Goal: Task Accomplishment & Management: Manage account settings

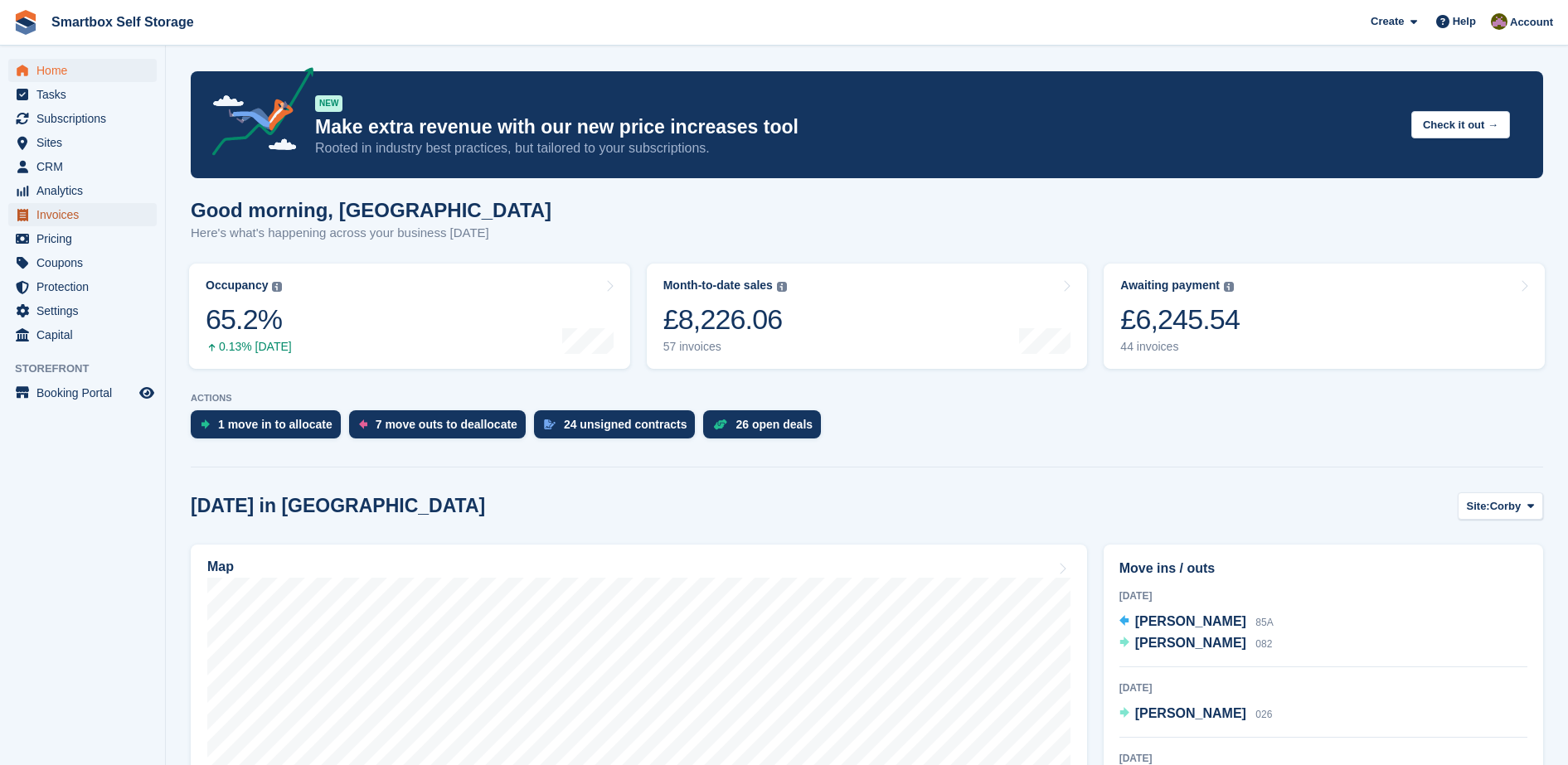
click at [40, 212] on span "Invoices" at bounding box center [86, 214] width 100 height 23
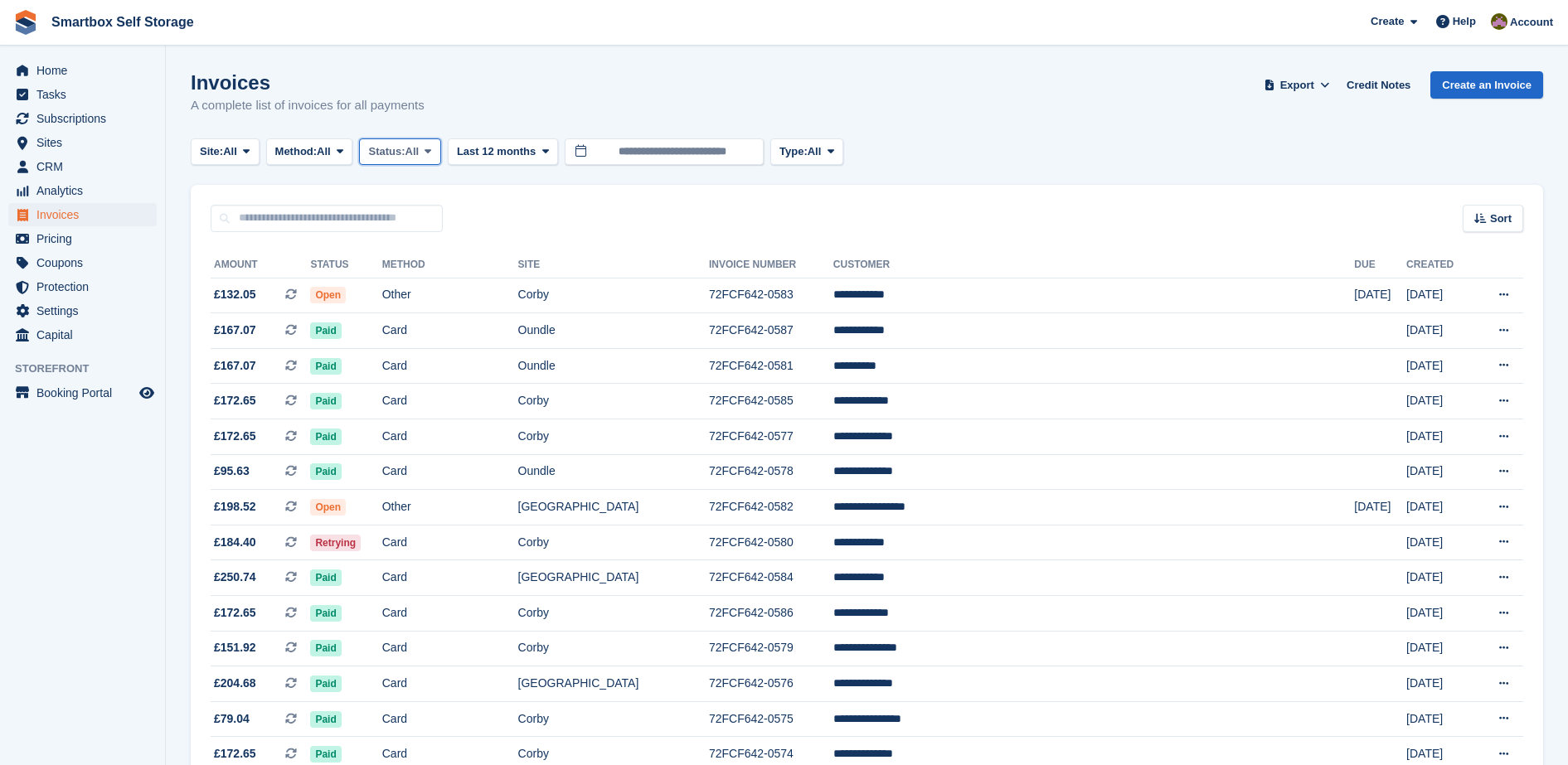
click at [414, 142] on button "Status: All" at bounding box center [399, 152] width 81 height 27
click at [396, 292] on link "Open" at bounding box center [438, 279] width 144 height 30
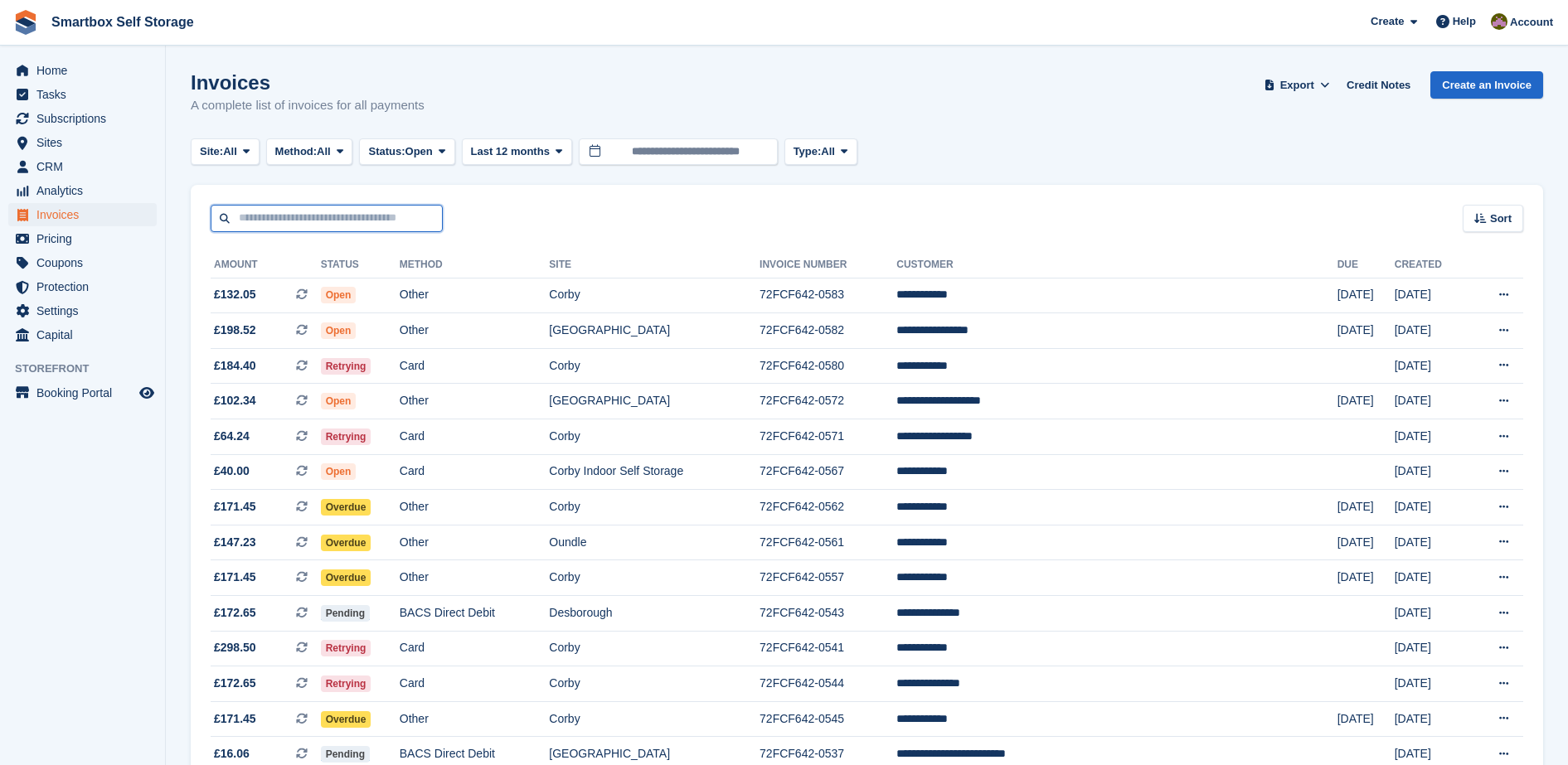
click at [373, 210] on input "text" at bounding box center [326, 219] width 232 height 27
type input "*******"
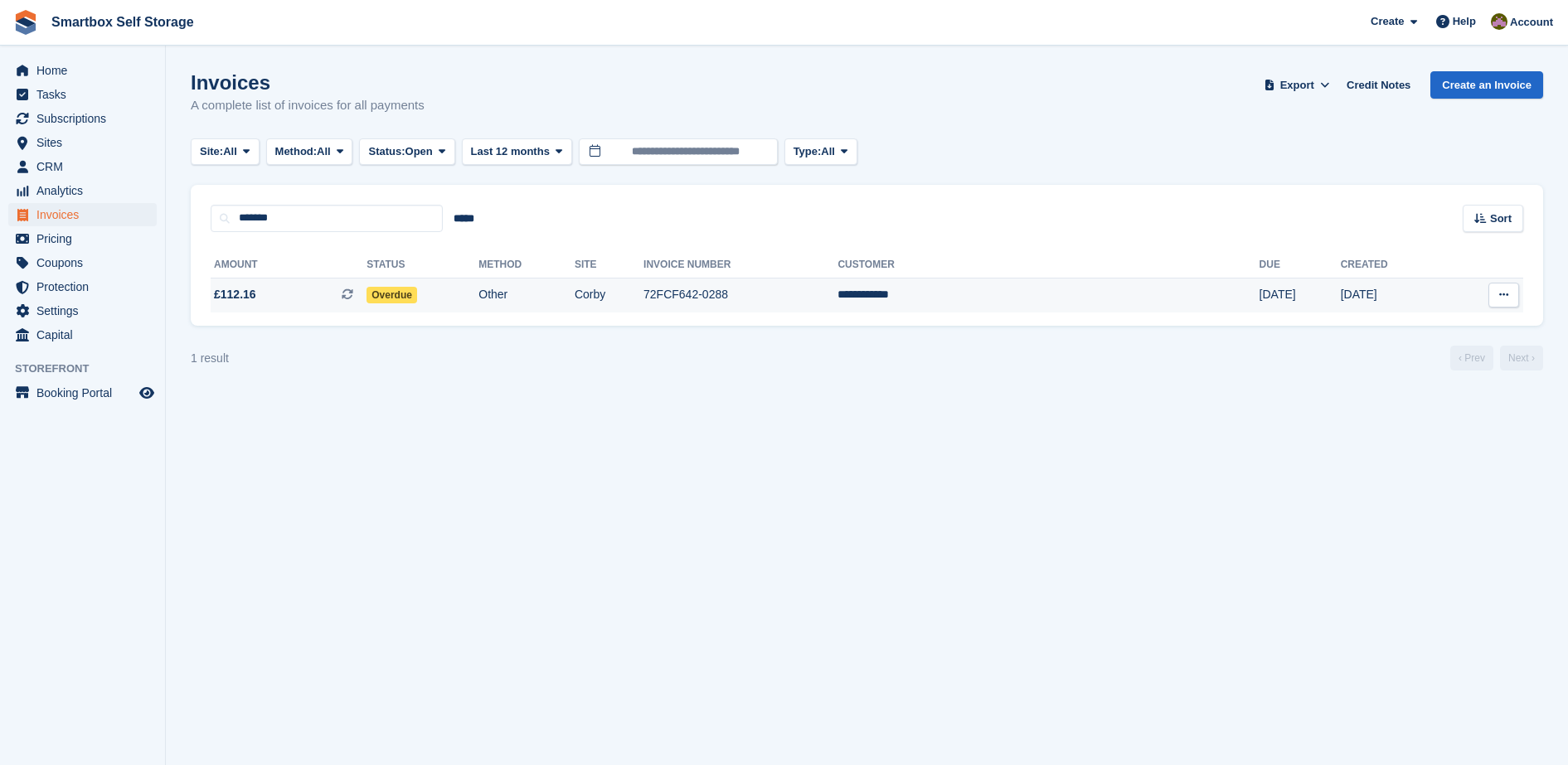
click at [574, 307] on td "Other" at bounding box center [527, 295] width 96 height 35
click at [479, 312] on td "Overdue" at bounding box center [422, 295] width 112 height 35
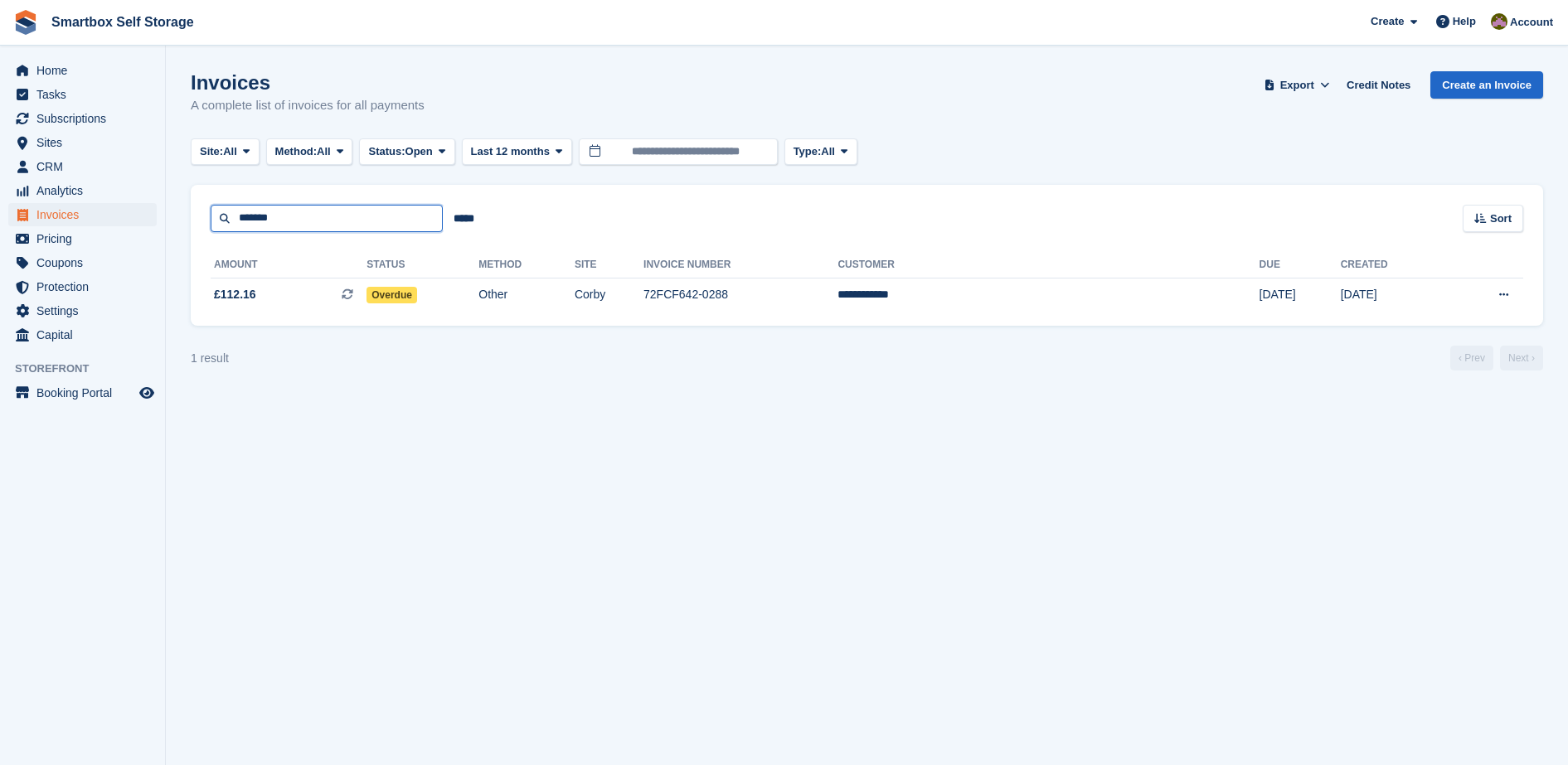
click at [331, 225] on input "*******" at bounding box center [326, 219] width 232 height 27
type input "*"
type input "******"
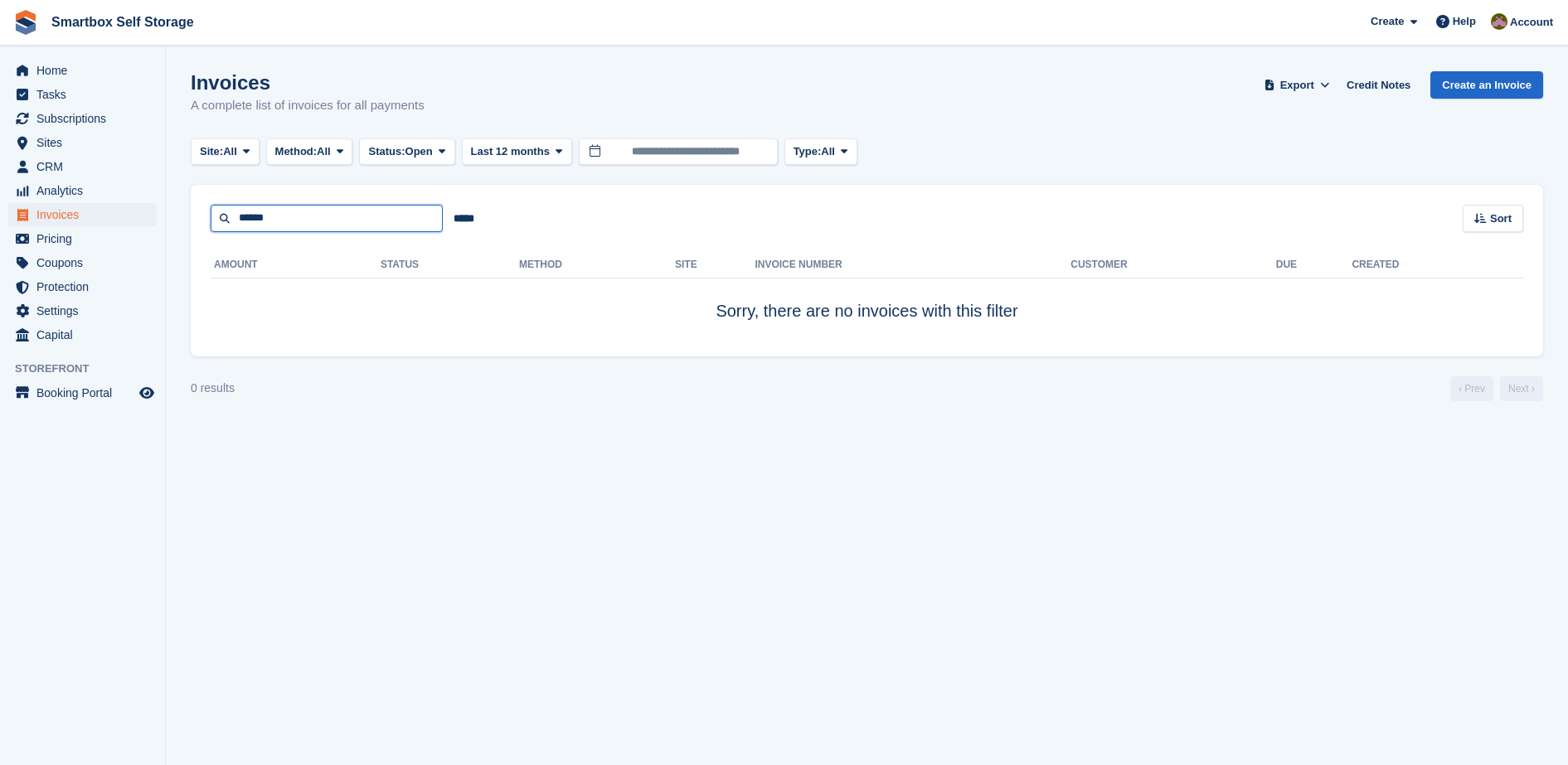
click at [324, 211] on input "******" at bounding box center [326, 219] width 232 height 27
type input "**"
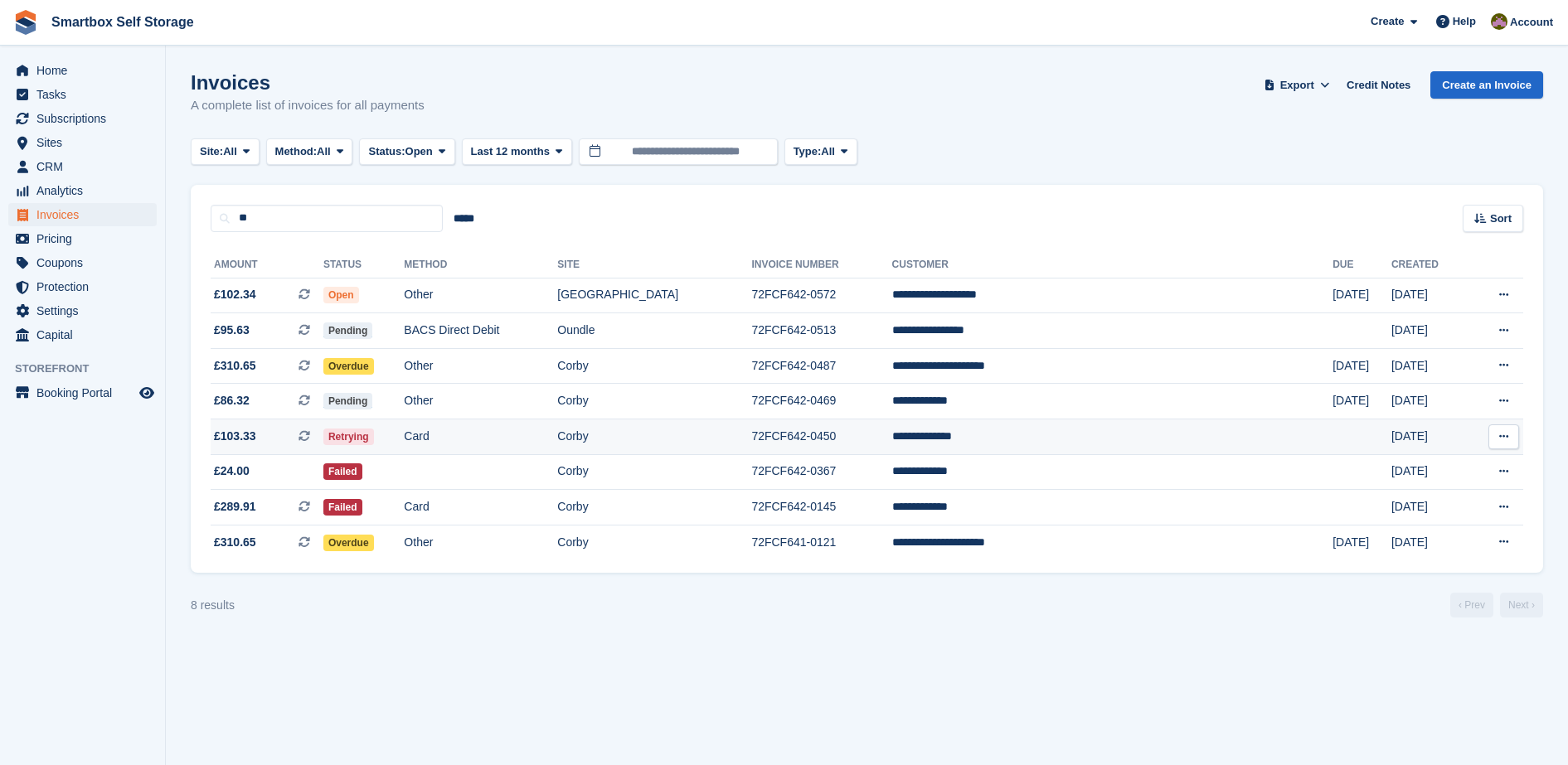
click at [404, 440] on td "Retrying" at bounding box center [363, 437] width 80 height 35
click at [307, 216] on input "**" at bounding box center [326, 219] width 232 height 27
type input "*"
type input "******"
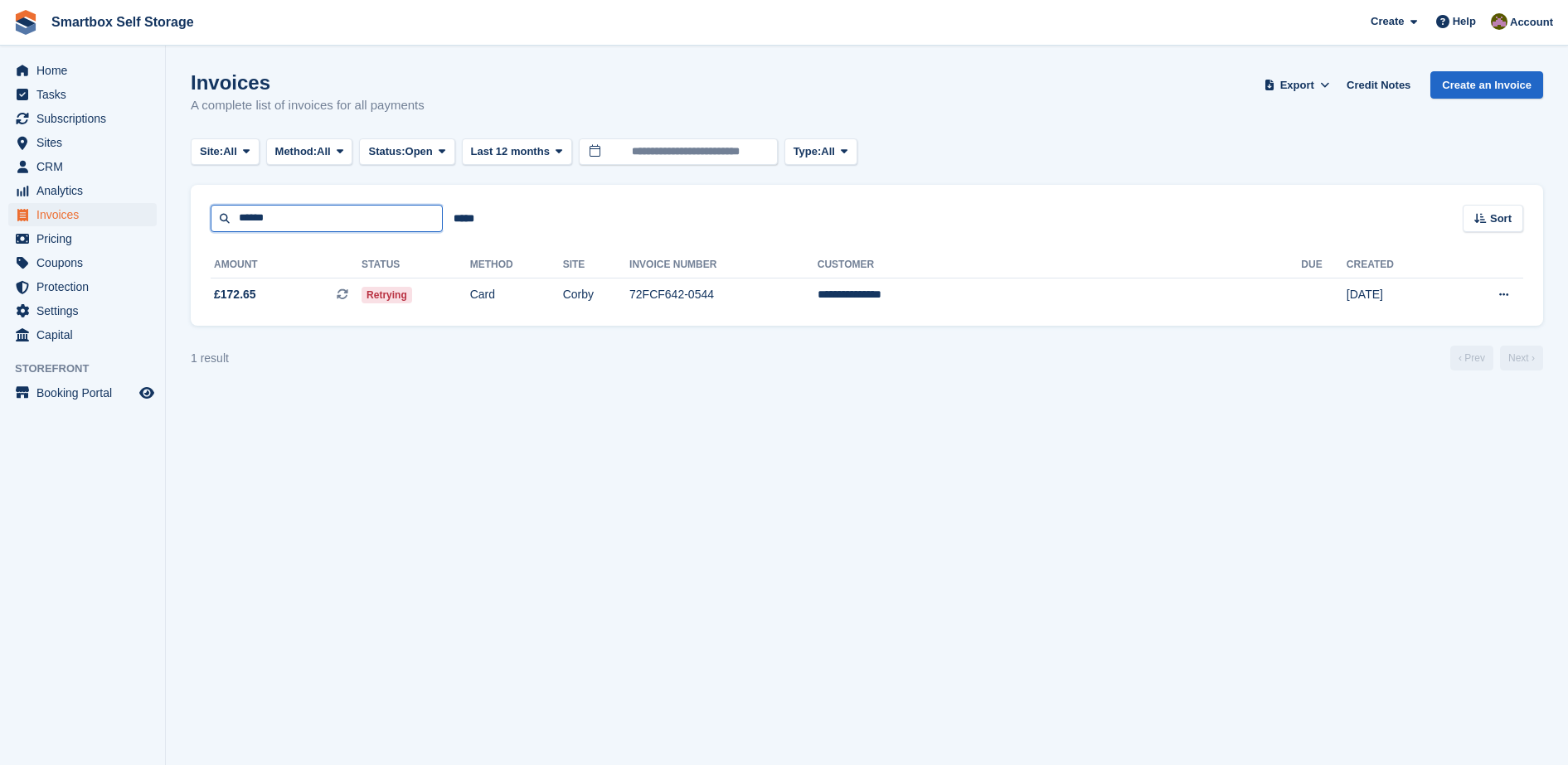
click at [297, 221] on input "******" at bounding box center [326, 219] width 232 height 27
type input "*"
type input "******"
click at [312, 219] on input "******" at bounding box center [326, 219] width 232 height 27
type input "*"
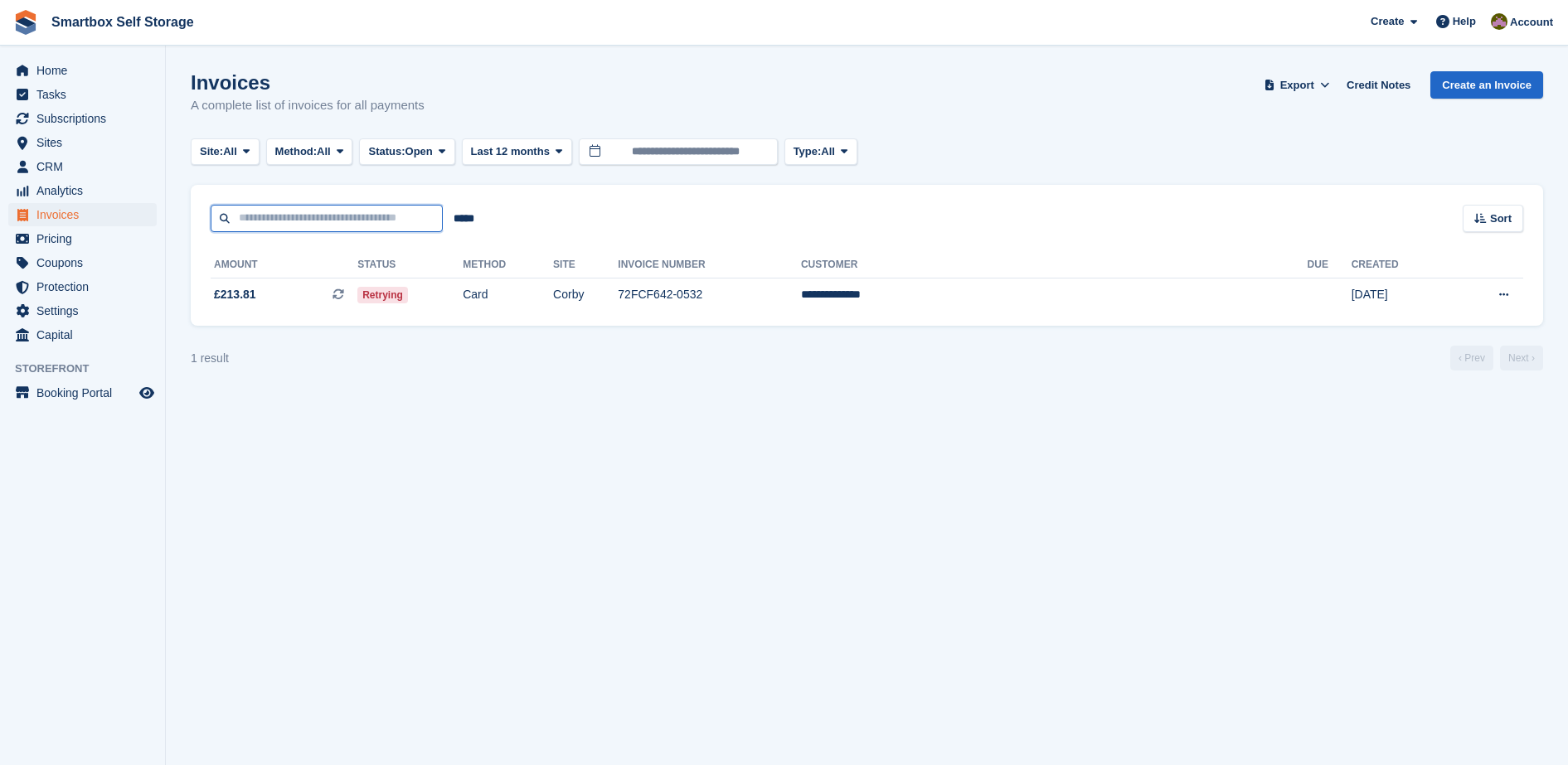
click at [312, 219] on input "text" at bounding box center [326, 219] width 232 height 27
type input "********"
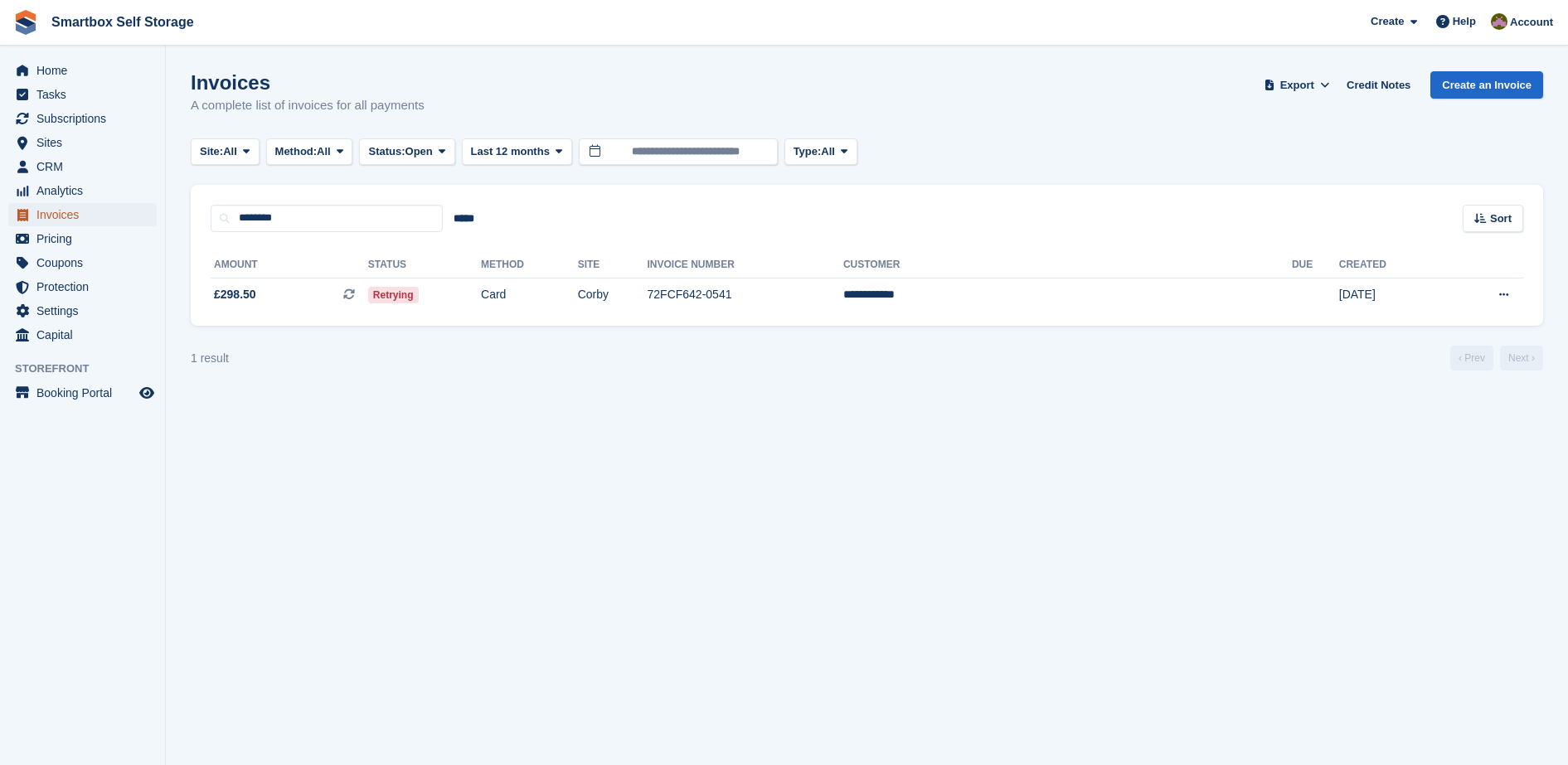
click at [48, 213] on span "Invoices" at bounding box center [86, 214] width 100 height 23
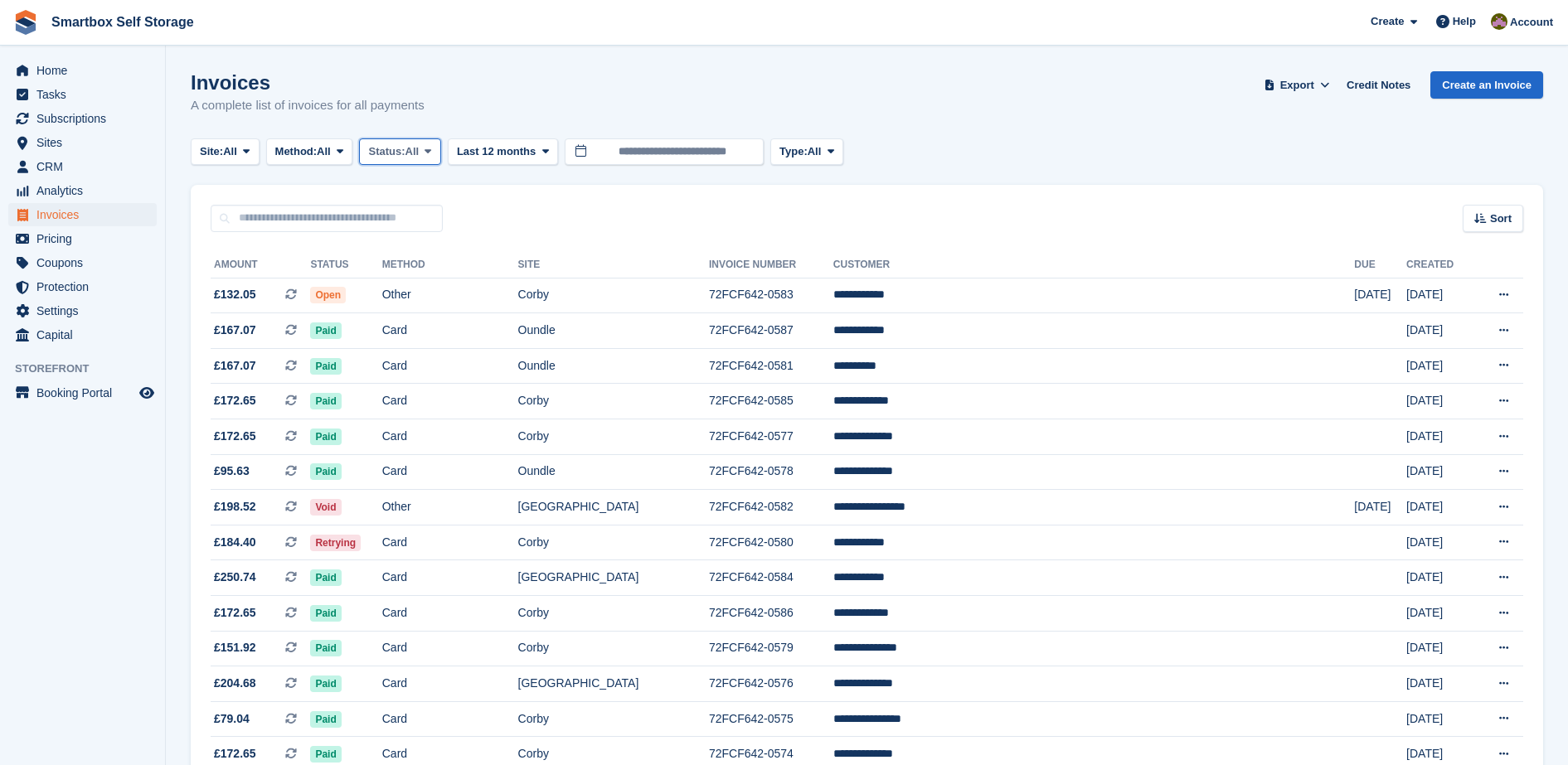
click at [378, 156] on span "Status:" at bounding box center [386, 152] width 36 height 17
click at [471, 287] on link "Open" at bounding box center [438, 279] width 144 height 30
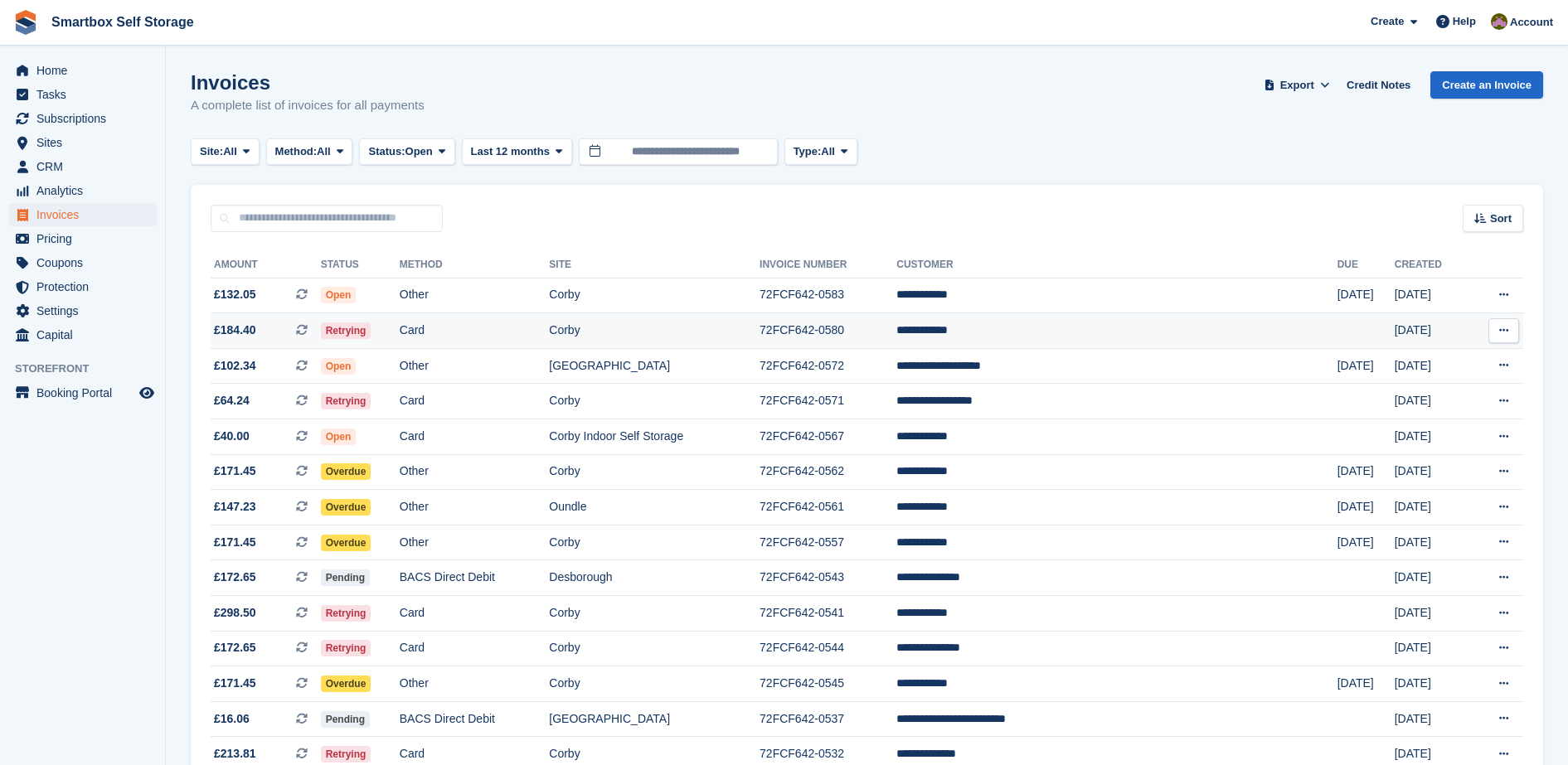
click at [522, 333] on td "Card" at bounding box center [475, 331] width 150 height 35
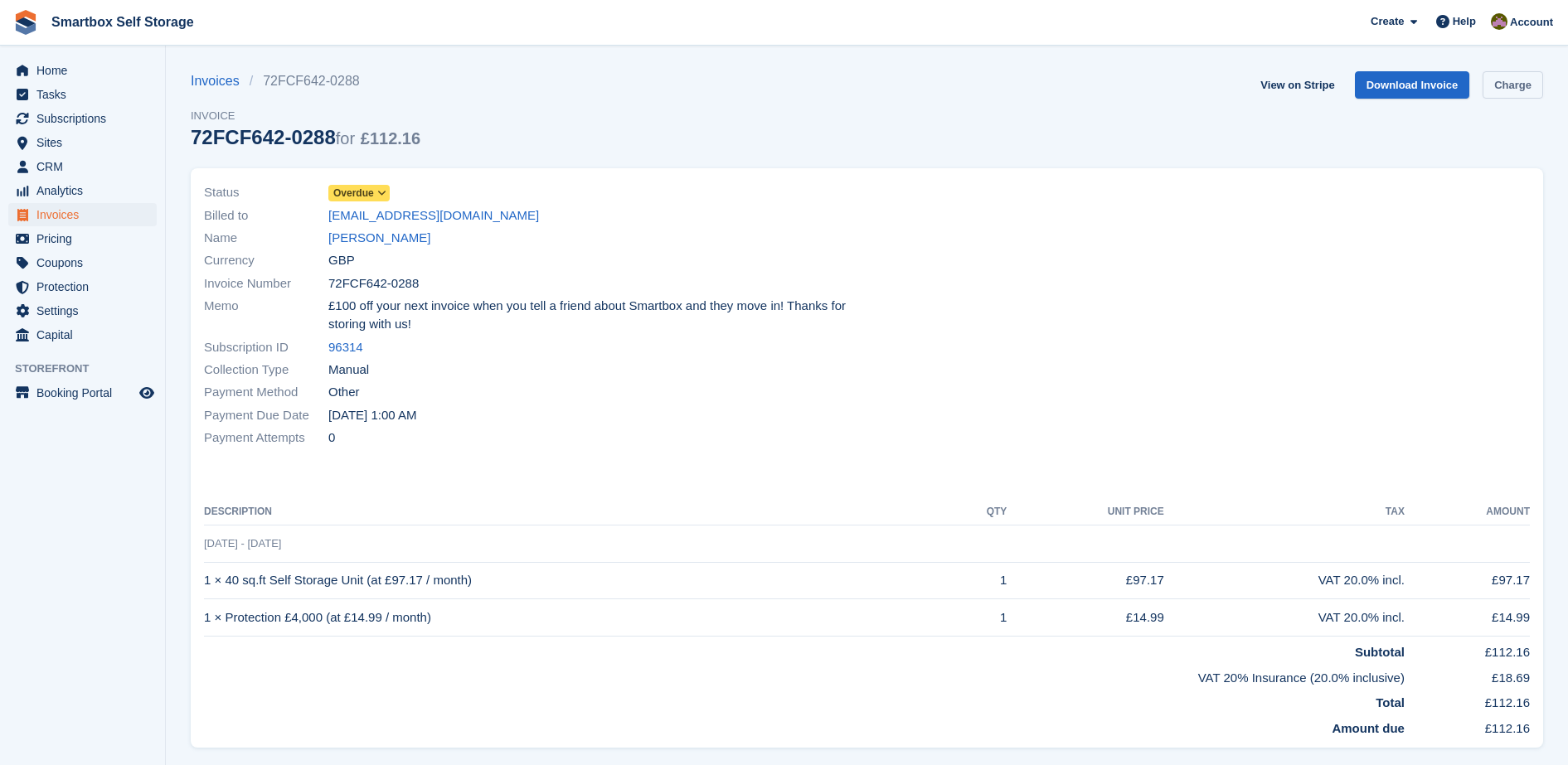
click at [1515, 89] on link "Charge" at bounding box center [1513, 84] width 61 height 27
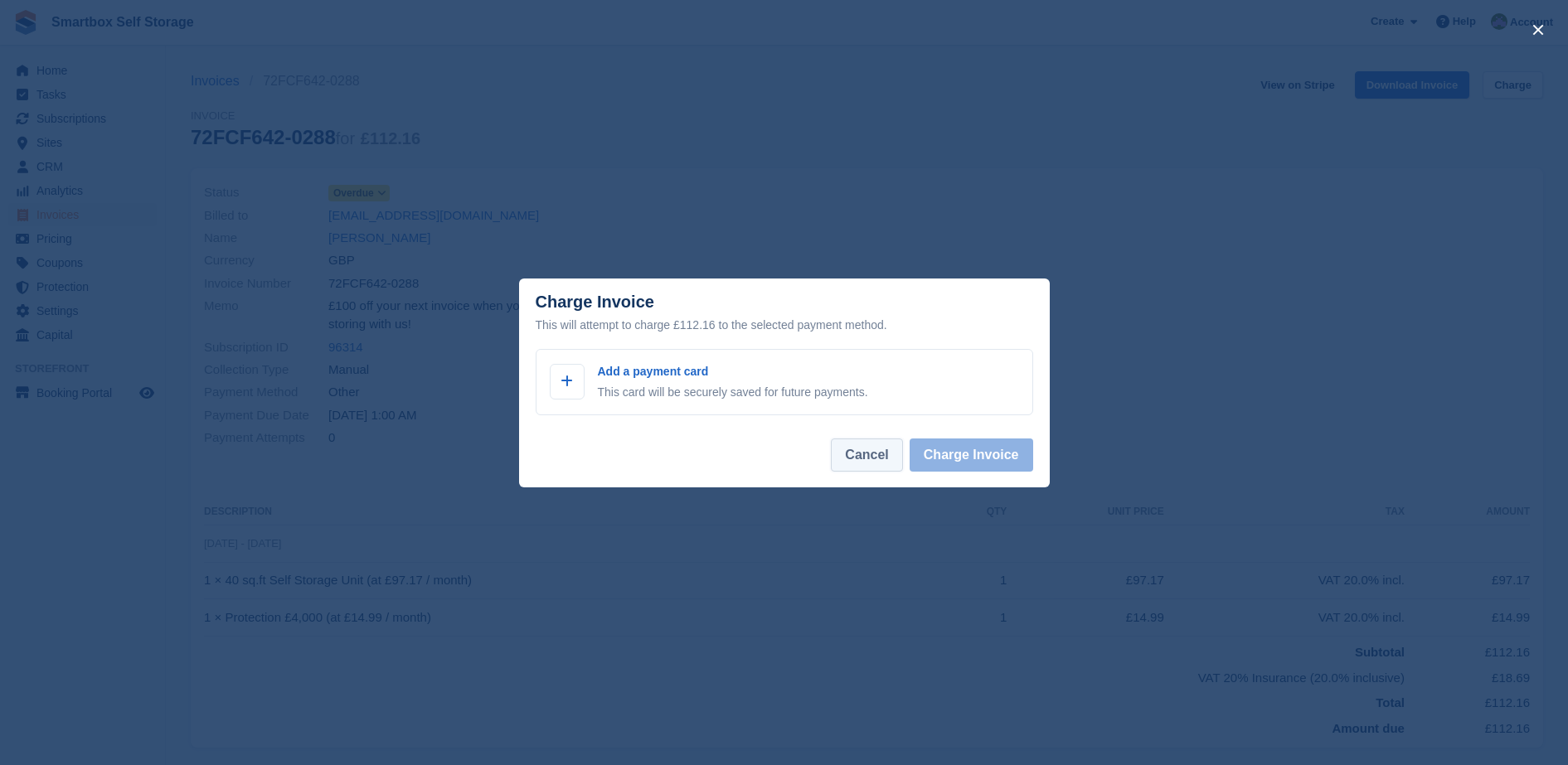
click at [872, 469] on button "Cancel" at bounding box center [866, 454] width 71 height 33
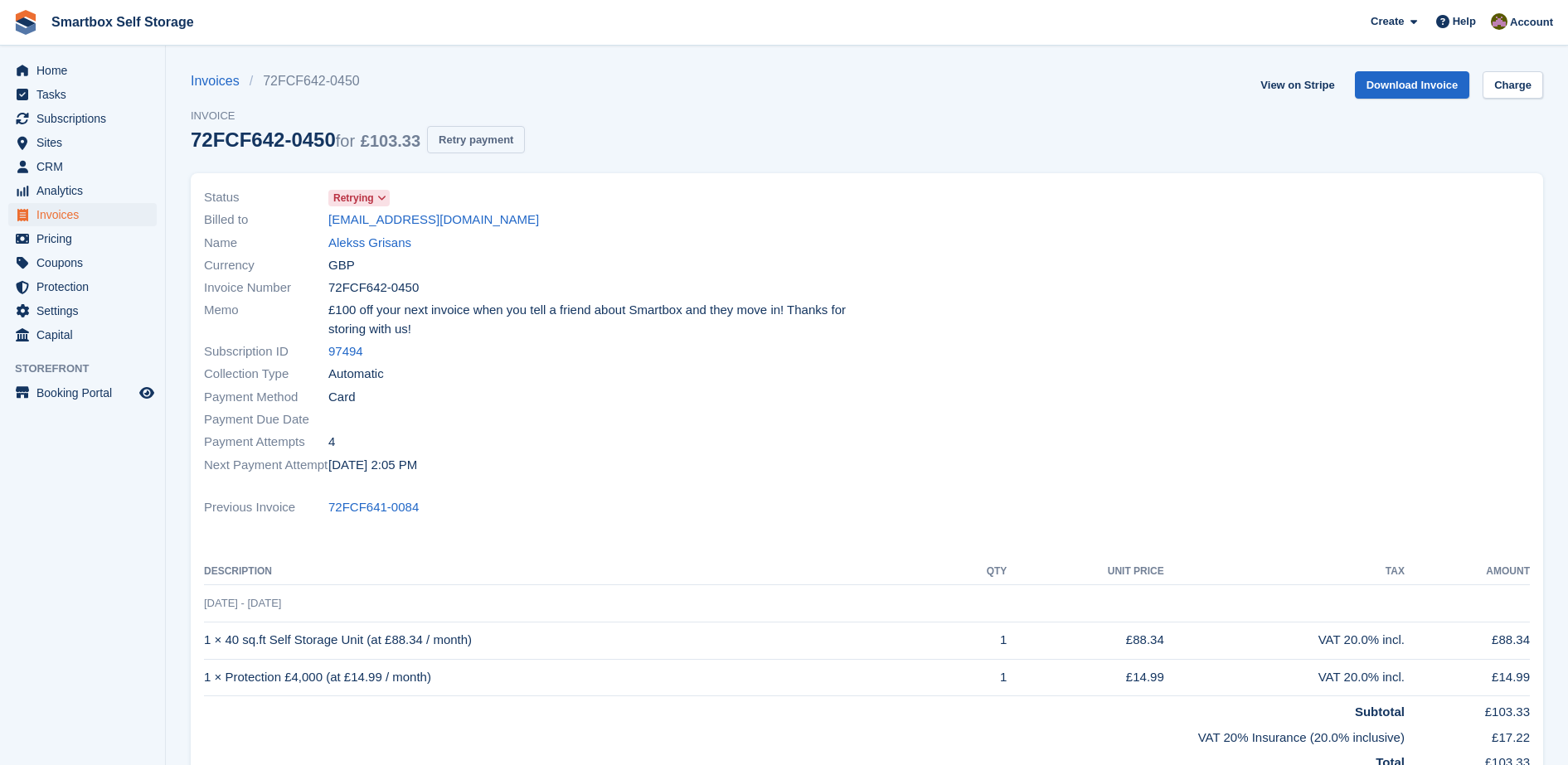
click at [479, 145] on button "Retry payment" at bounding box center [476, 139] width 98 height 27
click at [482, 145] on button "Retry payment" at bounding box center [476, 139] width 98 height 27
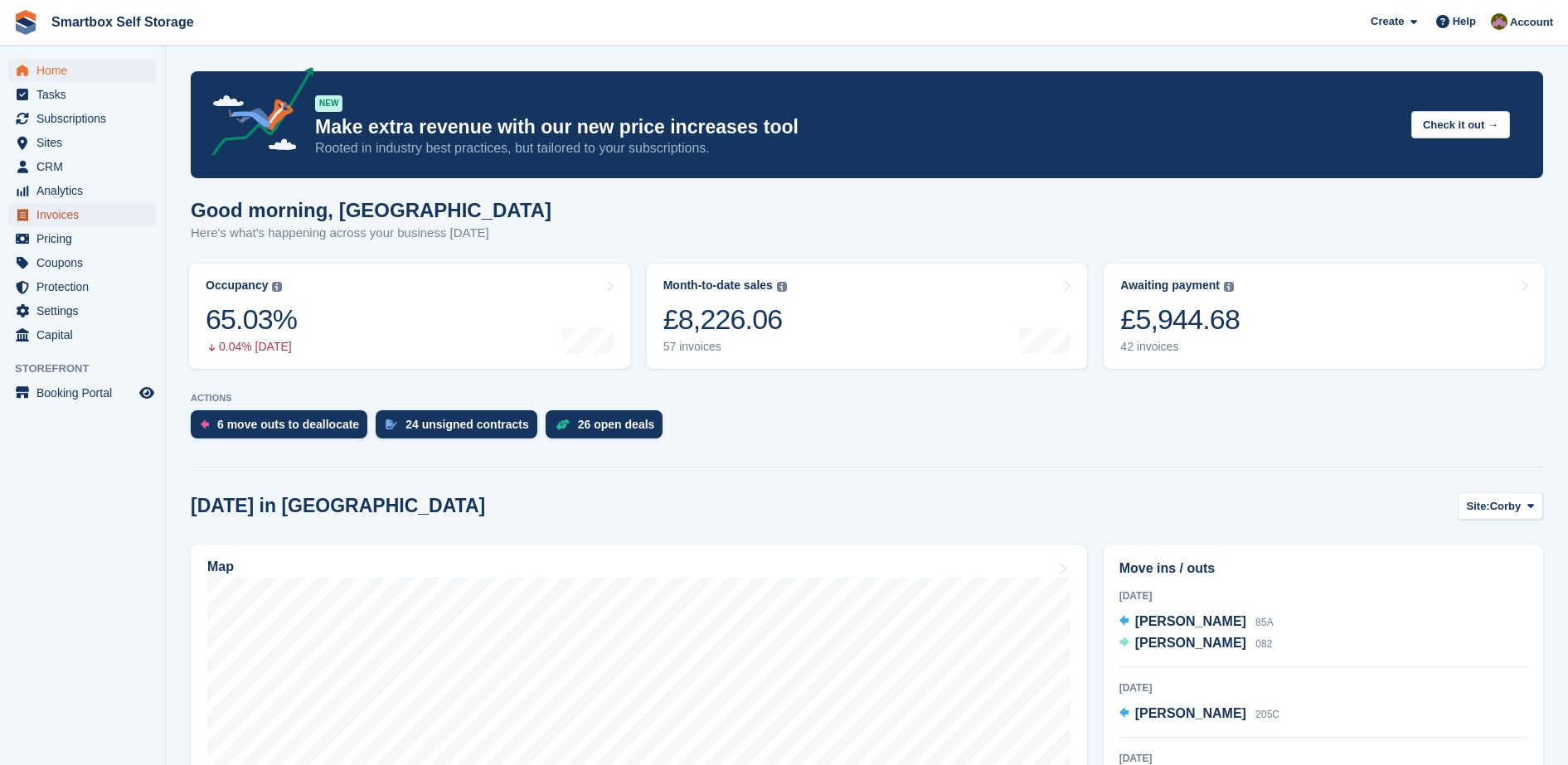
click at [64, 206] on span "Invoices" at bounding box center [86, 214] width 100 height 23
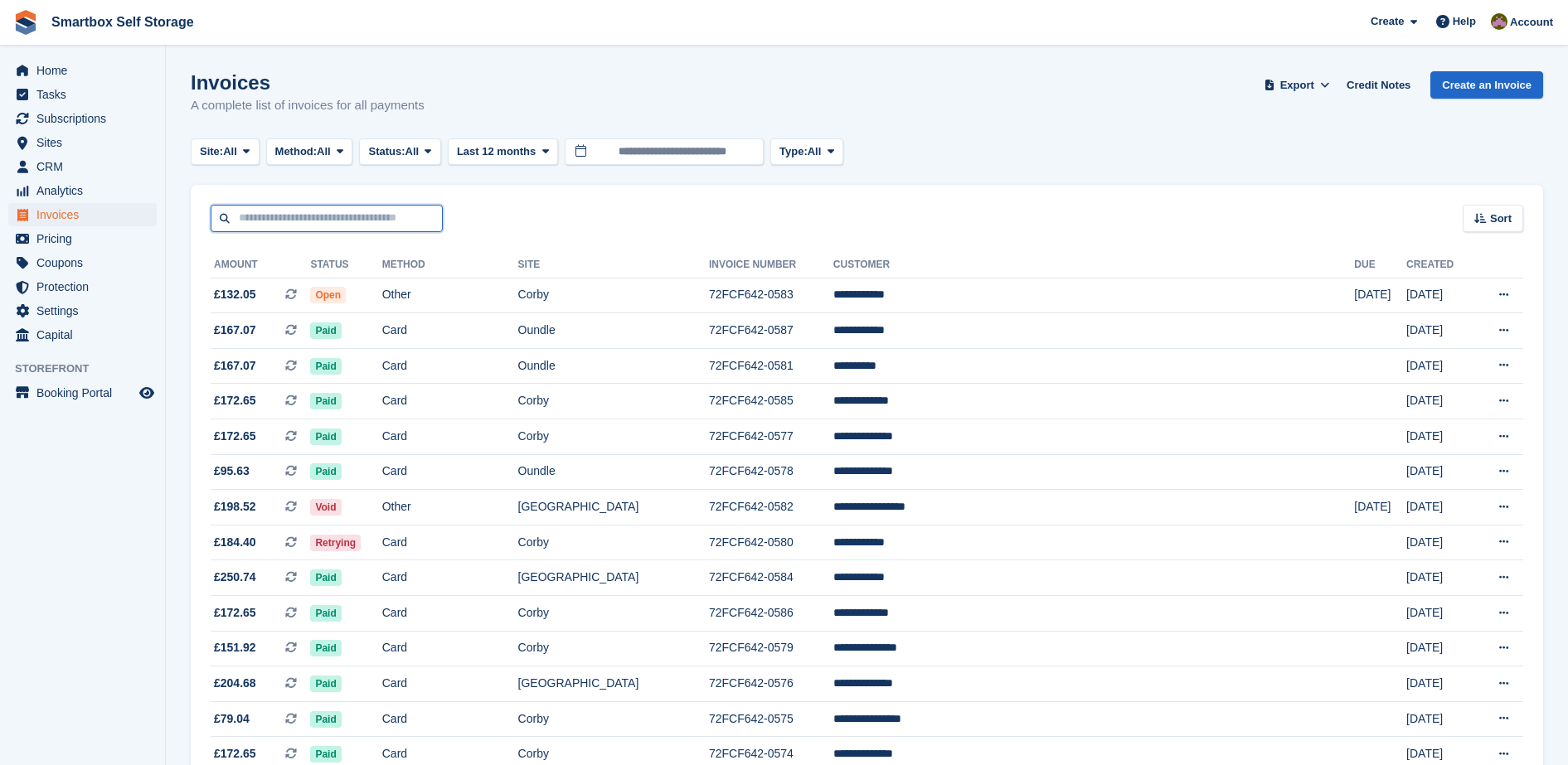
drag, startPoint x: 0, startPoint y: 0, endPoint x: 383, endPoint y: 225, distance: 444.2
click at [383, 225] on input "text" at bounding box center [326, 219] width 232 height 27
type input "********"
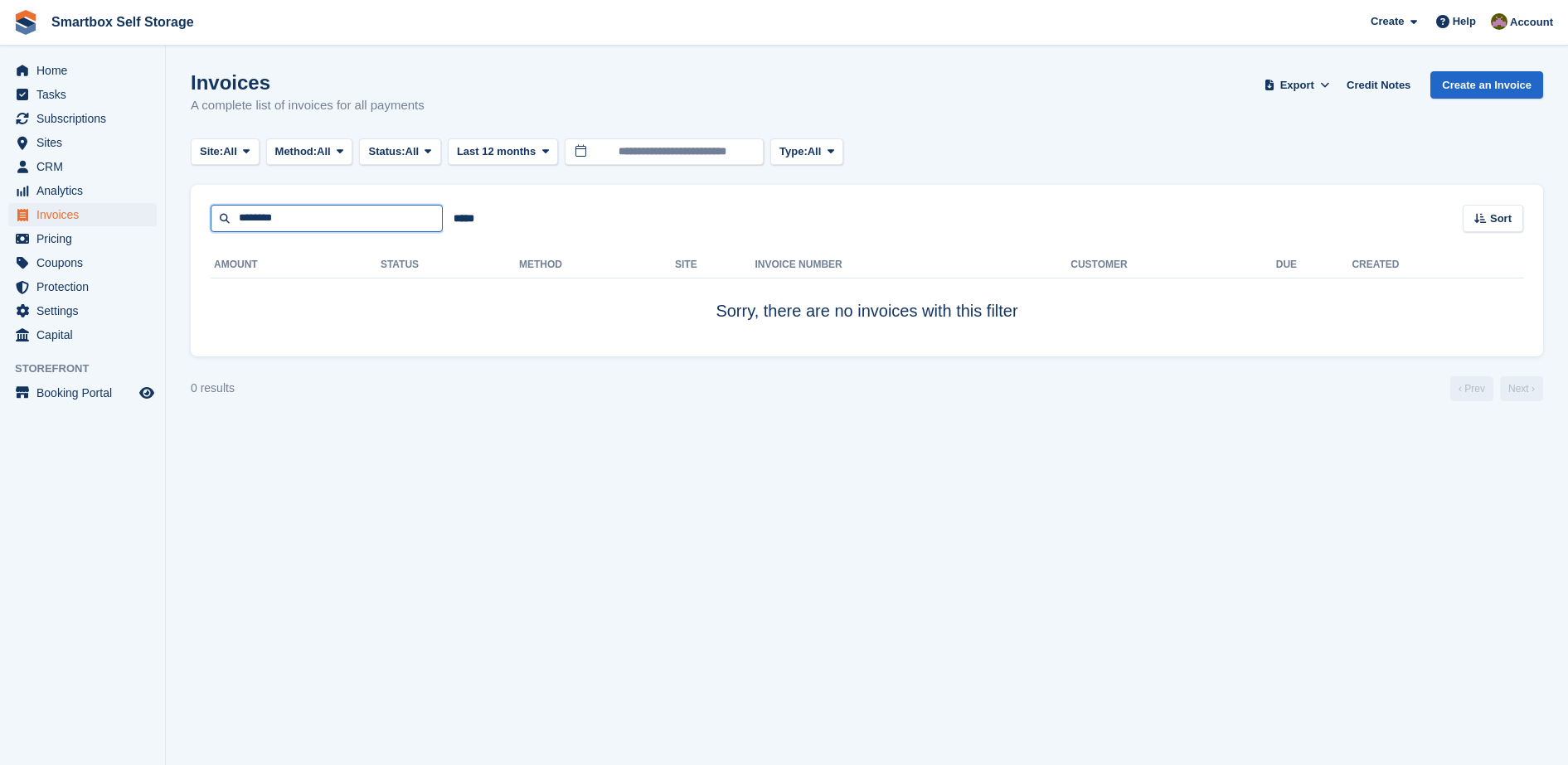
click at [383, 225] on input "********" at bounding box center [326, 219] width 232 height 27
type input "**********"
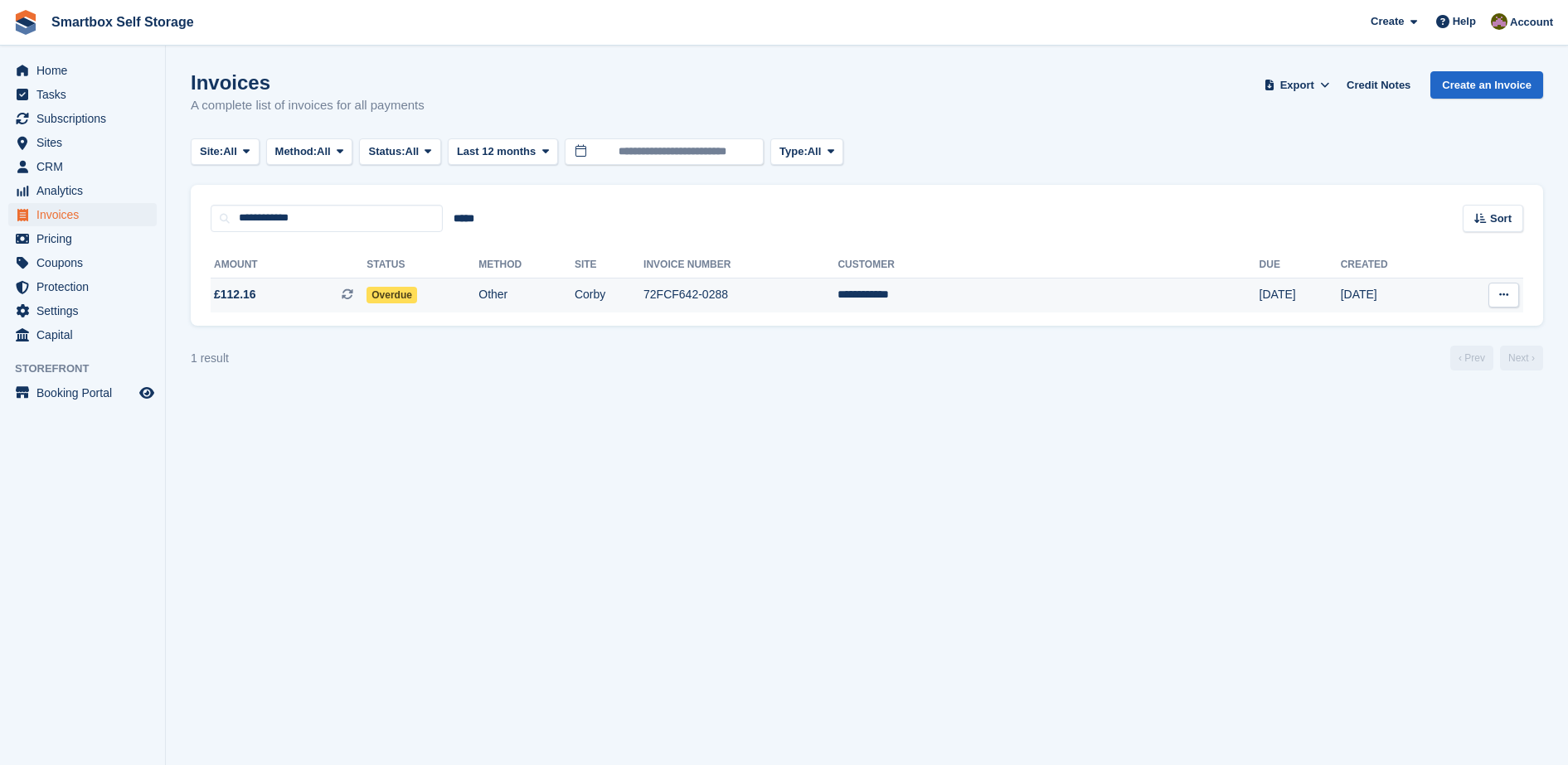
click at [643, 303] on td "Corby" at bounding box center [608, 295] width 68 height 35
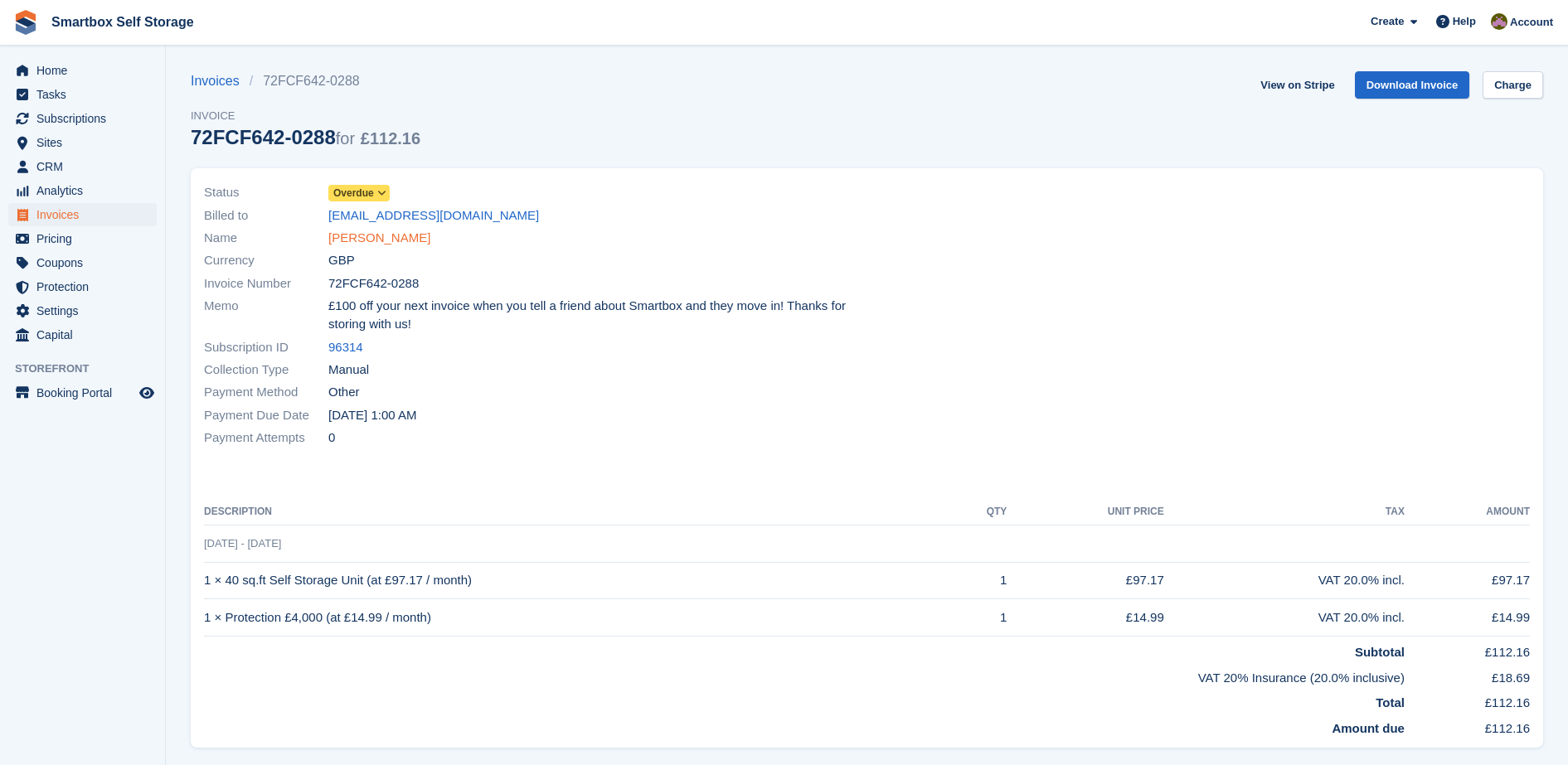
click at [370, 240] on link "Ryan Vickers" at bounding box center [379, 238] width 102 height 19
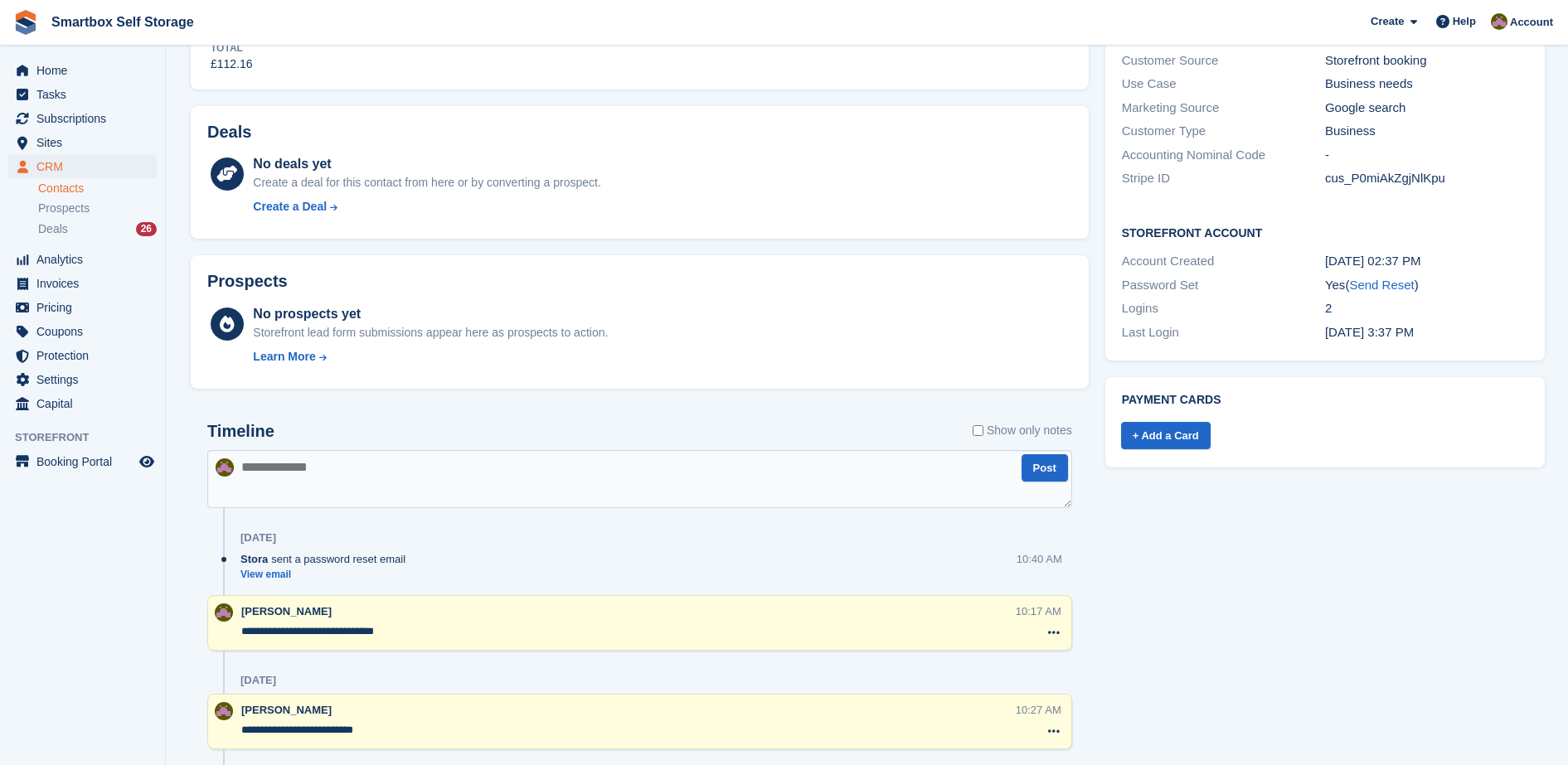
scroll to position [420, 0]
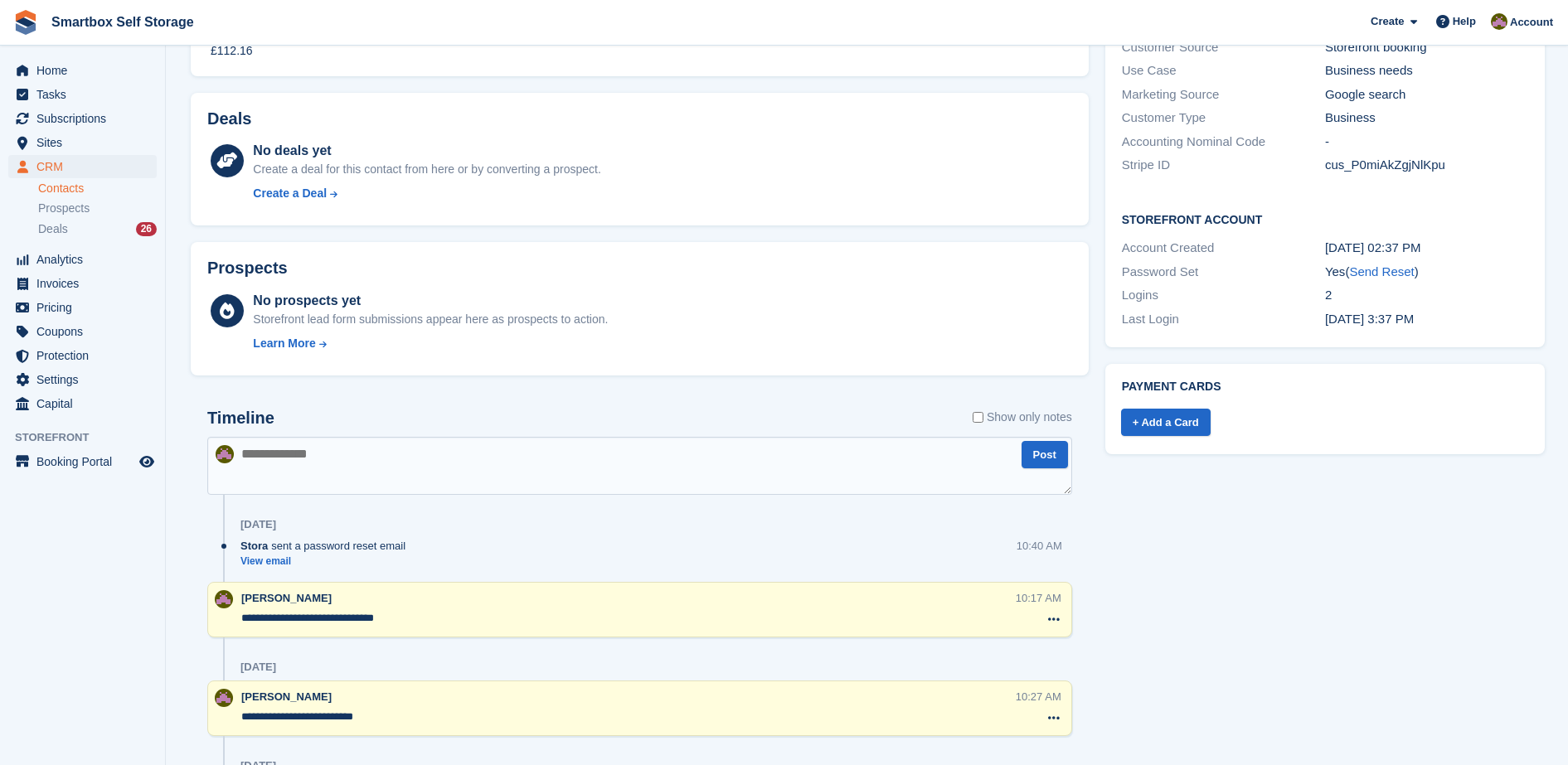
click at [678, 464] on textarea at bounding box center [639, 465] width 865 height 58
click at [497, 492] on textarea at bounding box center [639, 465] width 865 height 58
click at [502, 480] on textarea at bounding box center [639, 465] width 865 height 58
type textarea "**********"
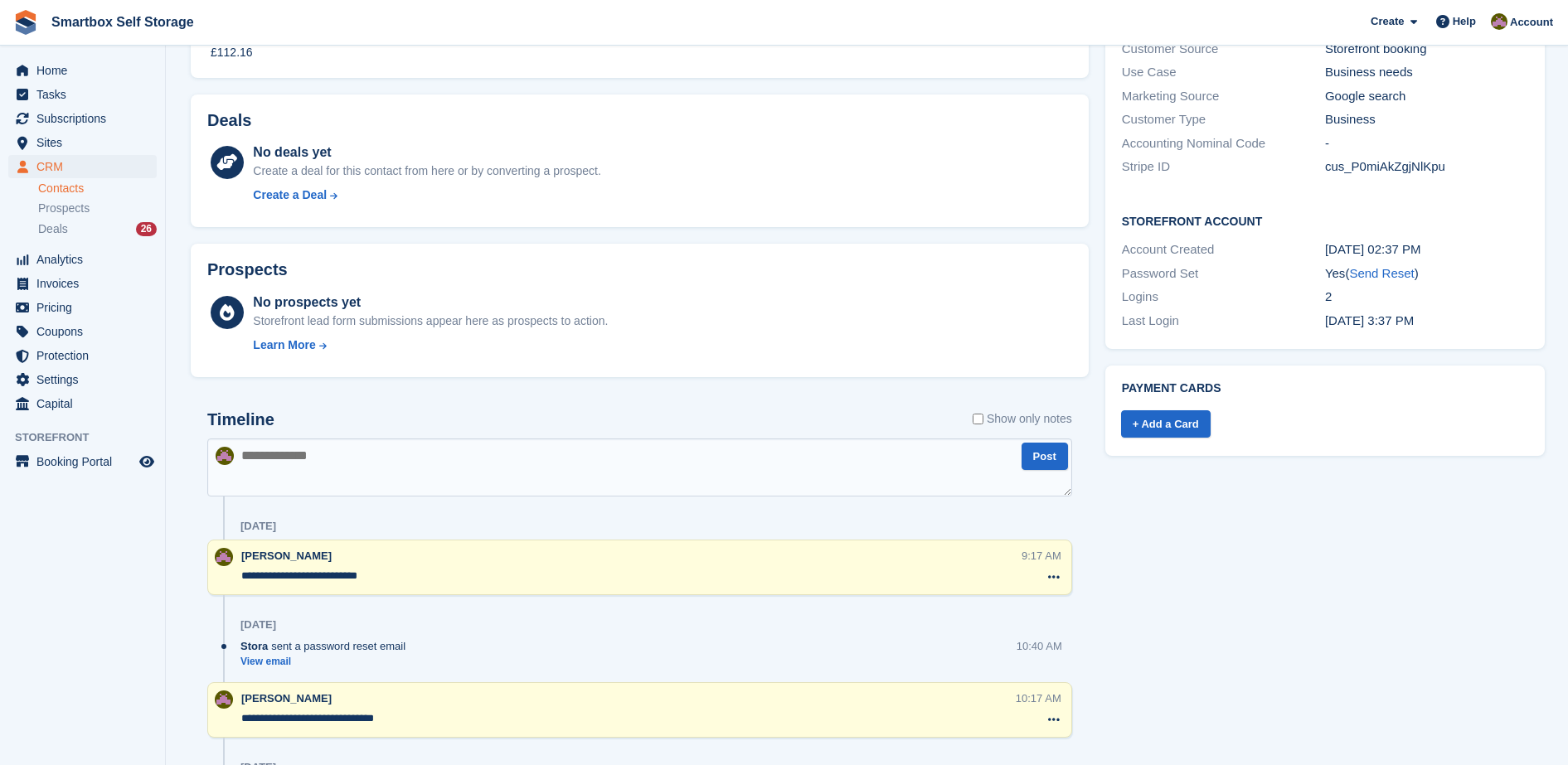
scroll to position [0, 0]
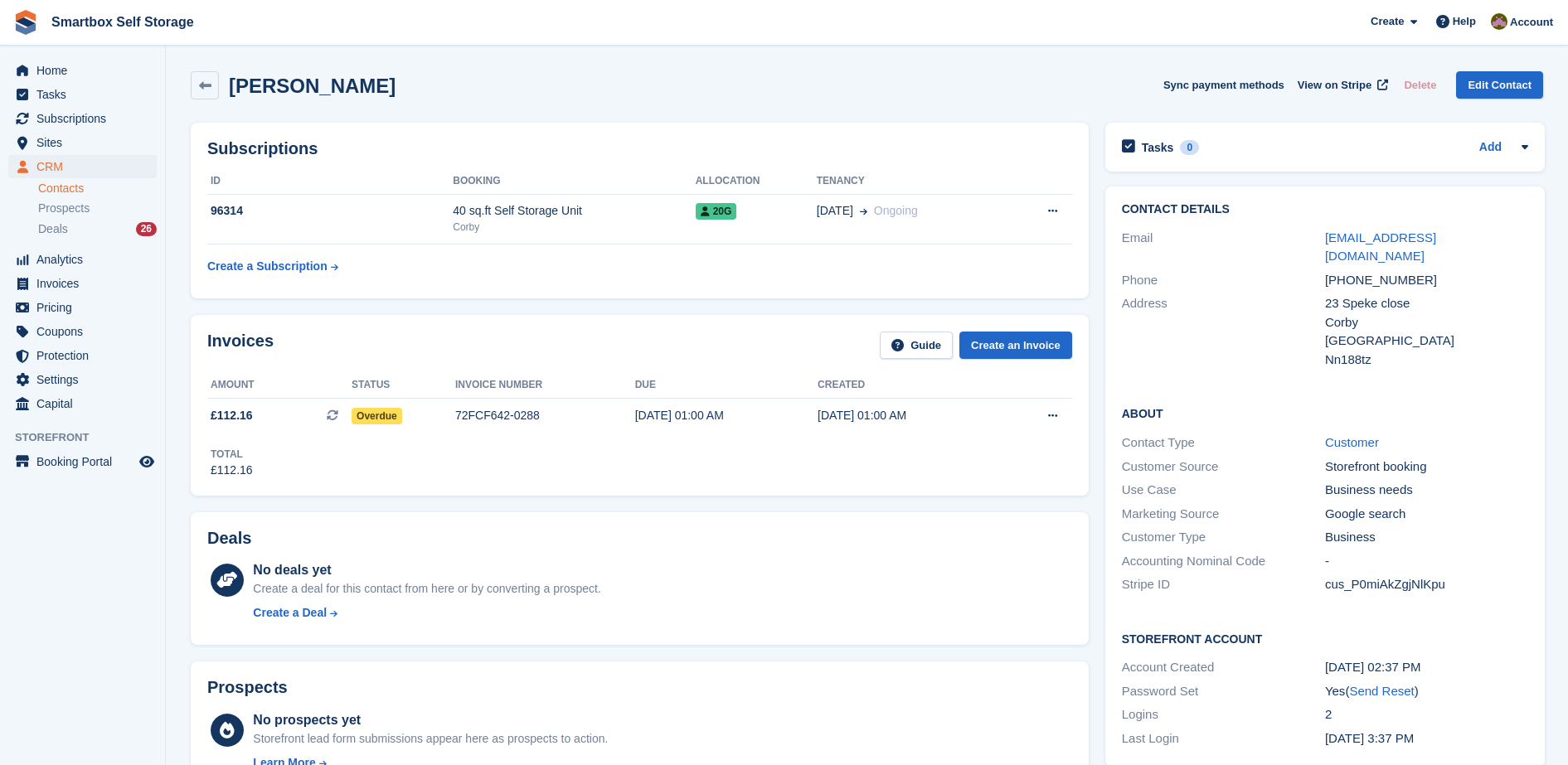
click at [220, 71] on div "Ryan Vickers" at bounding box center [293, 84] width 205 height 28
click at [207, 79] on icon at bounding box center [205, 85] width 13 height 13
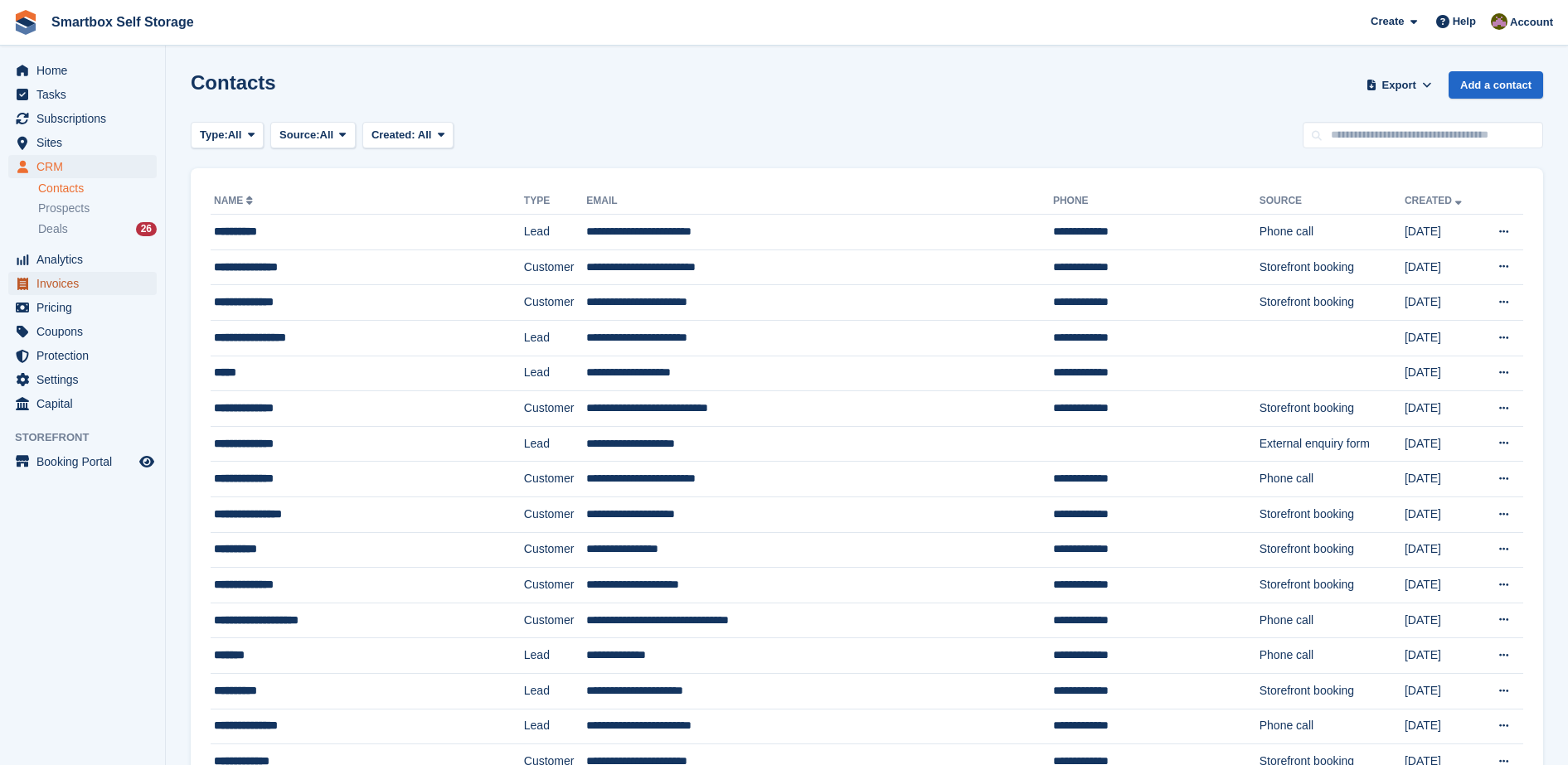
click at [71, 292] on span "Invoices" at bounding box center [86, 283] width 100 height 23
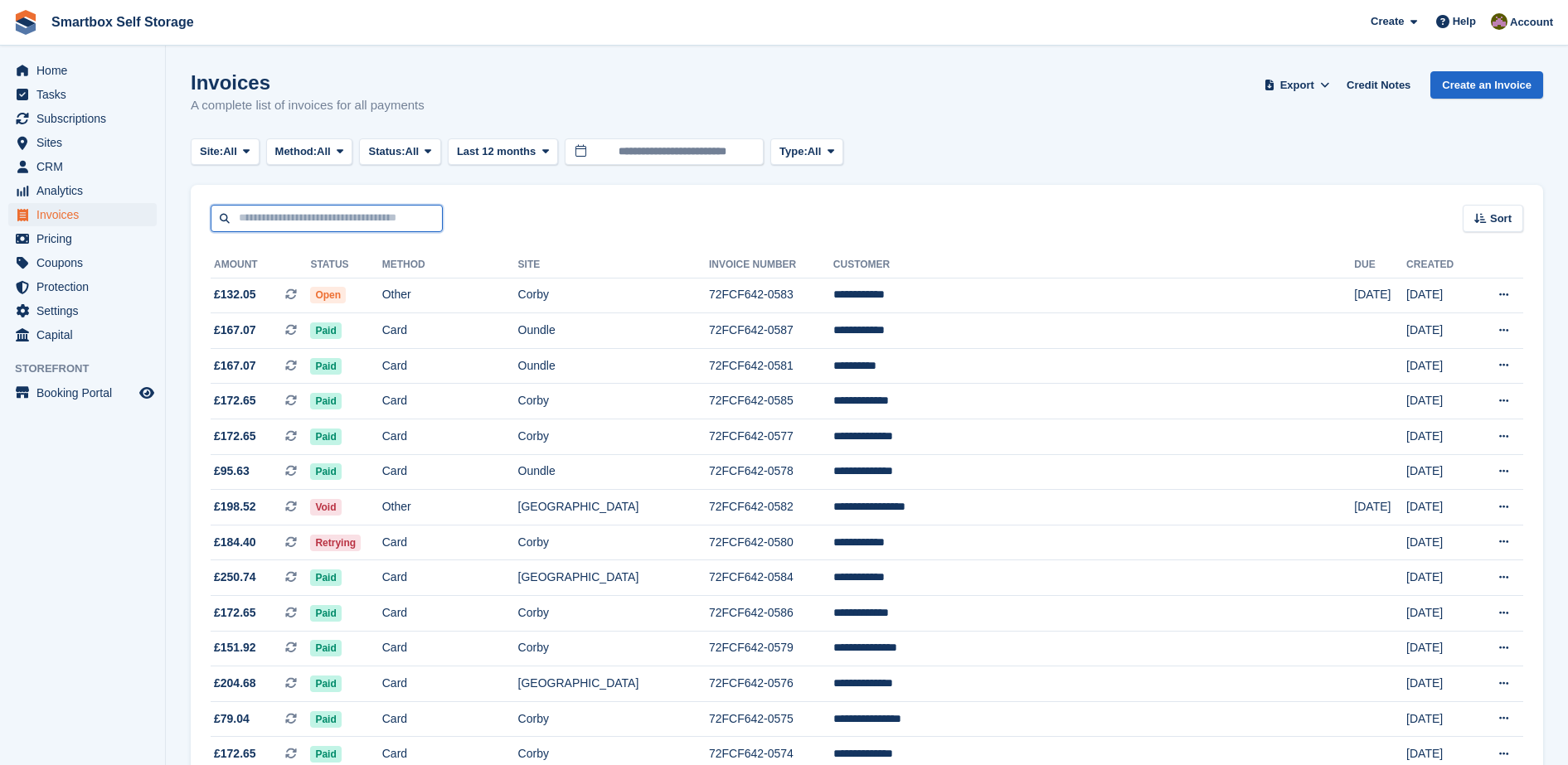
click at [321, 219] on input "text" at bounding box center [326, 219] width 232 height 27
type input "***"
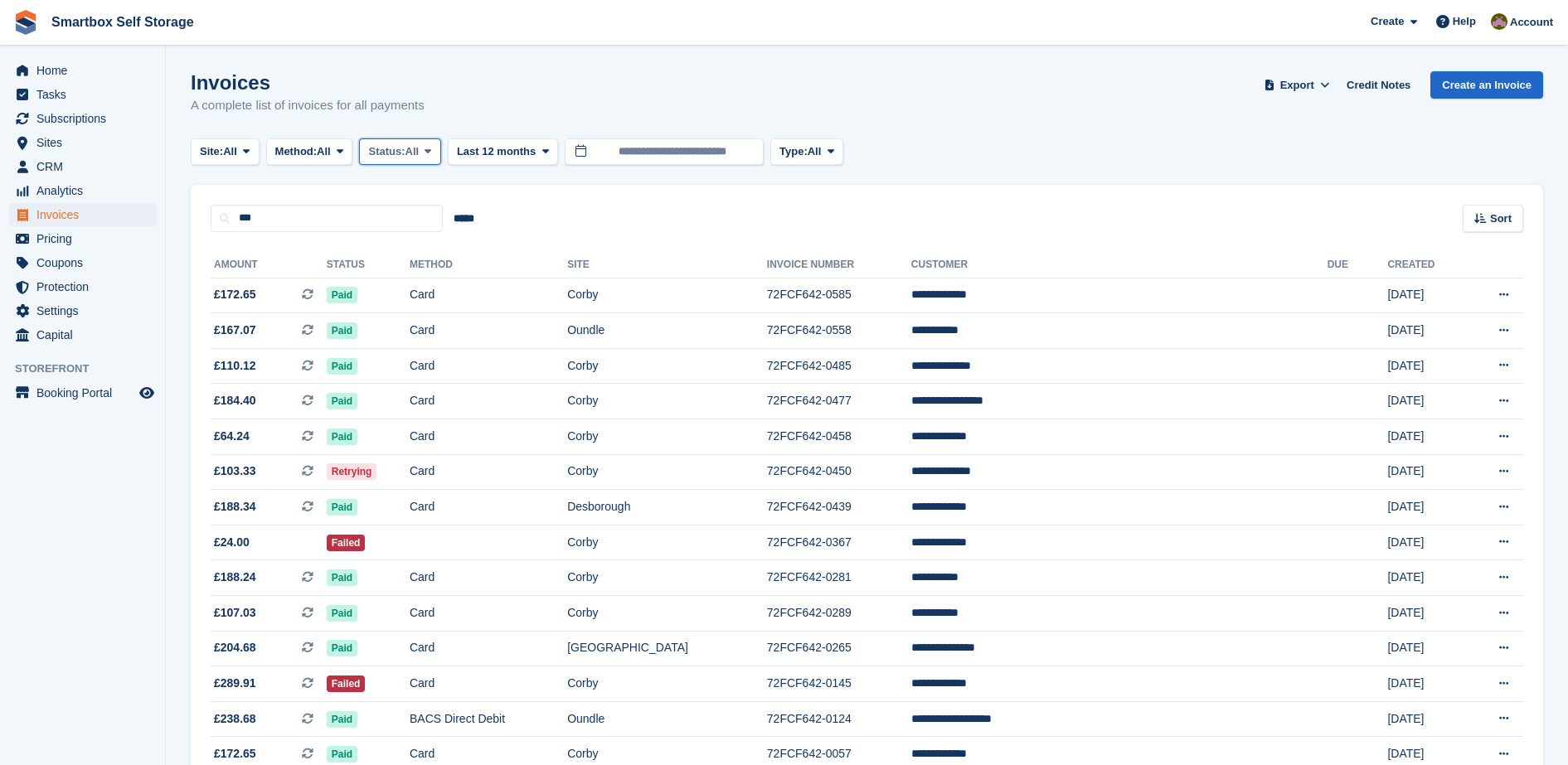
click at [415, 155] on span "All" at bounding box center [412, 152] width 14 height 17
click at [430, 268] on link "Open" at bounding box center [438, 279] width 144 height 30
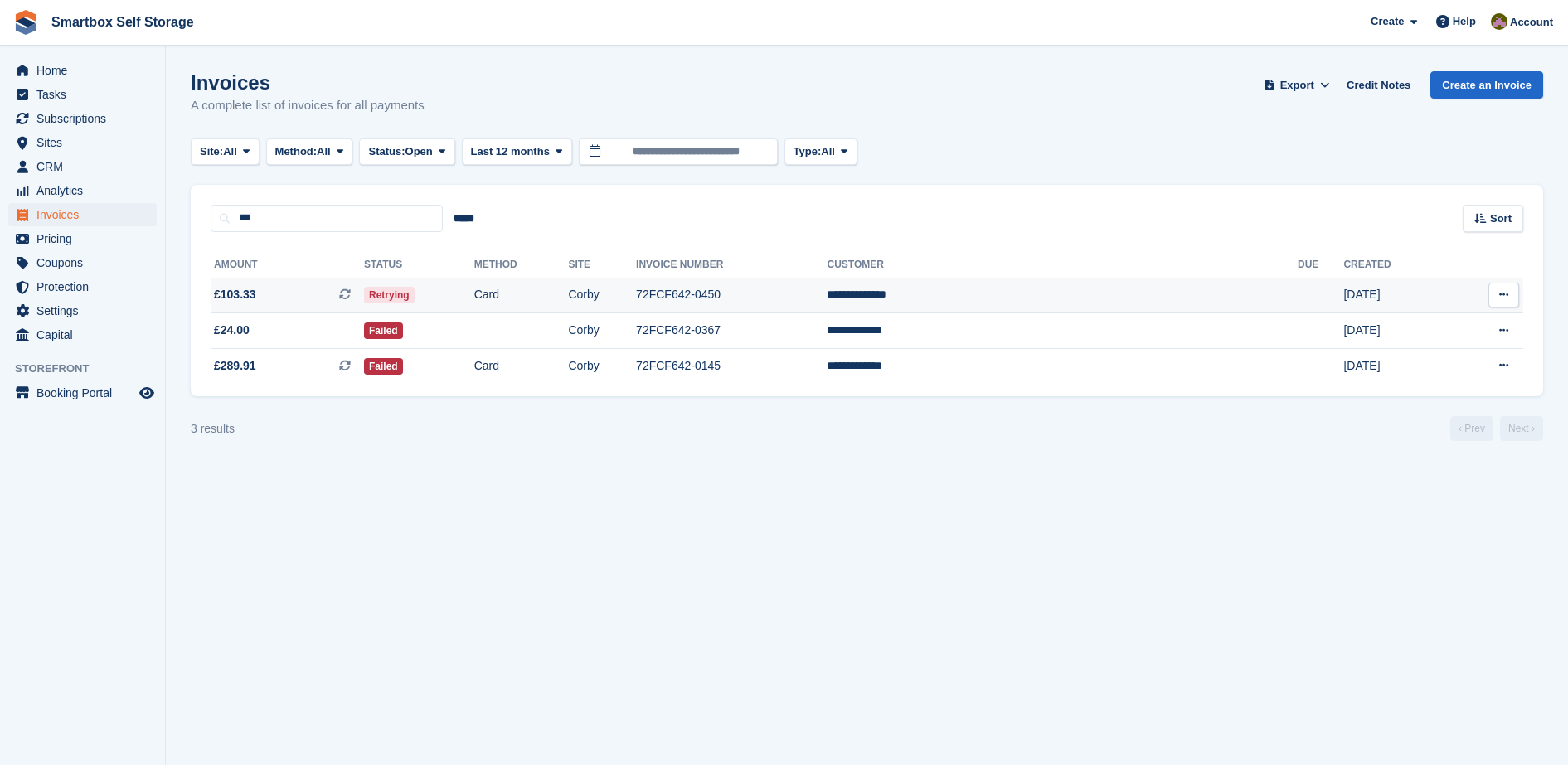
click at [569, 302] on td "Card" at bounding box center [522, 296] width 95 height 35
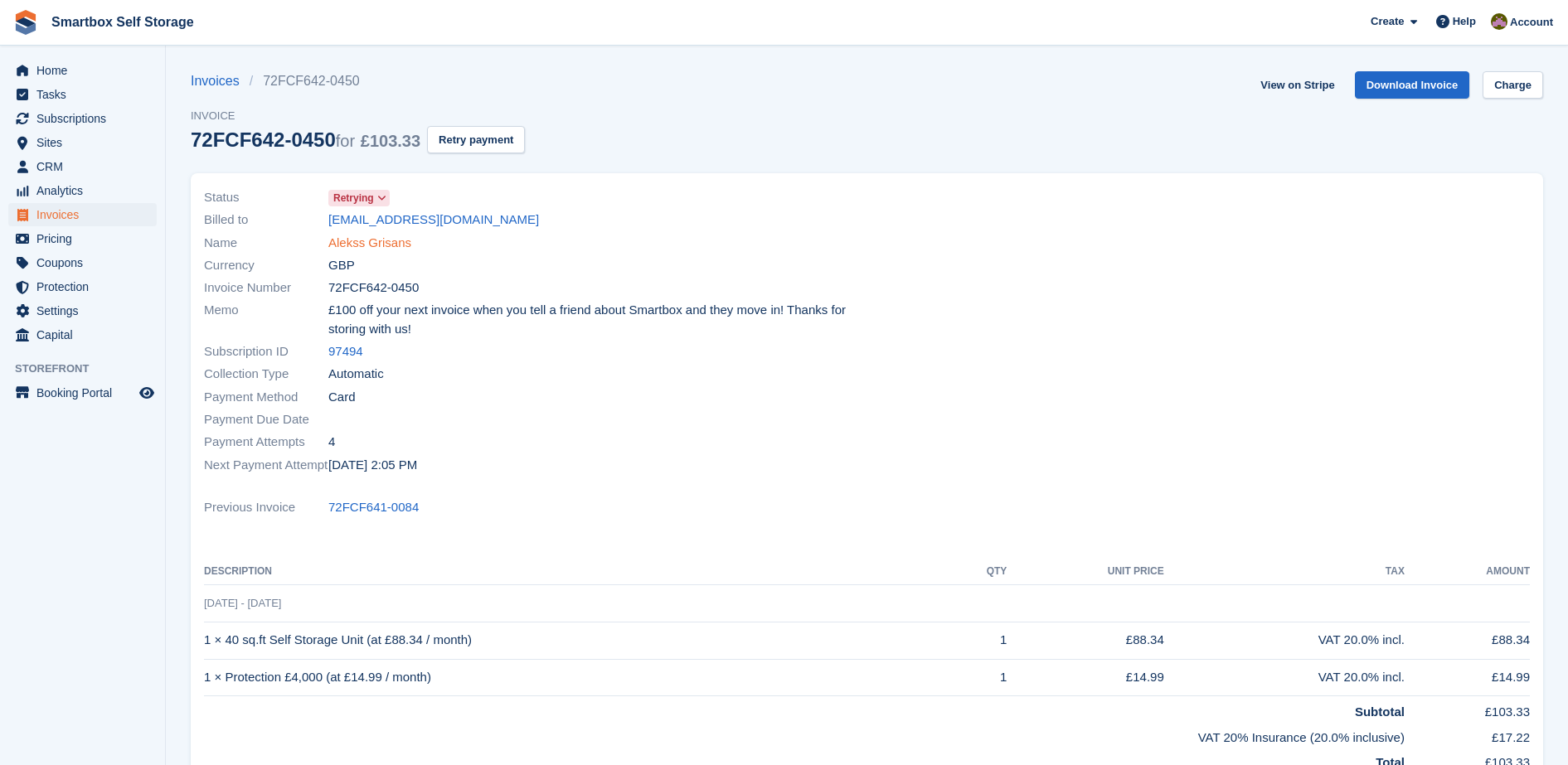
click at [383, 244] on link "Alekss Grisans" at bounding box center [370, 243] width 83 height 19
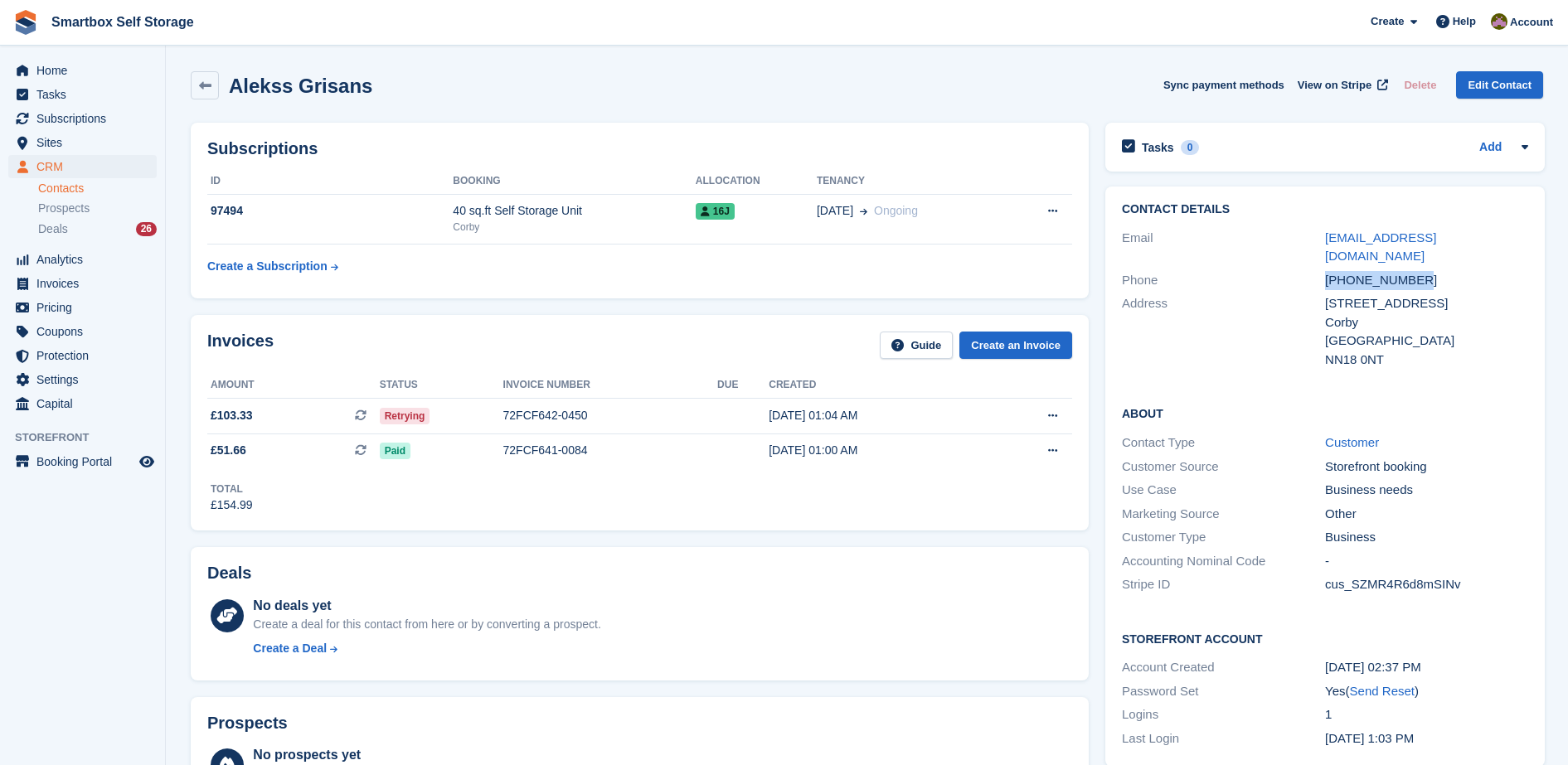
drag, startPoint x: 1430, startPoint y: 263, endPoint x: 1304, endPoint y: 268, distance: 126.1
click at [1304, 269] on div "Phone [PHONE_NUMBER]" at bounding box center [1325, 280] width 406 height 24
copy div "[PHONE_NUMBER]"
drag, startPoint x: 1485, startPoint y: 241, endPoint x: 1291, endPoint y: 244, distance: 194.0
click at [1291, 244] on div "Email [EMAIL_ADDRESS][DOMAIN_NAME]" at bounding box center [1325, 247] width 406 height 42
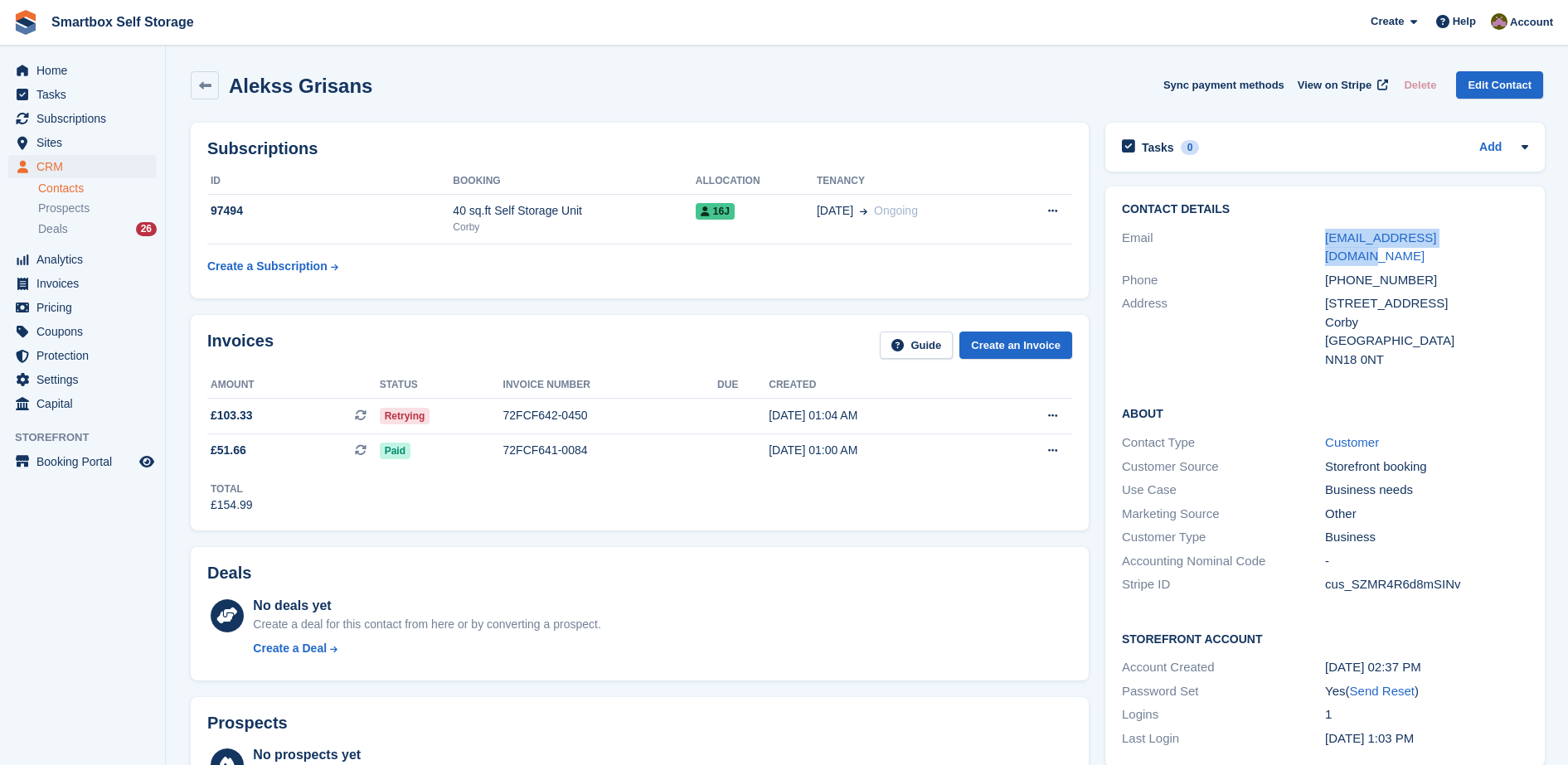
copy div "[EMAIL_ADDRESS][DOMAIN_NAME]"
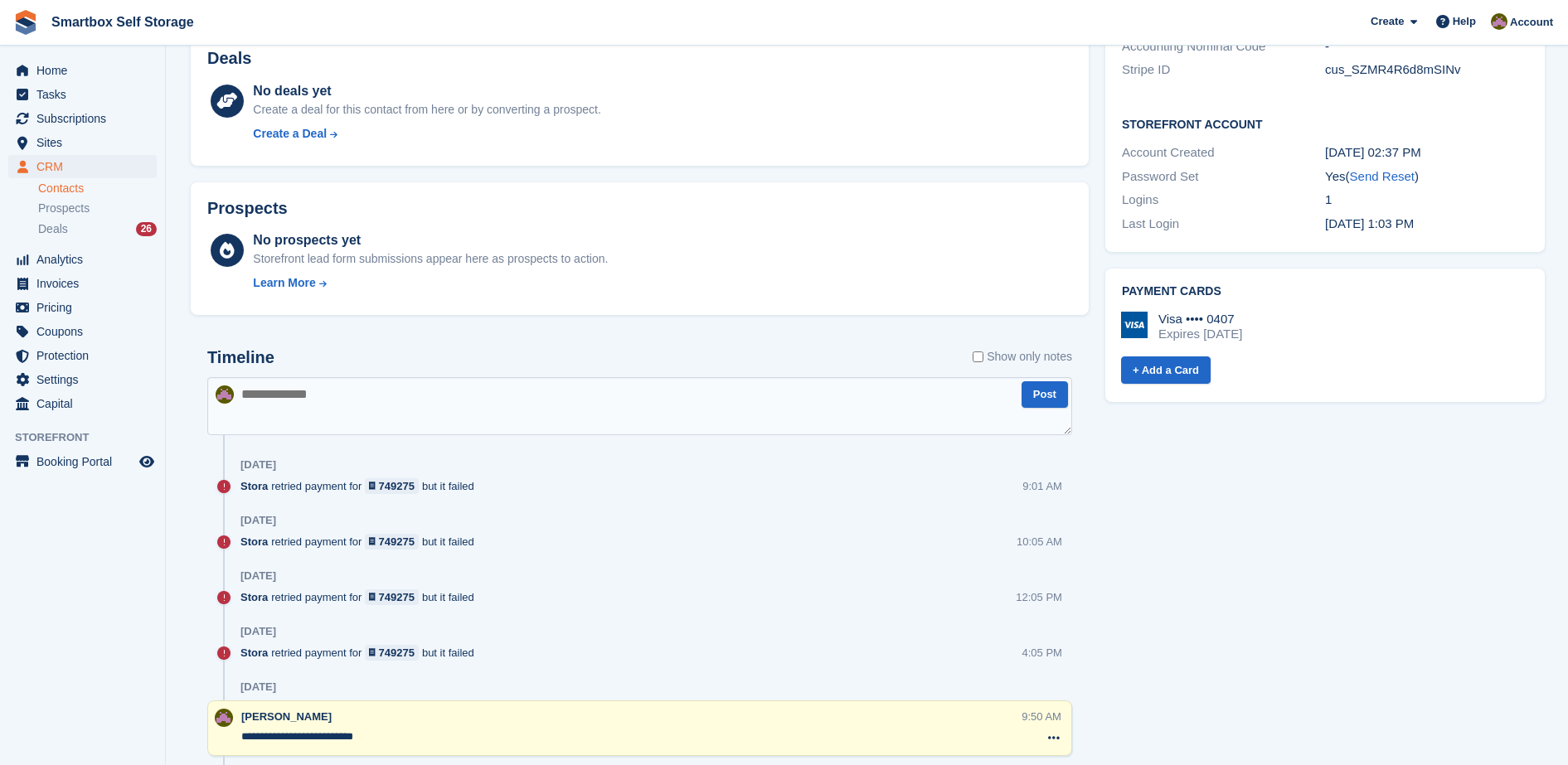
scroll to position [518, 0]
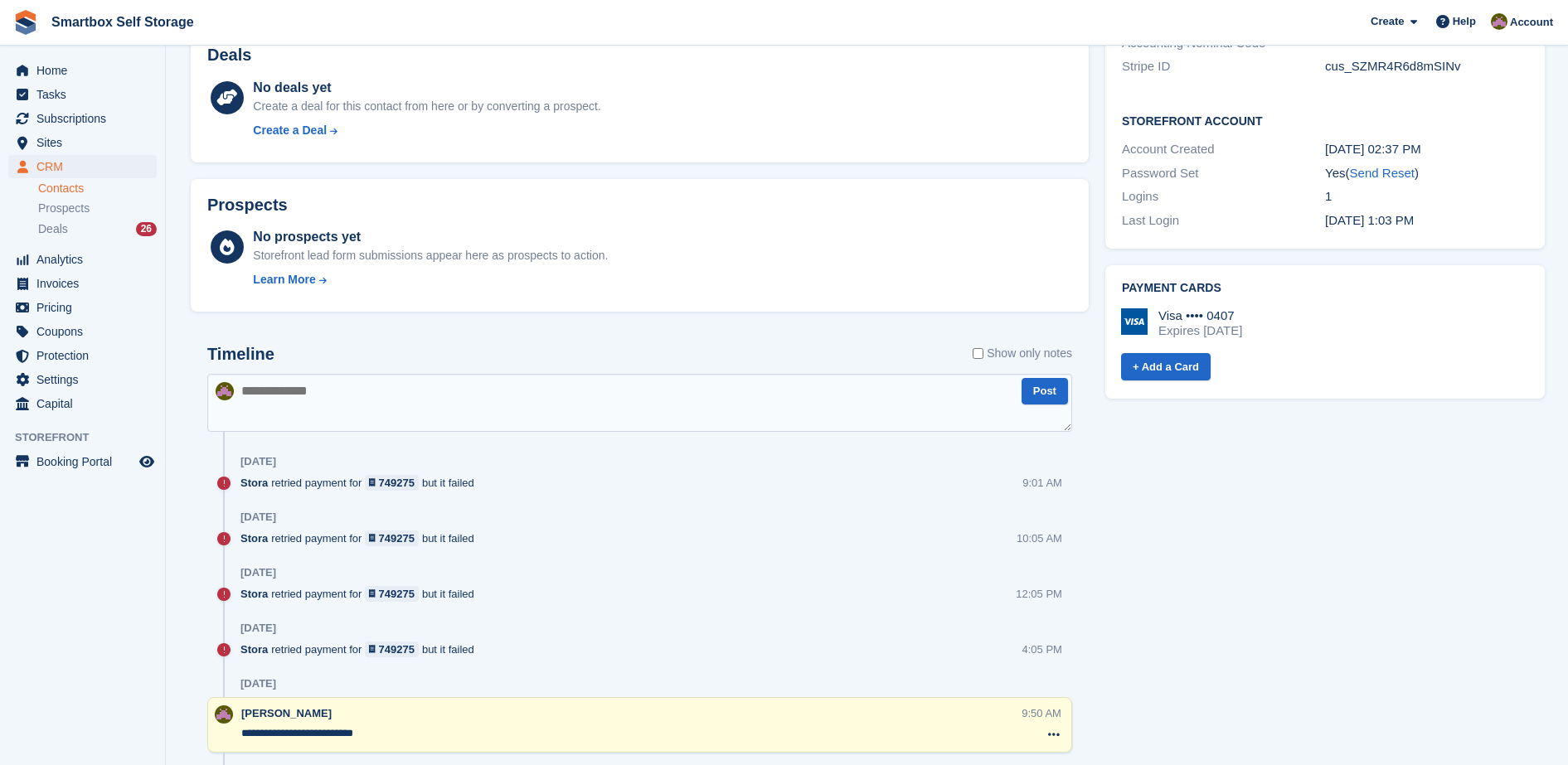
click at [674, 398] on textarea at bounding box center [639, 403] width 865 height 58
type textarea "**********"
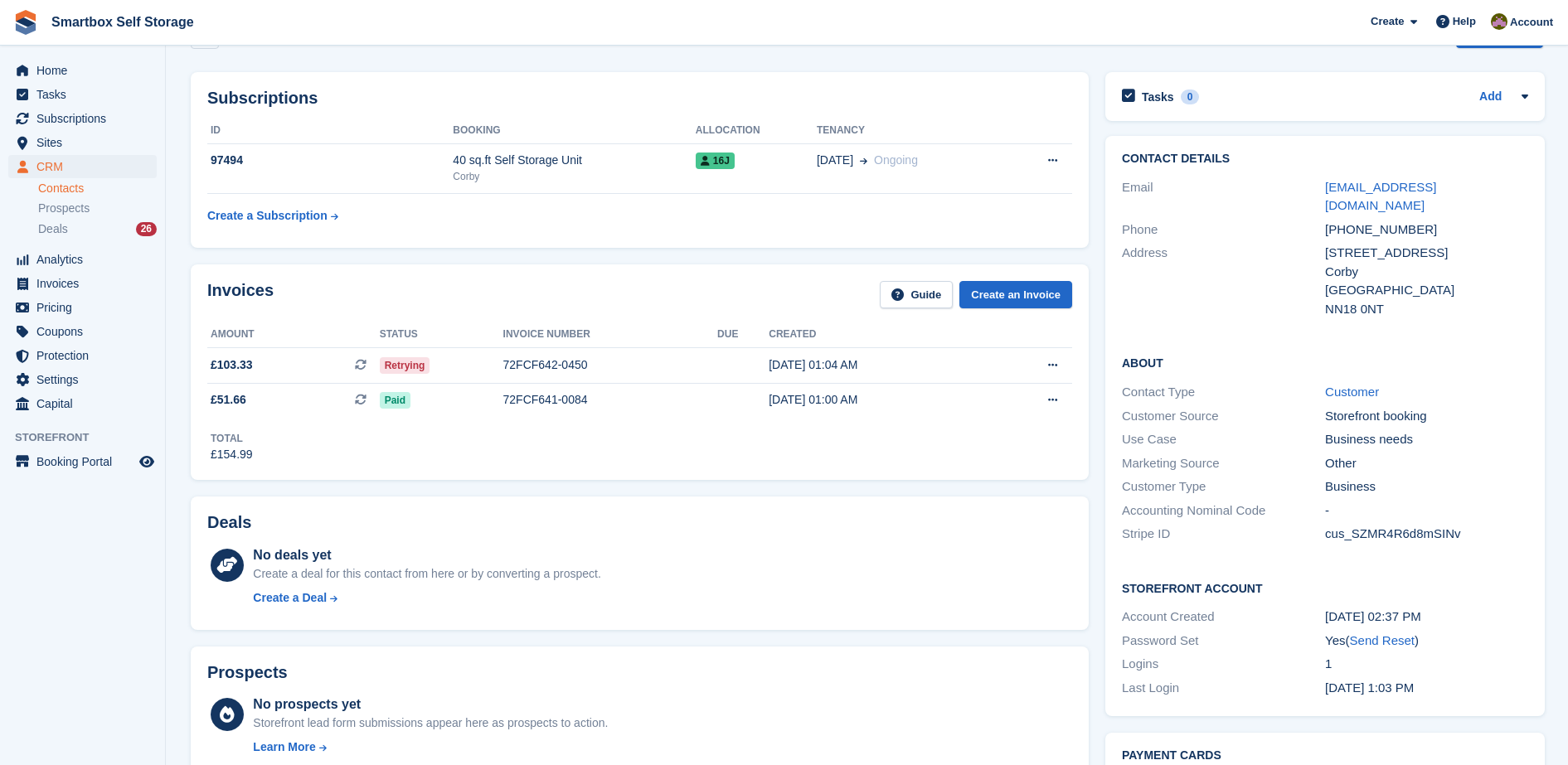
scroll to position [19, 0]
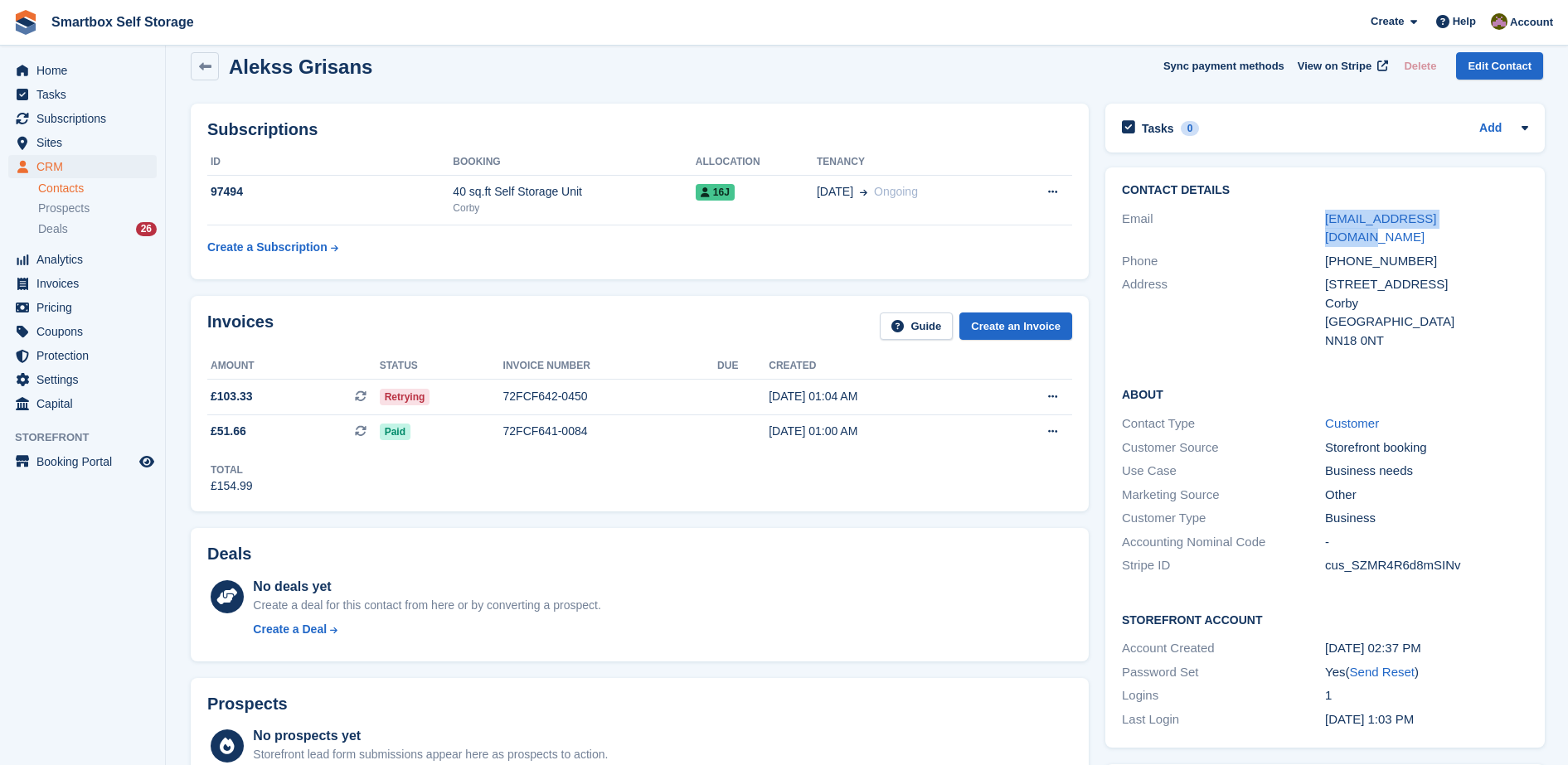
drag, startPoint x: 1484, startPoint y: 216, endPoint x: 1278, endPoint y: 220, distance: 206.0
click at [1278, 220] on div "Email alexgris2005@gmail.com" at bounding box center [1325, 228] width 406 height 42
copy div "alexgris2005@gmail.com"
drag, startPoint x: 382, startPoint y: 69, endPoint x: 244, endPoint y: 49, distance: 139.4
click at [244, 49] on div "Alekss Grisans Sync payment methods View on Stripe Delete Edit Contact" at bounding box center [866, 69] width 1369 height 52
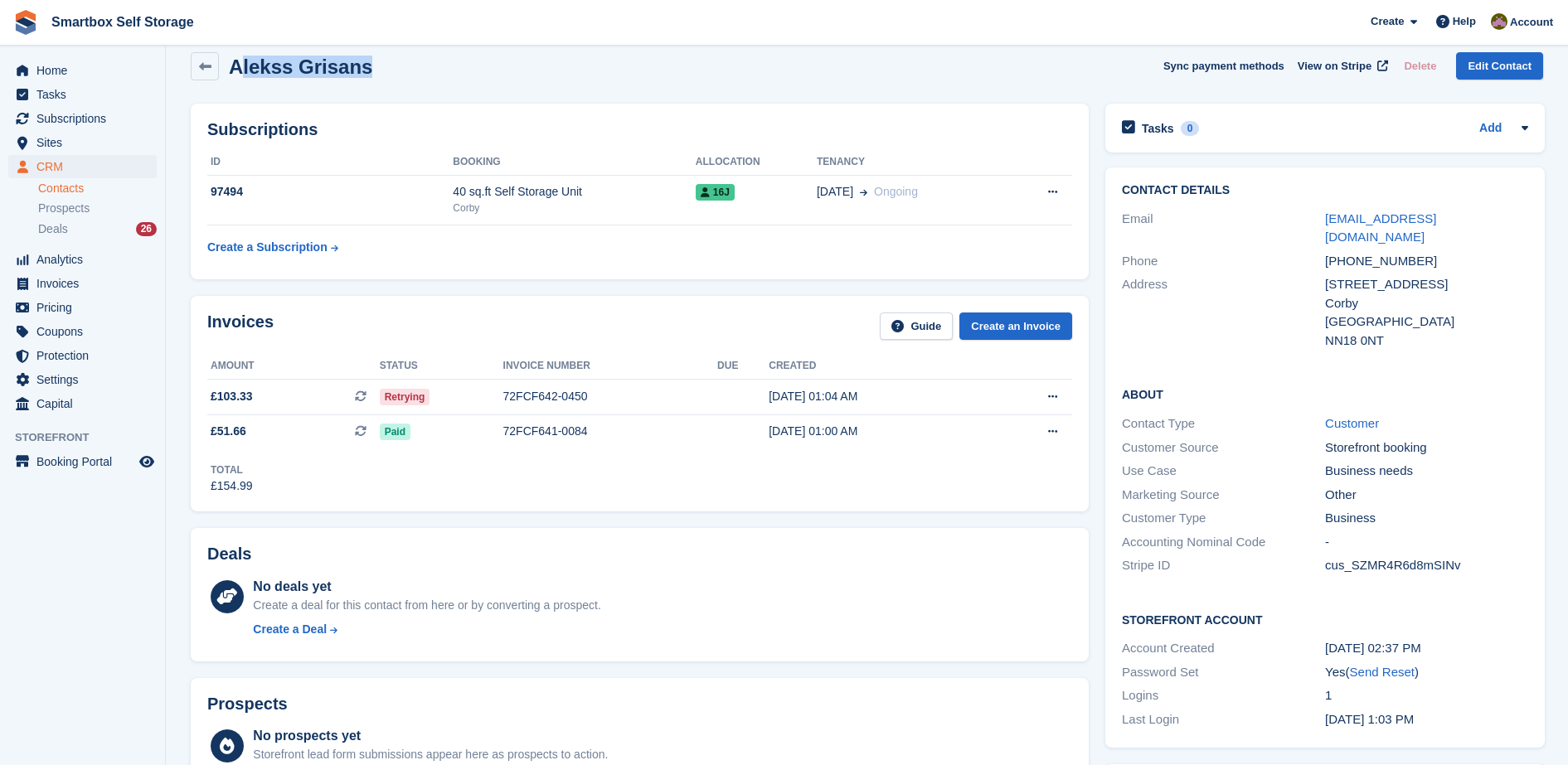
click at [244, 49] on div "Alekss Grisans Sync payment methods View on Stripe Delete Edit Contact" at bounding box center [866, 69] width 1369 height 52
drag, startPoint x: 427, startPoint y: 74, endPoint x: 227, endPoint y: 60, distance: 200.5
click at [227, 60] on div "Alekss Grisans Sync payment methods View on Stripe Delete Edit Contact" at bounding box center [867, 66] width 1353 height 28
copy h2 "Alekss Grisans"
click at [209, 65] on icon at bounding box center [205, 67] width 13 height 13
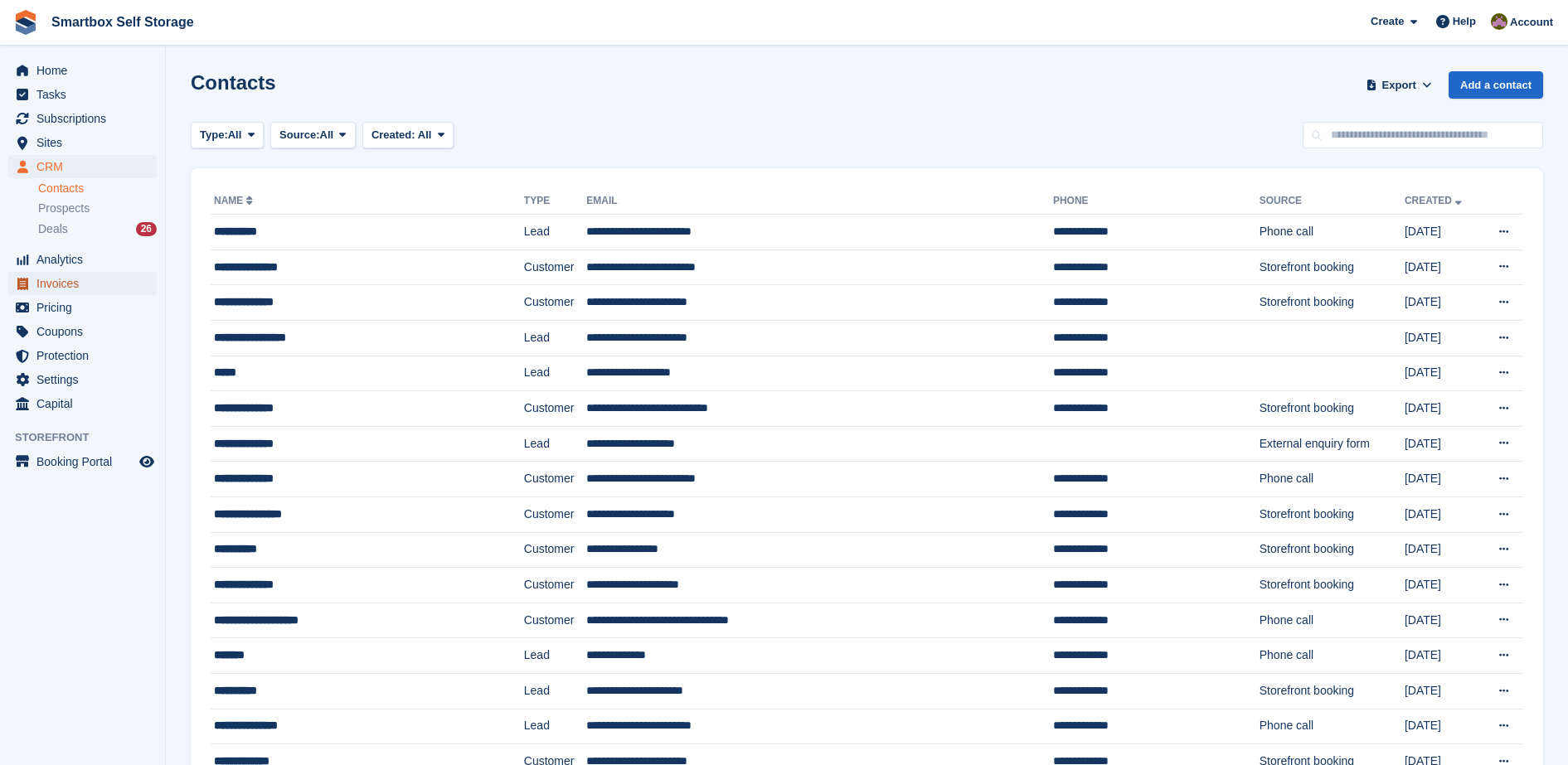
click at [145, 290] on link "Invoices" at bounding box center [83, 283] width 149 height 23
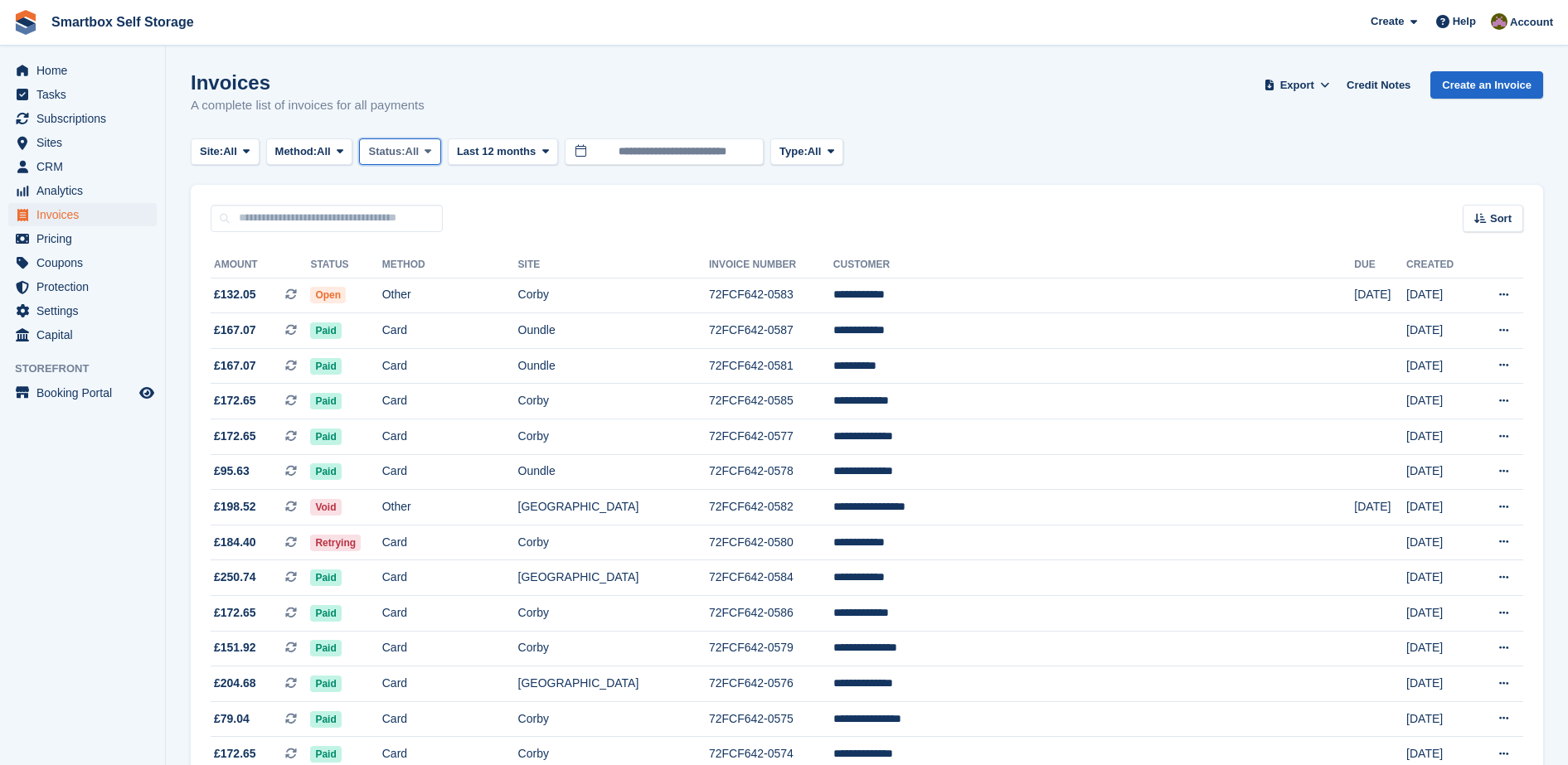
click at [395, 147] on span "Status:" at bounding box center [386, 152] width 36 height 17
click at [415, 276] on link "Open" at bounding box center [438, 279] width 144 height 30
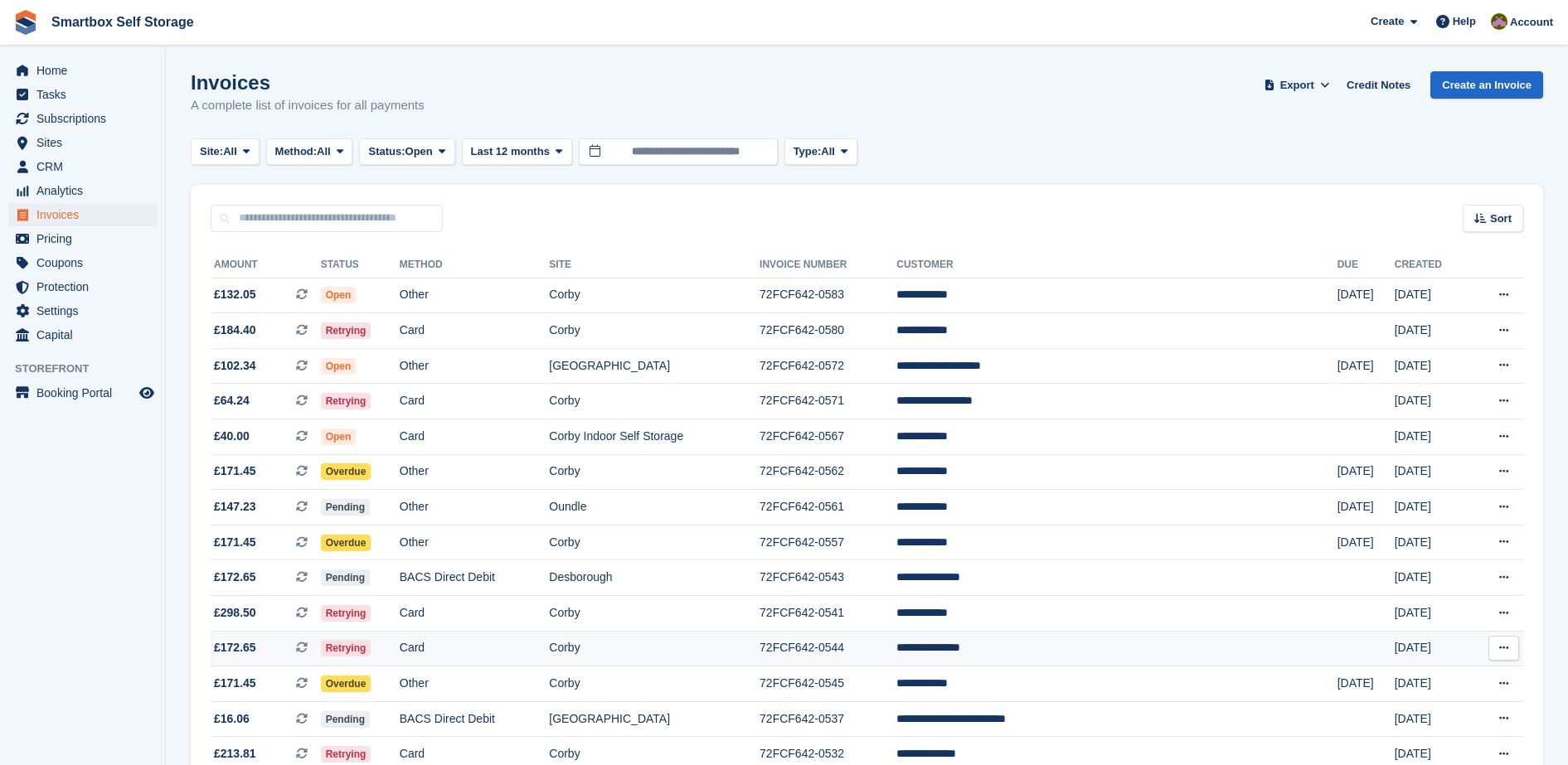
click at [441, 648] on td "Card" at bounding box center [475, 648] width 150 height 35
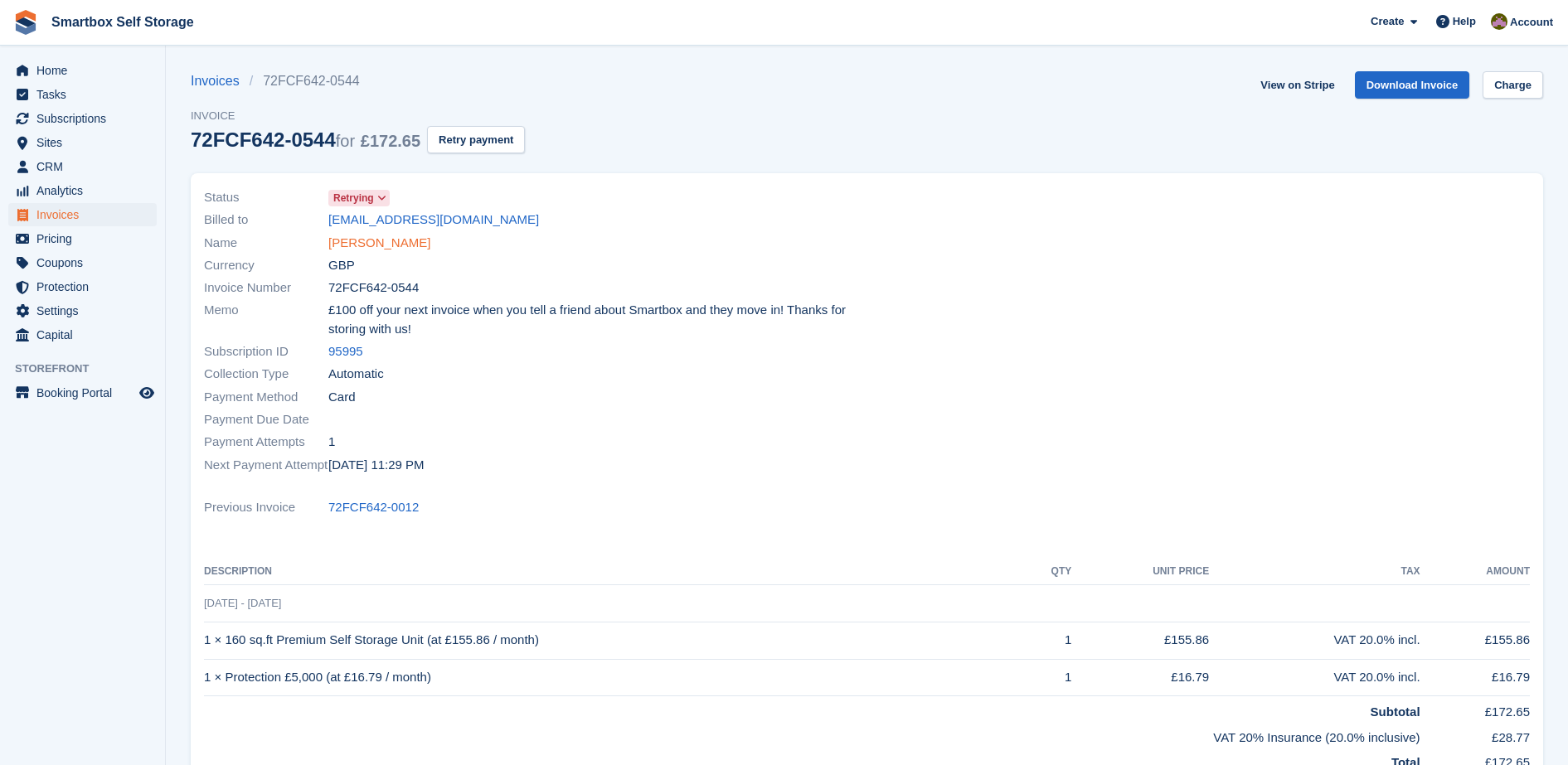
click at [377, 244] on link "[PERSON_NAME]" at bounding box center [379, 243] width 102 height 19
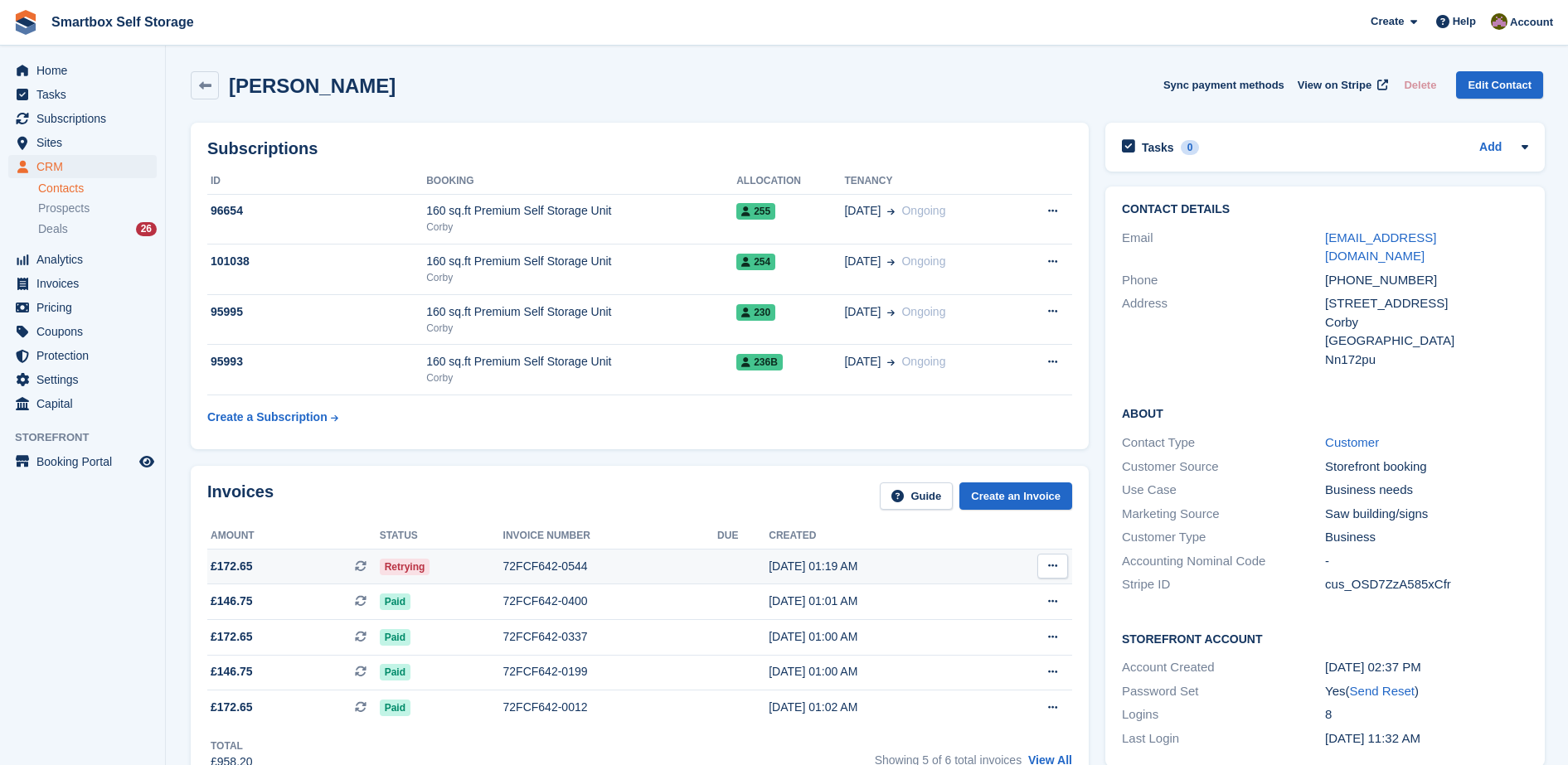
click at [854, 574] on div "[DATE] 01:19 AM" at bounding box center [877, 567] width 218 height 18
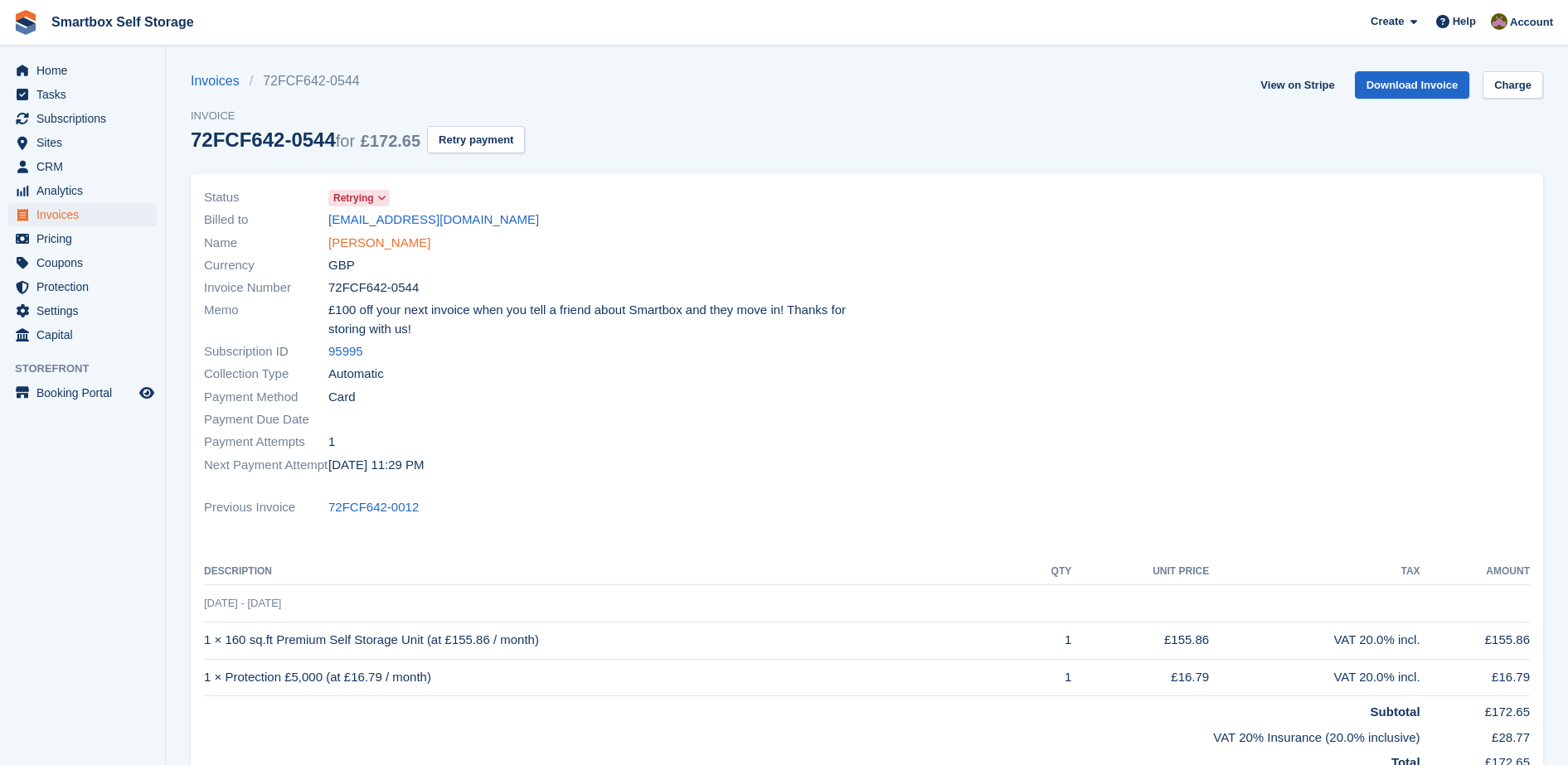
click at [368, 241] on link "[PERSON_NAME]" at bounding box center [379, 243] width 102 height 19
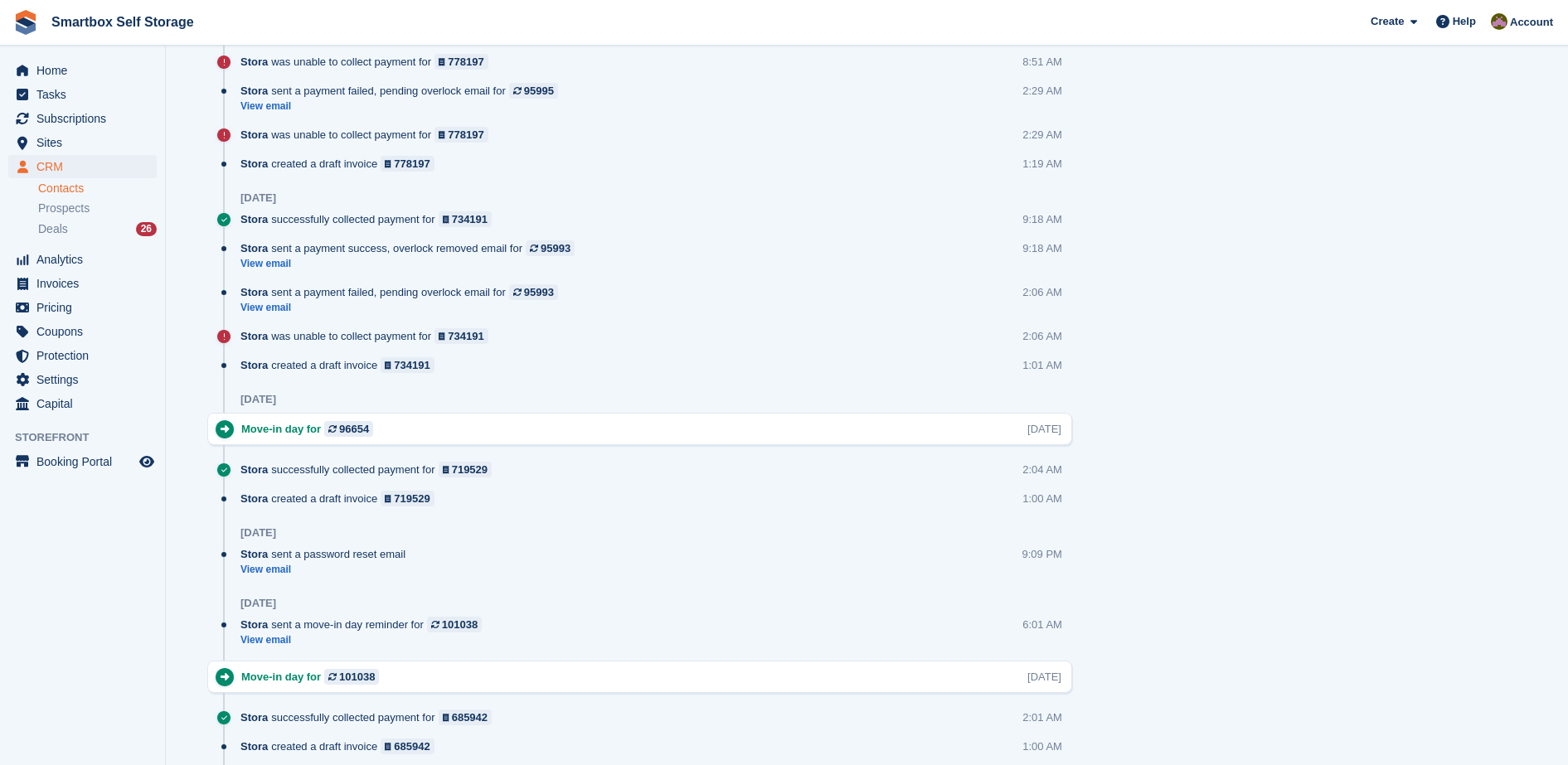
scroll to position [929, 0]
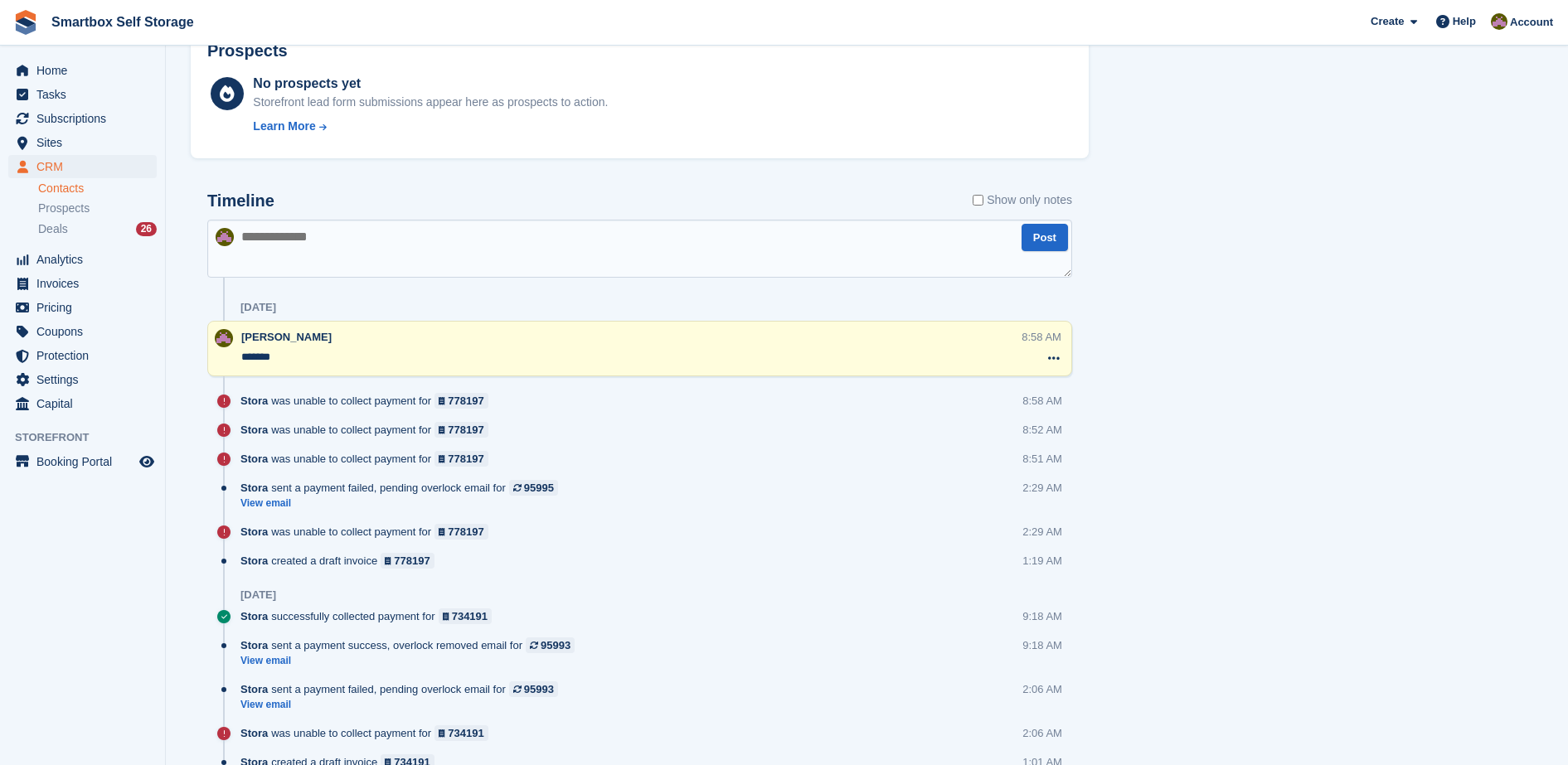
click at [973, 253] on textarea at bounding box center [639, 248] width 865 height 58
type textarea "**********"
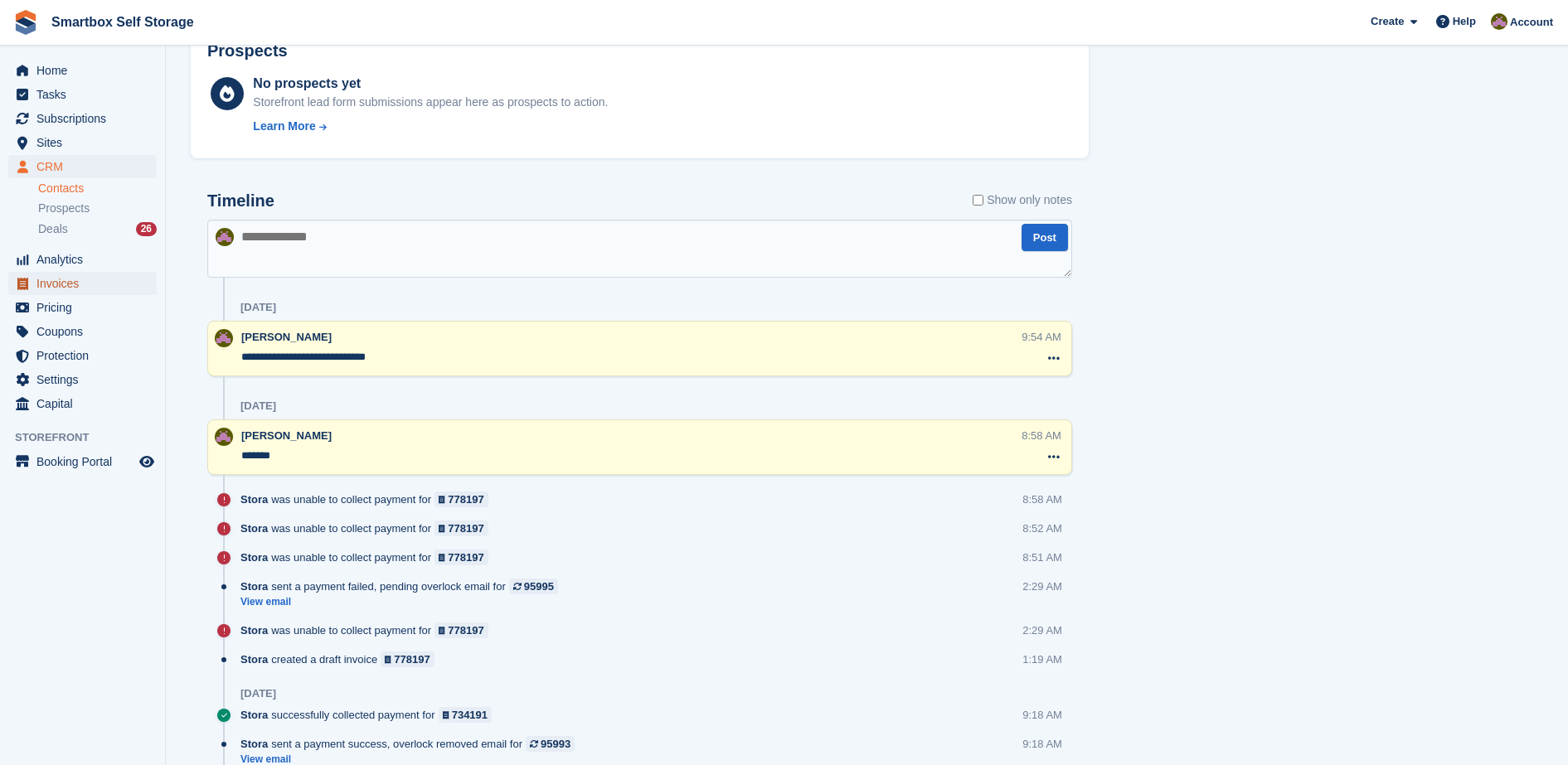
click at [88, 283] on span "Invoices" at bounding box center [86, 283] width 100 height 23
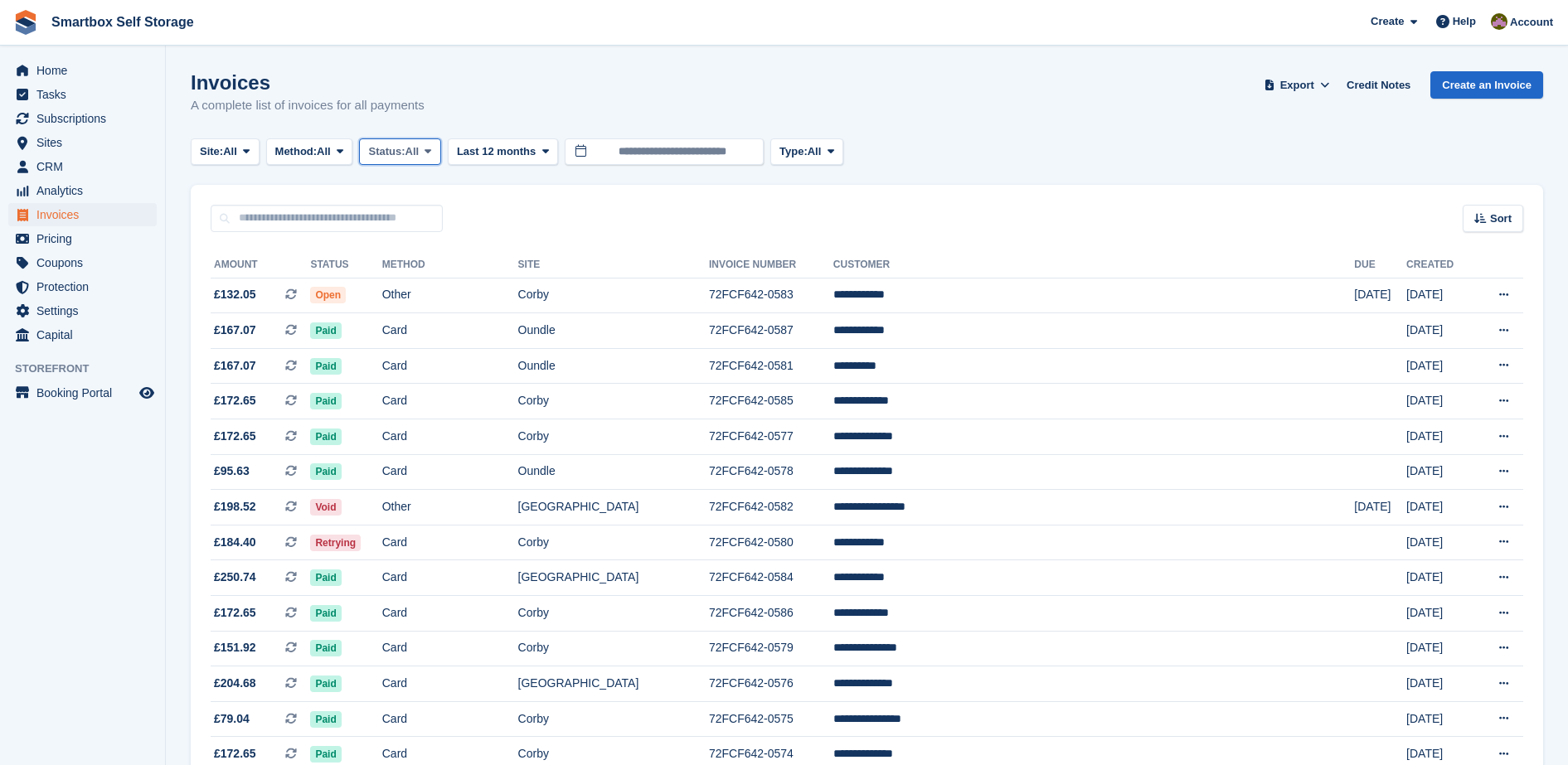
click at [404, 155] on span "Status:" at bounding box center [386, 152] width 36 height 17
click at [441, 280] on link "Open" at bounding box center [438, 279] width 144 height 30
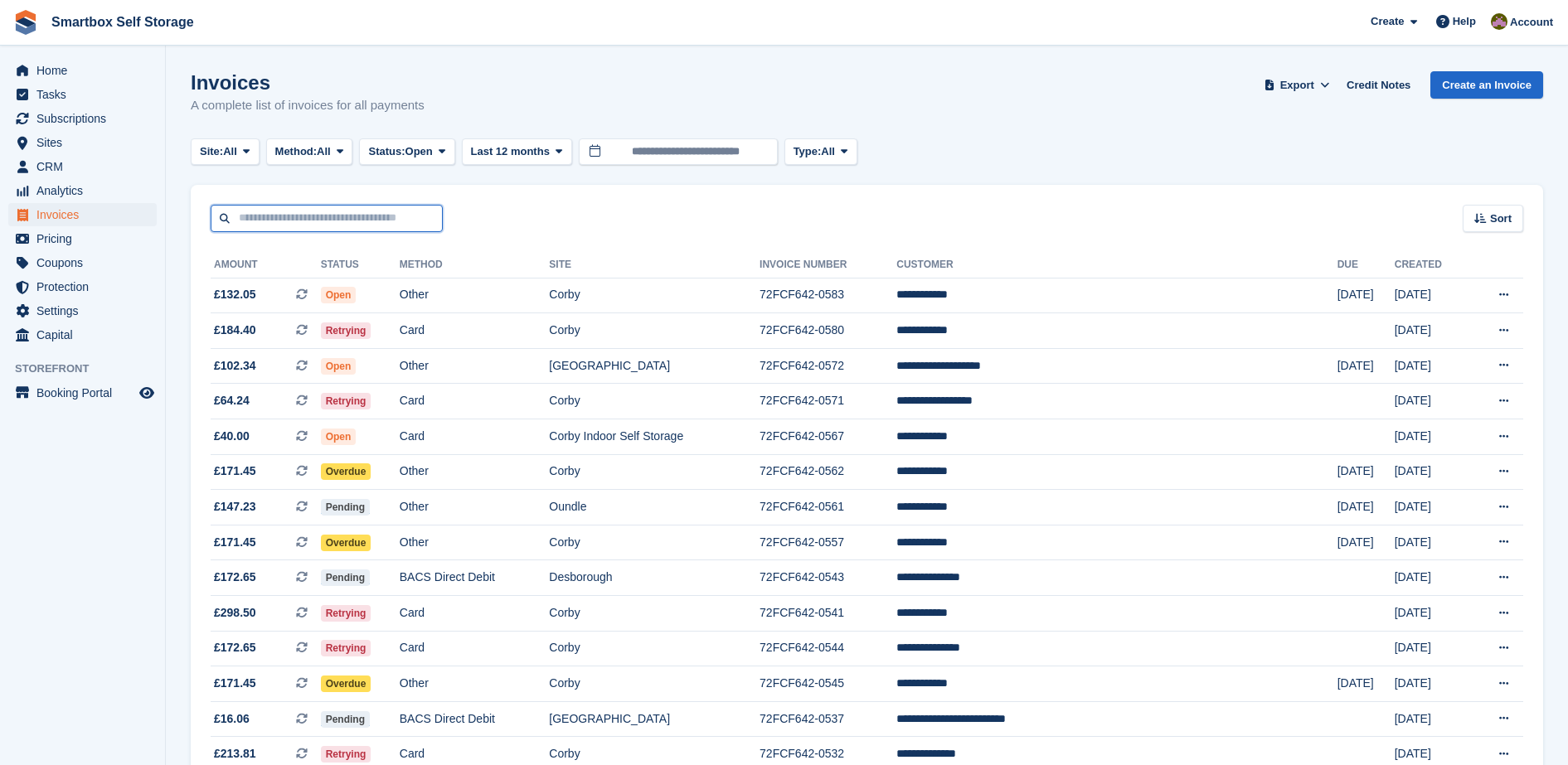
click at [365, 219] on input "text" at bounding box center [326, 219] width 232 height 27
type input "**********"
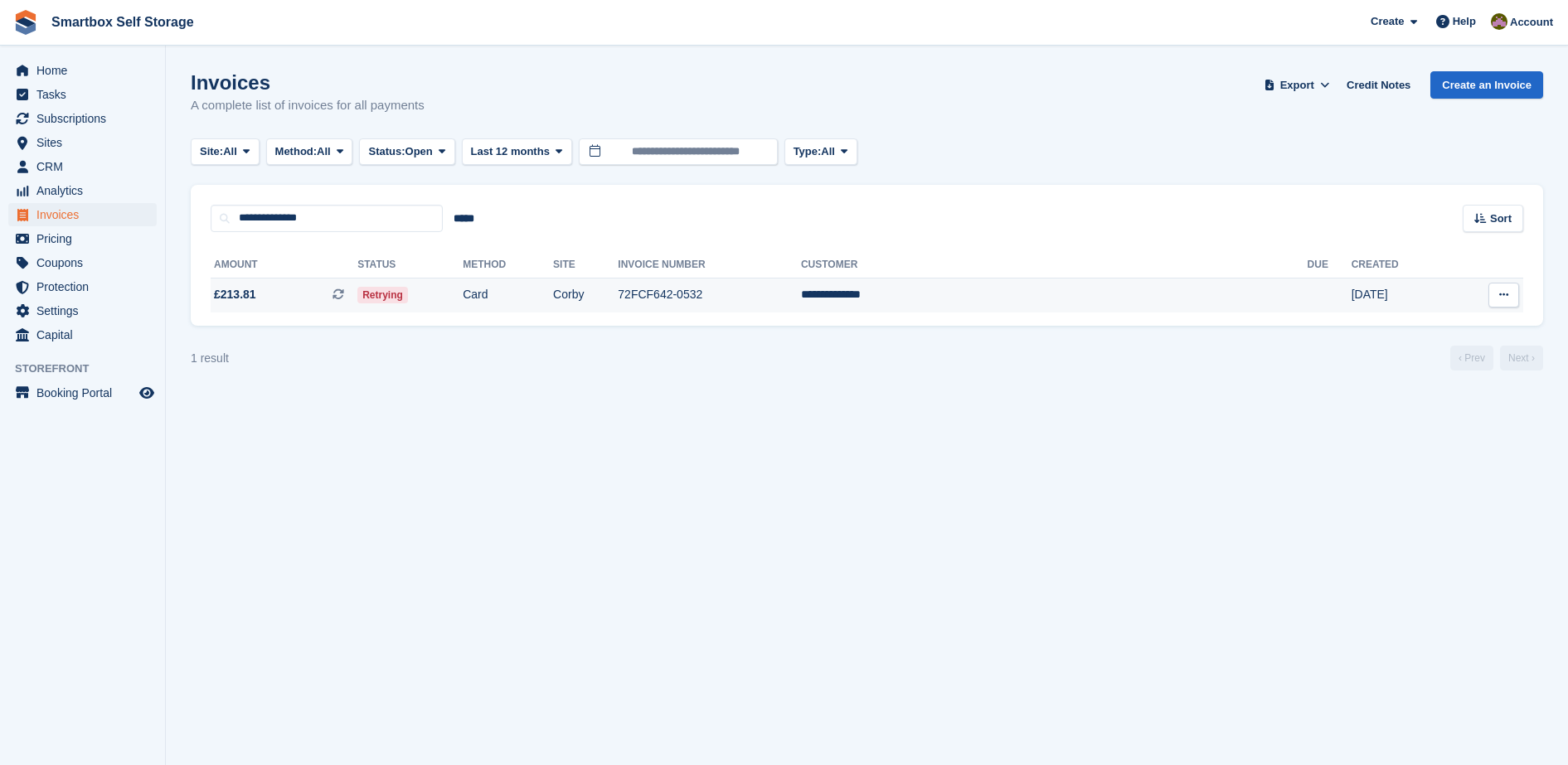
click at [801, 301] on td "72FCF642-0532" at bounding box center [709, 295] width 183 height 35
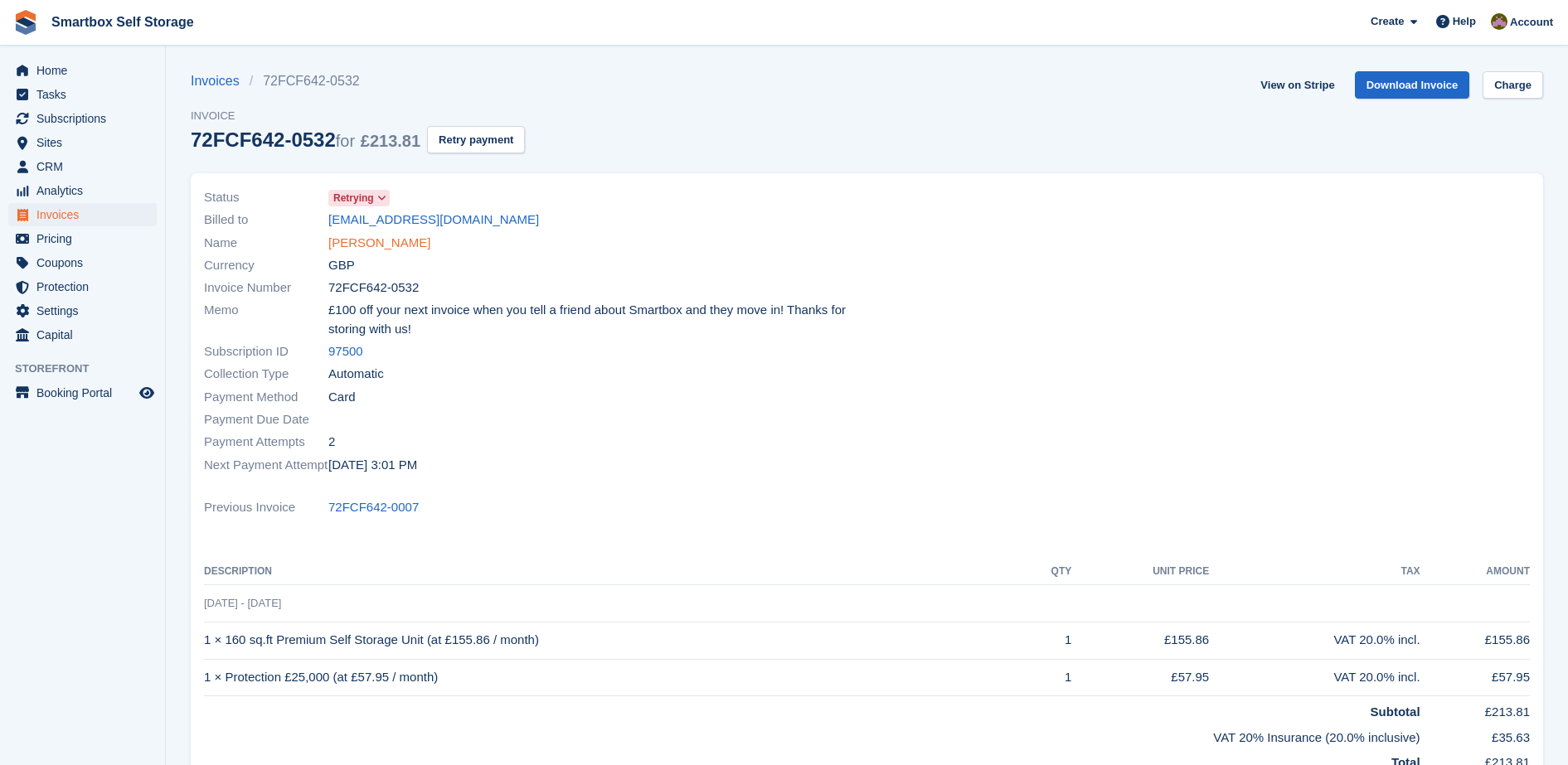
click at [372, 241] on link "[PERSON_NAME]" at bounding box center [379, 243] width 102 height 19
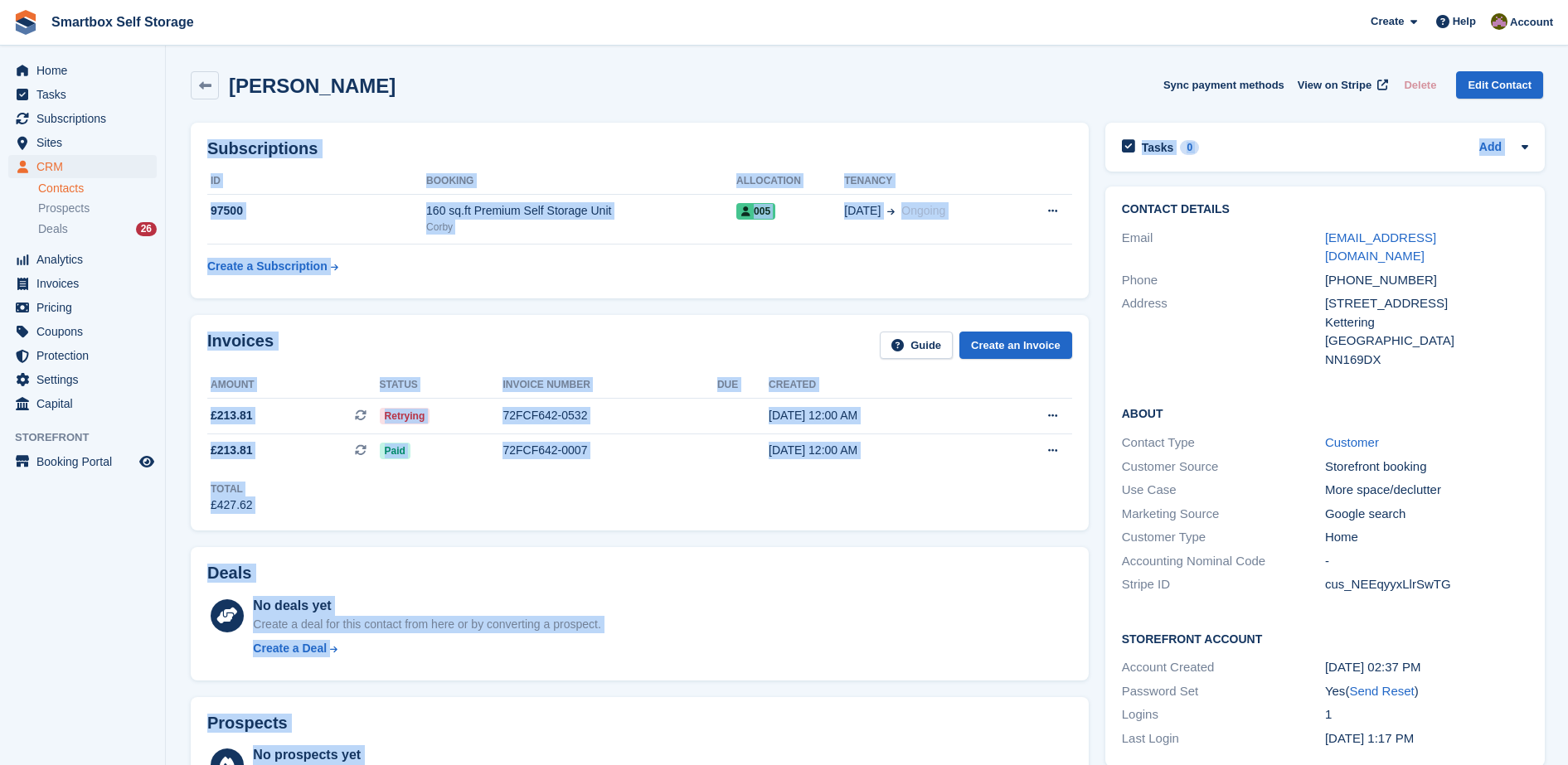
drag, startPoint x: 1566, startPoint y: 65, endPoint x: 1589, endPoint y: 127, distance: 66.1
click at [1567, 127] on html "Smartbox Self Storage Create Subscription Invoice Contact Deal Discount Page He…" at bounding box center [784, 382] width 1568 height 765
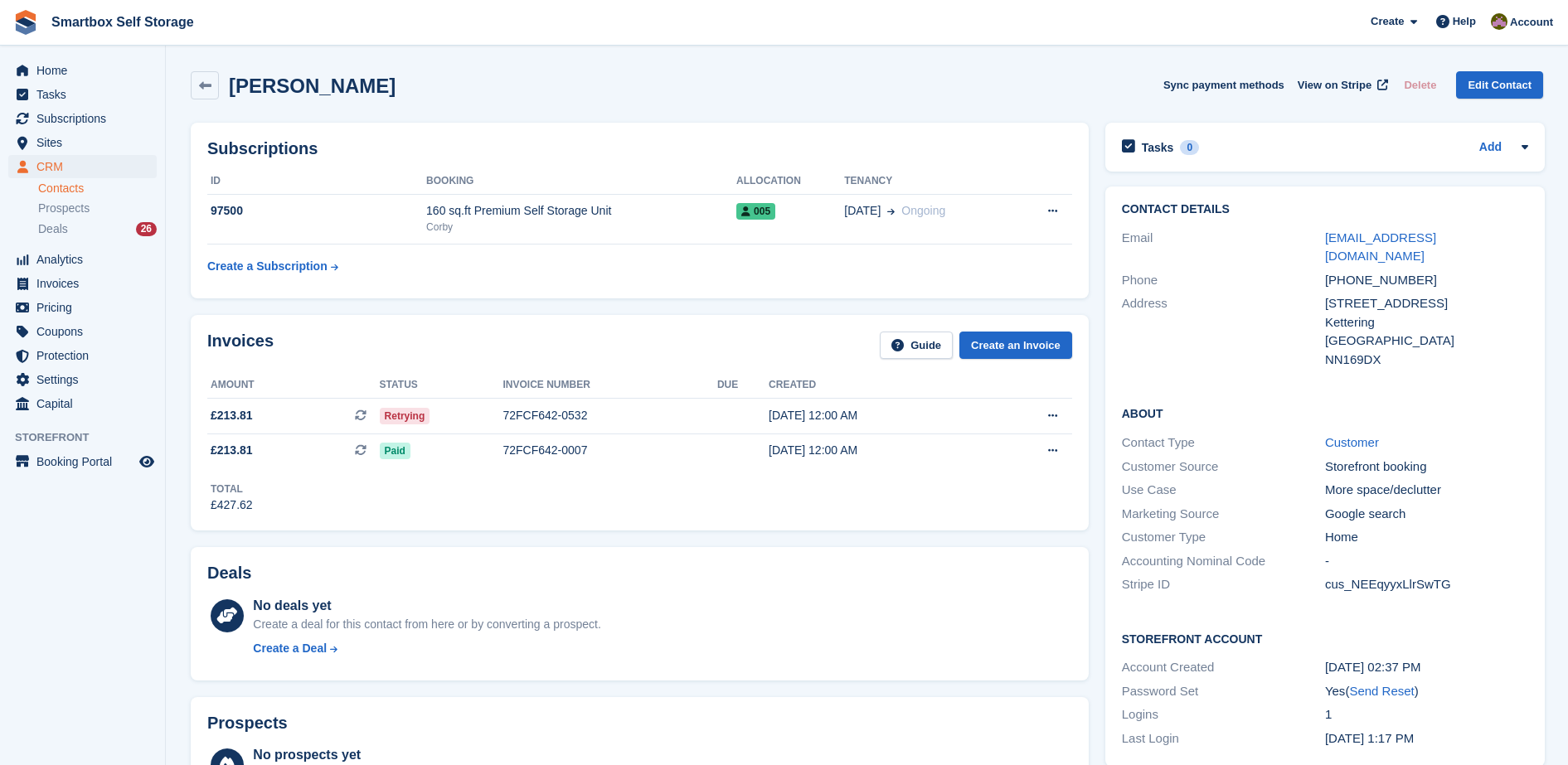
click at [1070, 85] on div "[PERSON_NAME] Sync payment methods View on Stripe Delete Edit Contact" at bounding box center [867, 84] width 1353 height 28
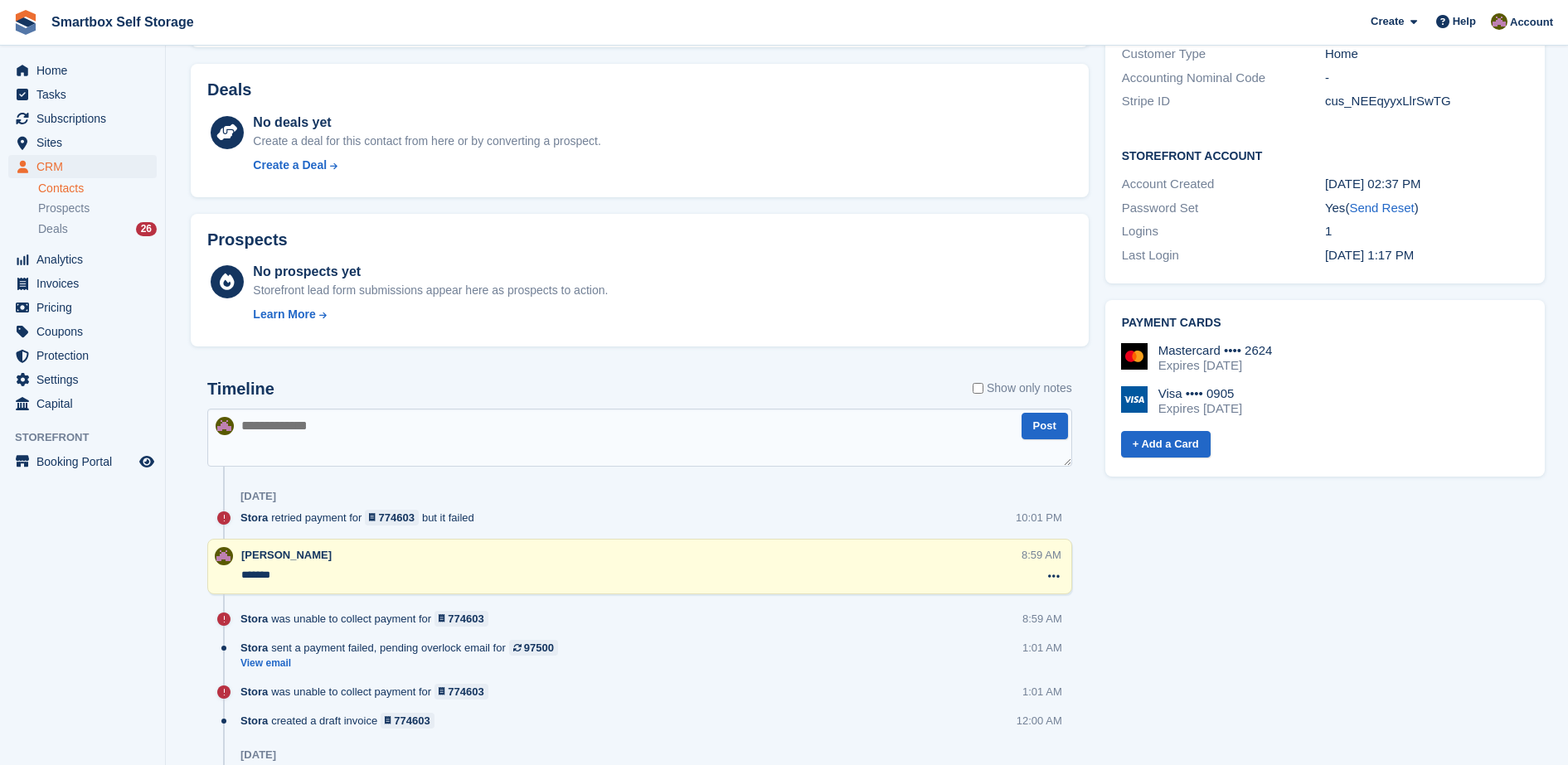
scroll to position [509, 0]
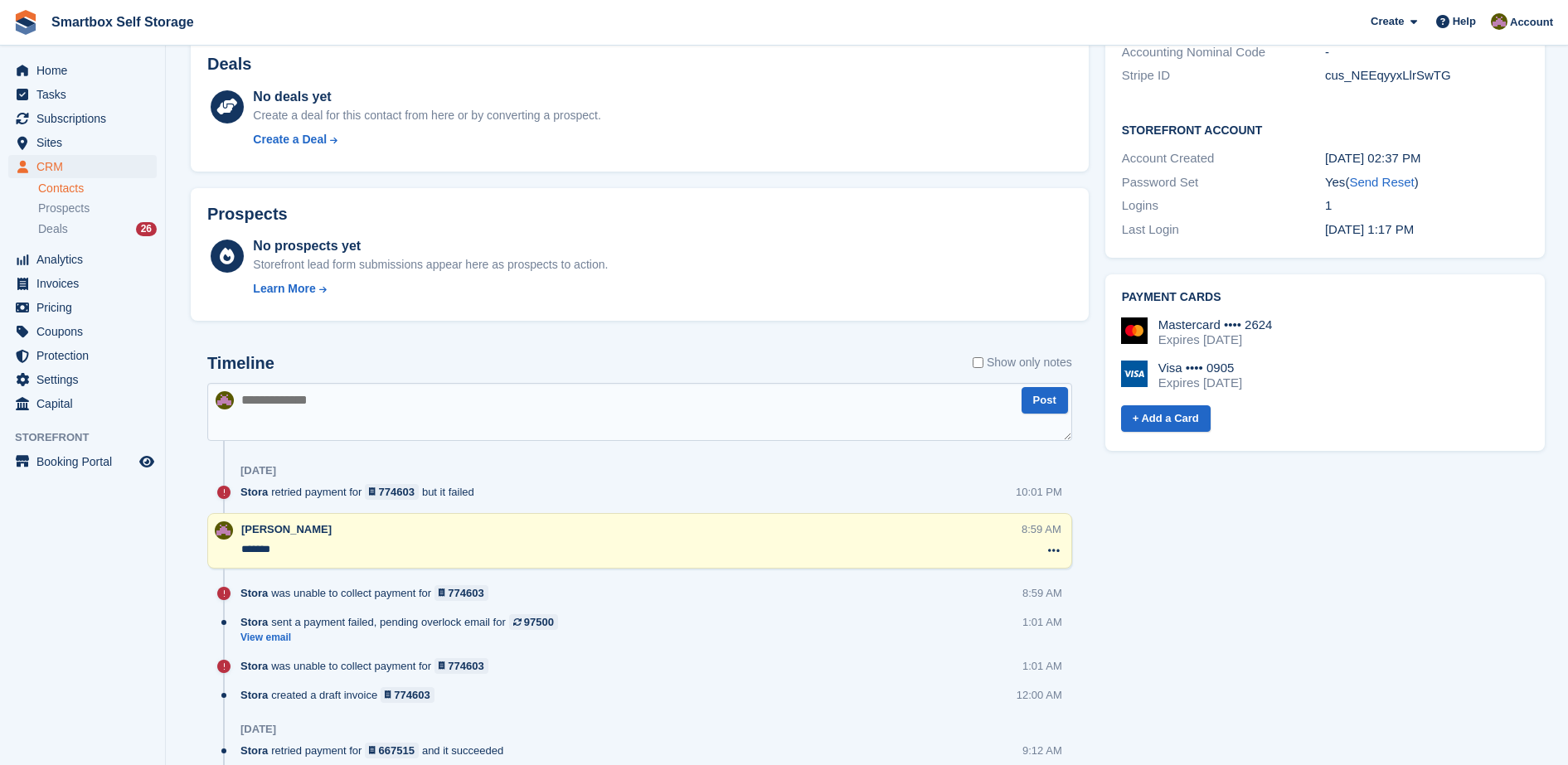
click at [613, 406] on textarea at bounding box center [639, 412] width 865 height 58
type textarea "**********"
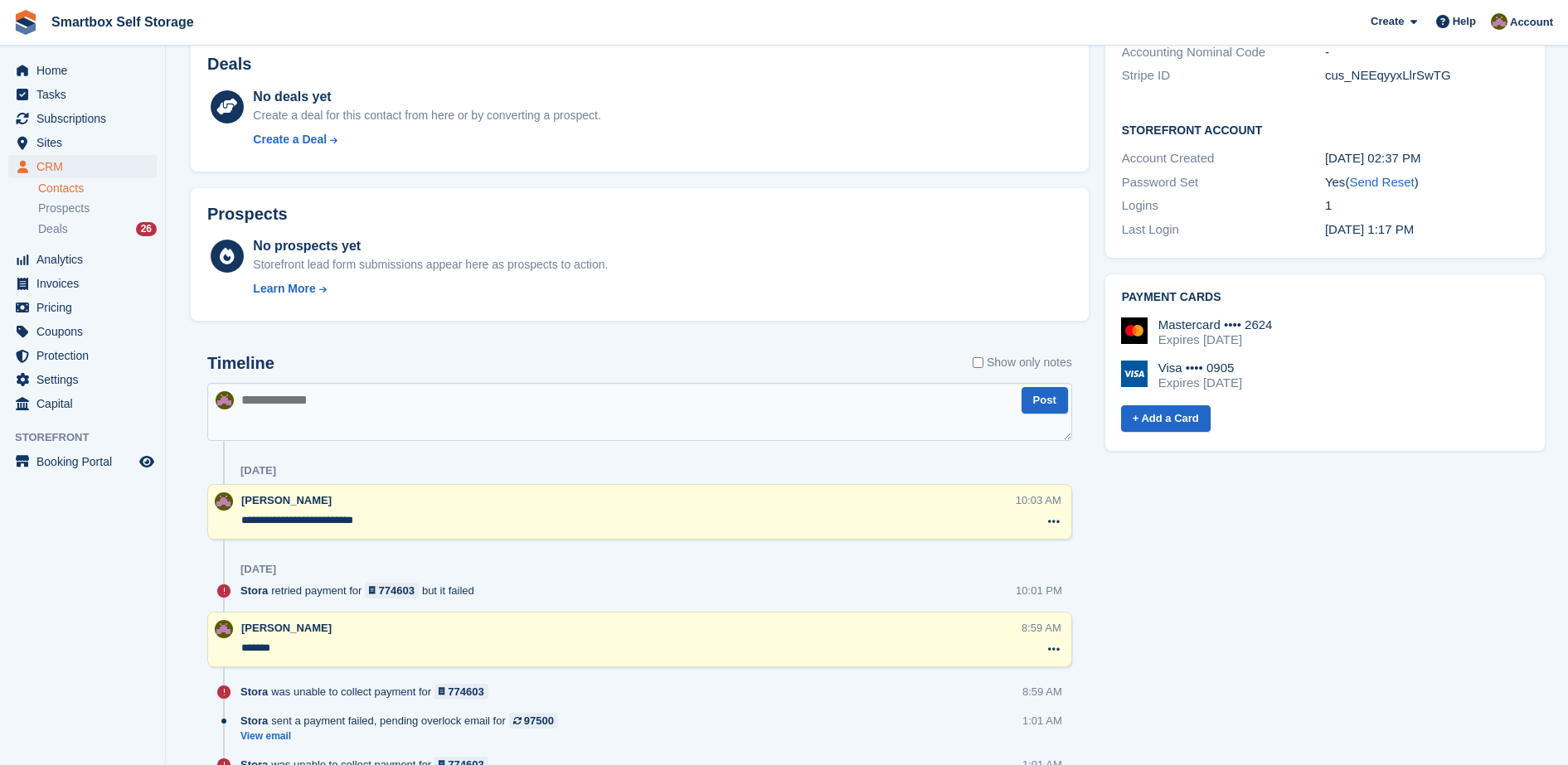
scroll to position [0, 0]
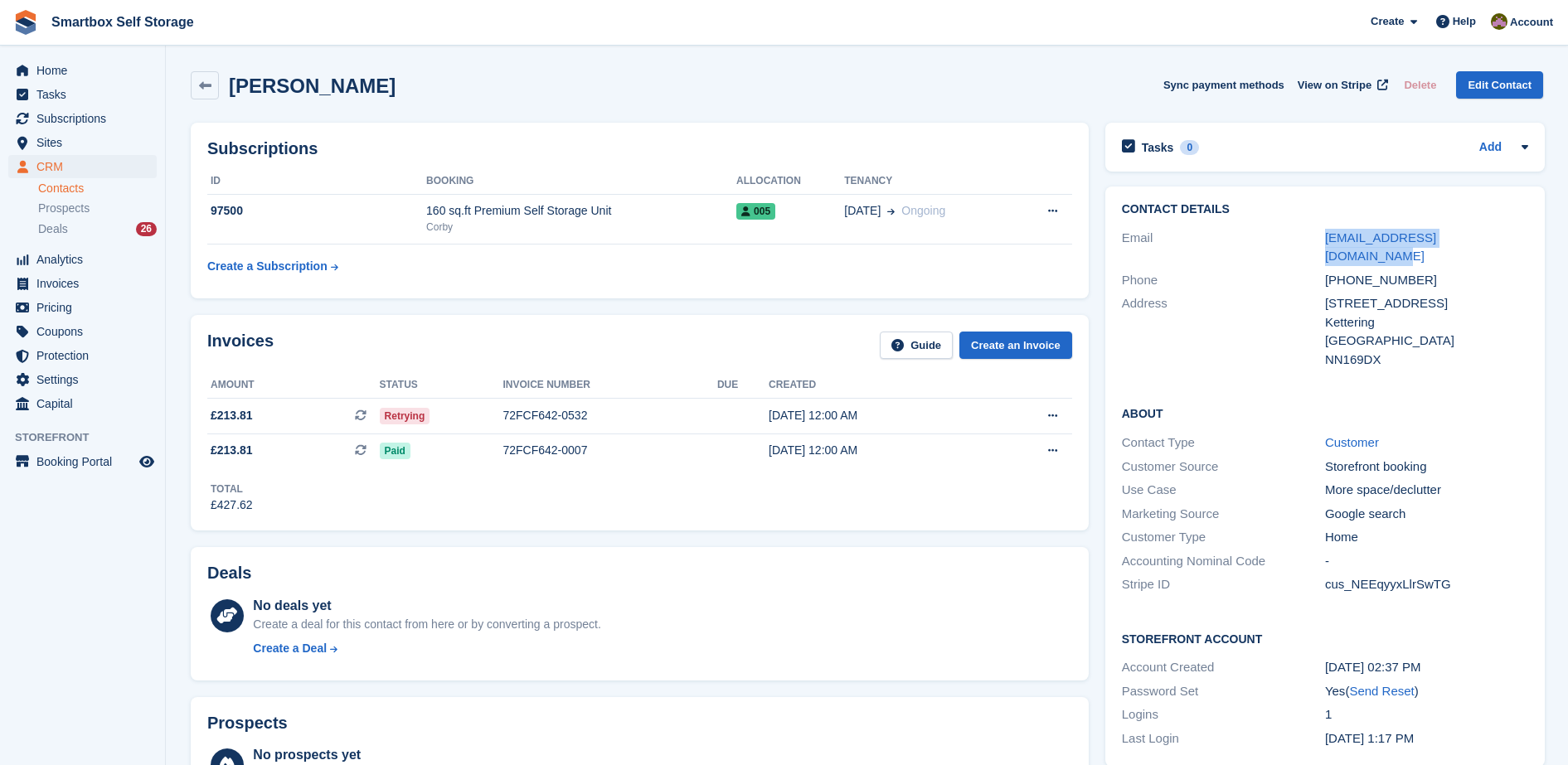
drag, startPoint x: 1530, startPoint y: 231, endPoint x: 1302, endPoint y: 236, distance: 228.1
click at [1302, 236] on div "Contact Details Email rossmuggleton420@gmail.com Phone +447927954313 Address 4 …" at bounding box center [1325, 287] width 439 height 202
copy div "rossmuggleton420@gmail.com"
click at [103, 284] on span "Invoices" at bounding box center [86, 283] width 100 height 23
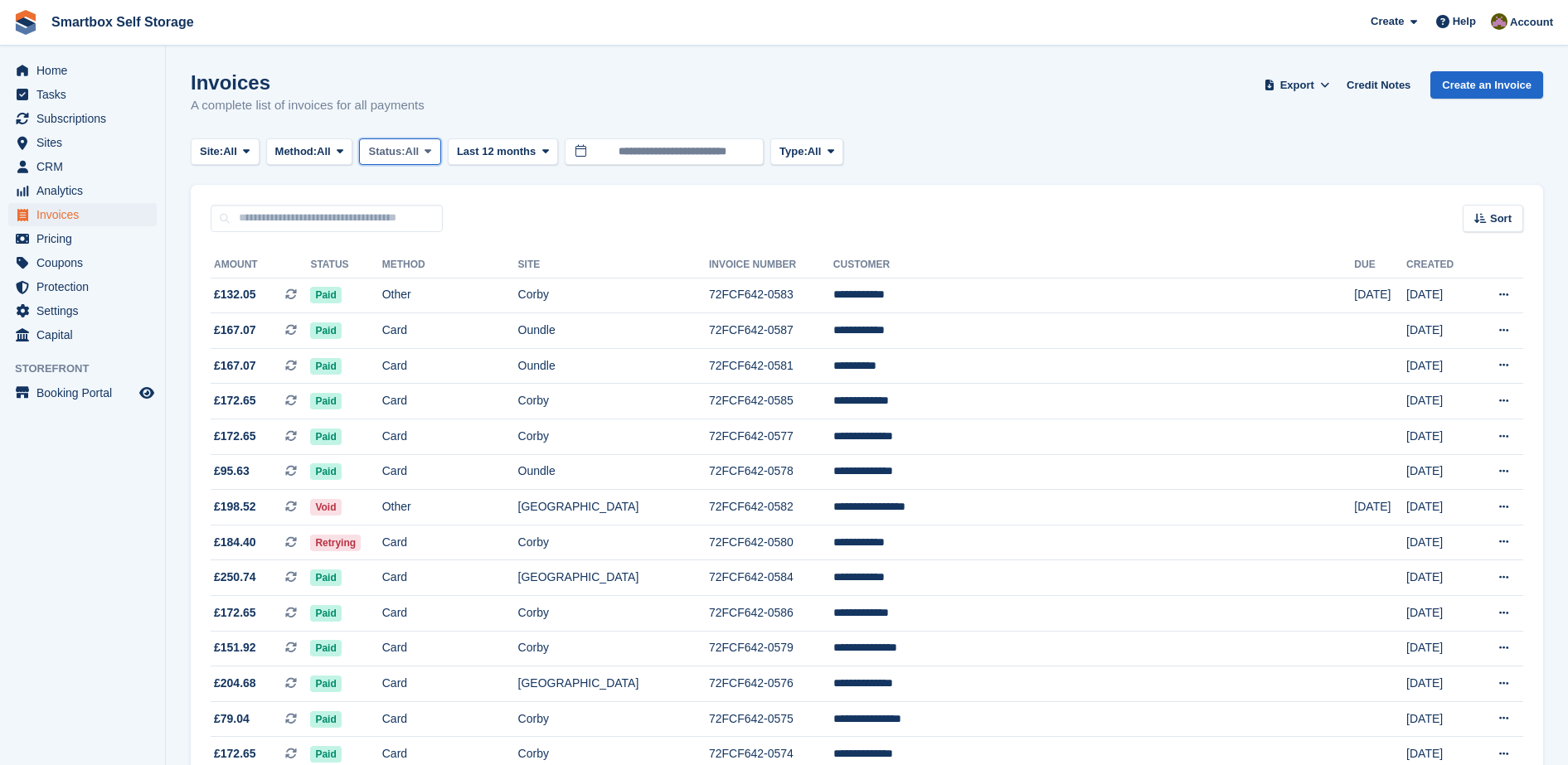
click at [422, 160] on button "Status: All" at bounding box center [399, 152] width 81 height 27
click at [430, 284] on link "Open" at bounding box center [438, 279] width 144 height 30
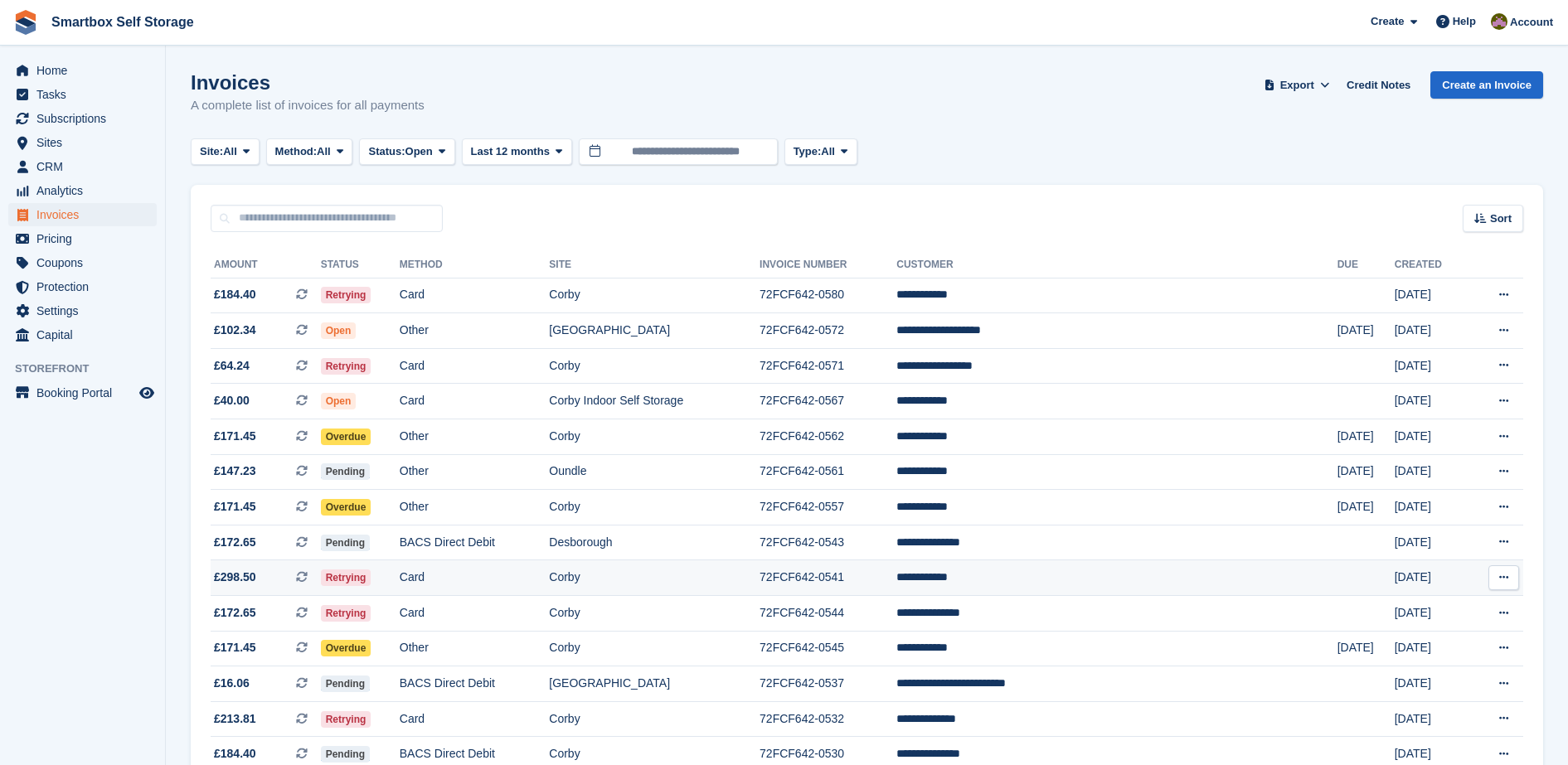
click at [550, 577] on td "Card" at bounding box center [475, 578] width 150 height 35
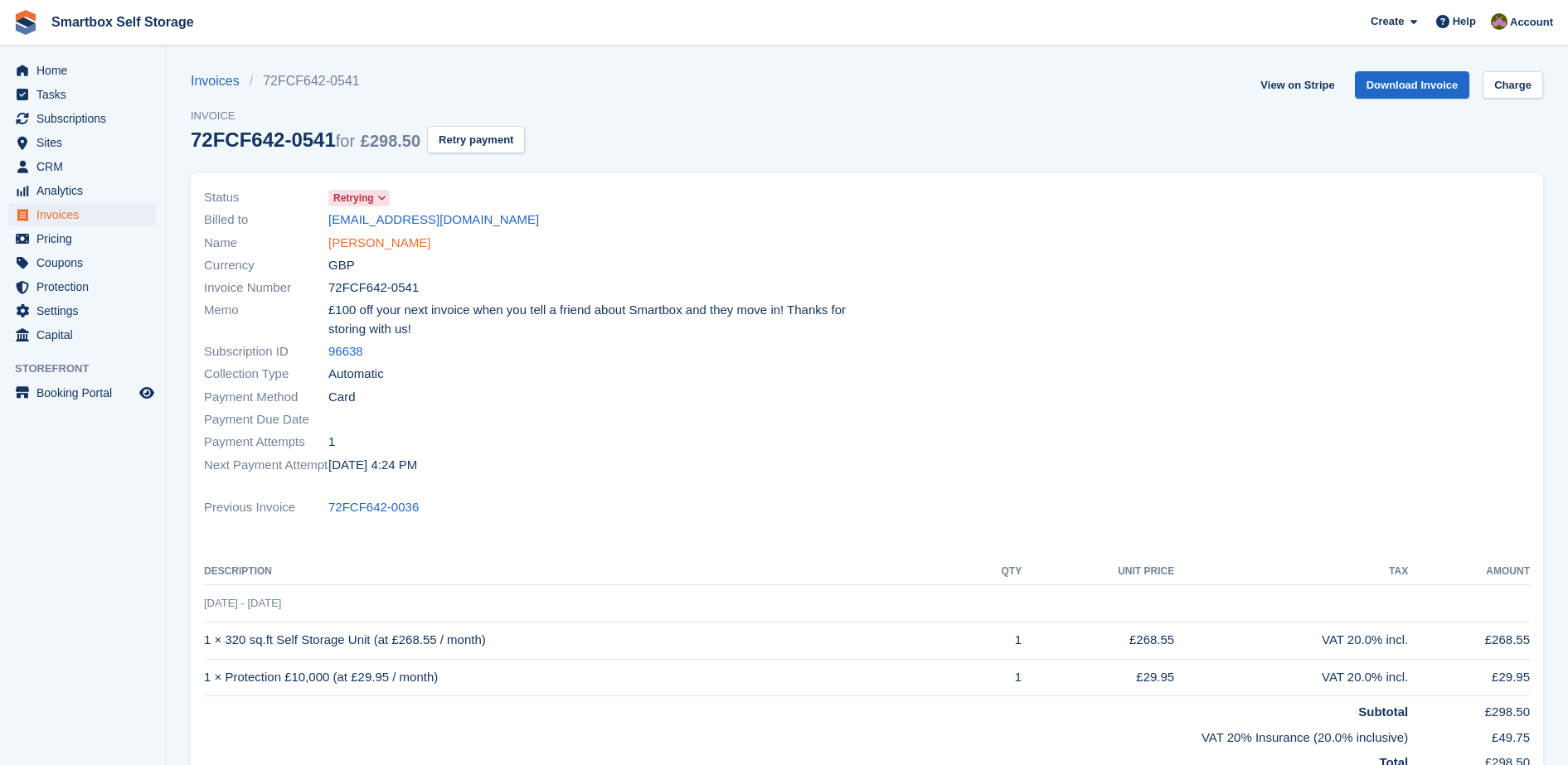
click at [363, 245] on link "[PERSON_NAME]" at bounding box center [379, 243] width 102 height 19
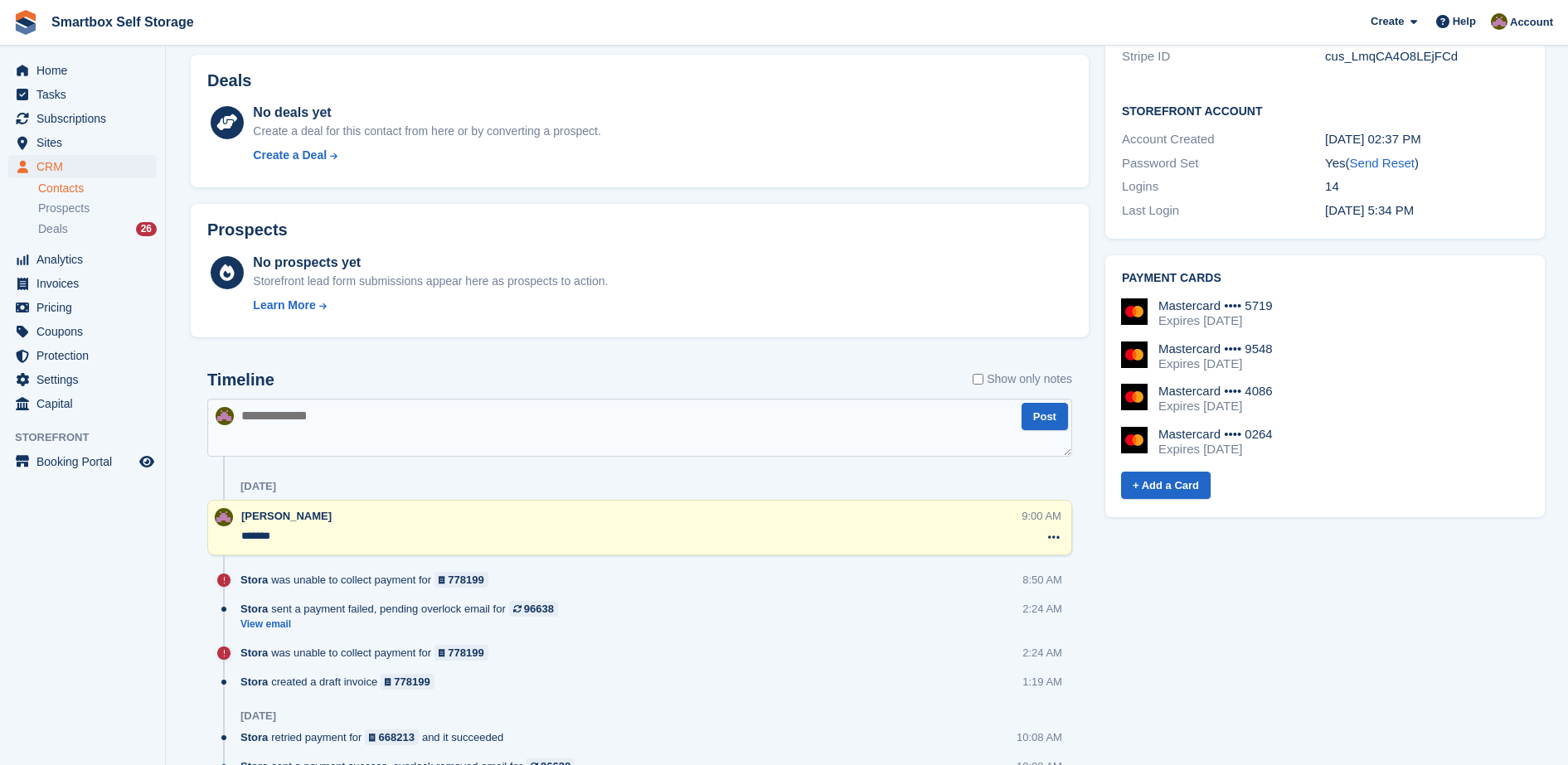
scroll to position [518, 0]
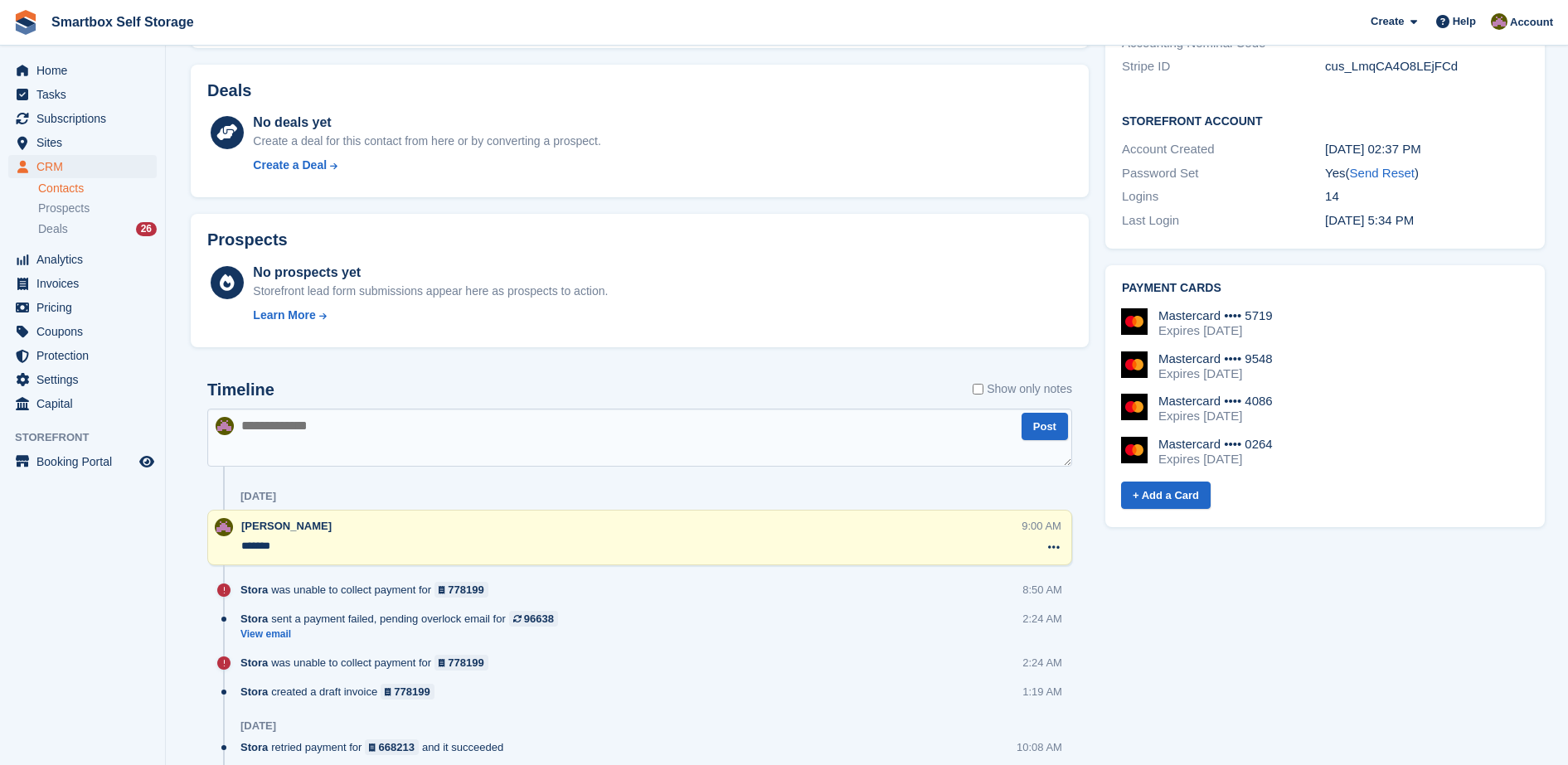
click at [684, 442] on textarea at bounding box center [639, 437] width 865 height 58
type textarea "**********"
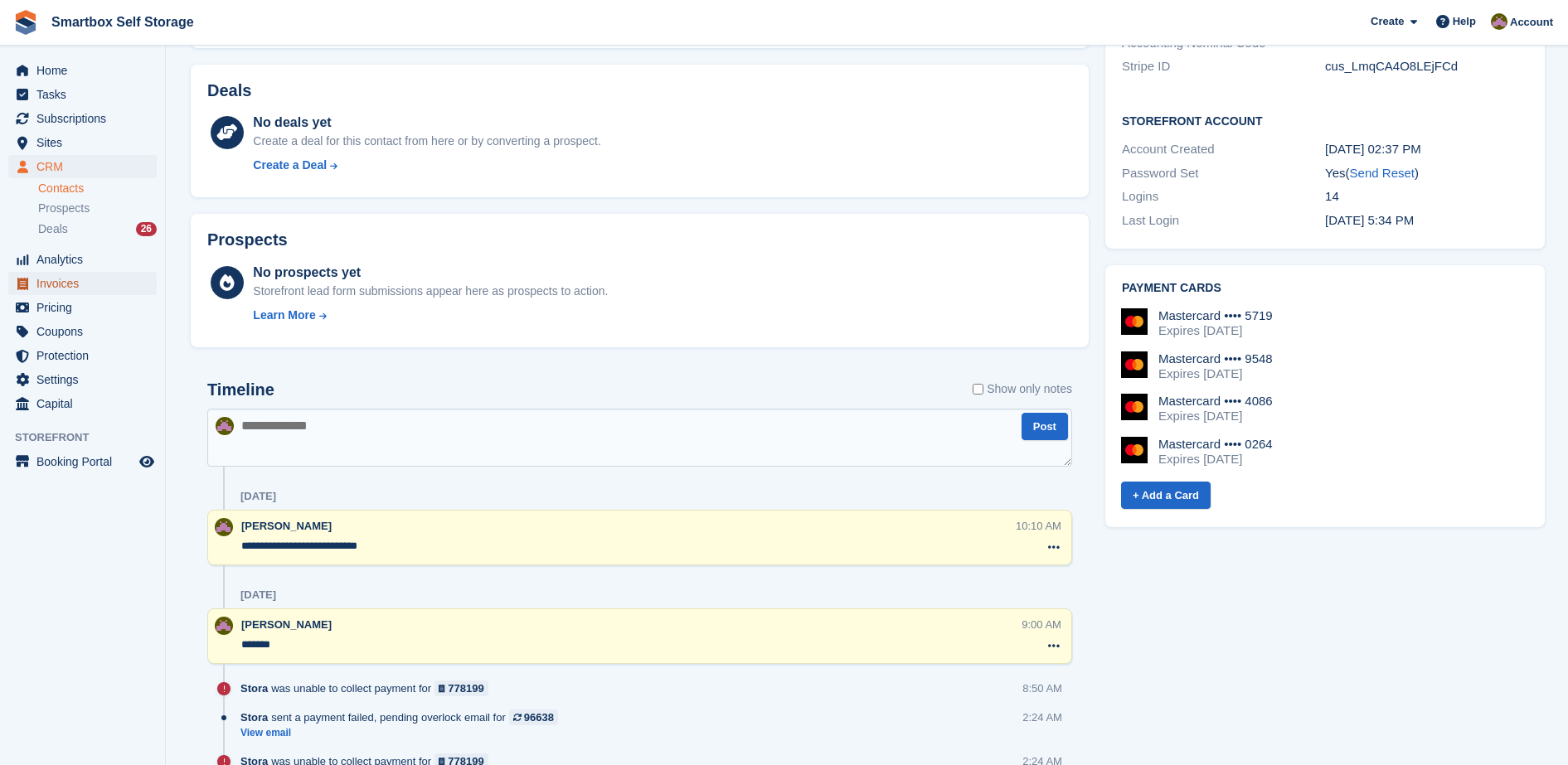
click at [149, 281] on link "Invoices" at bounding box center [83, 283] width 149 height 23
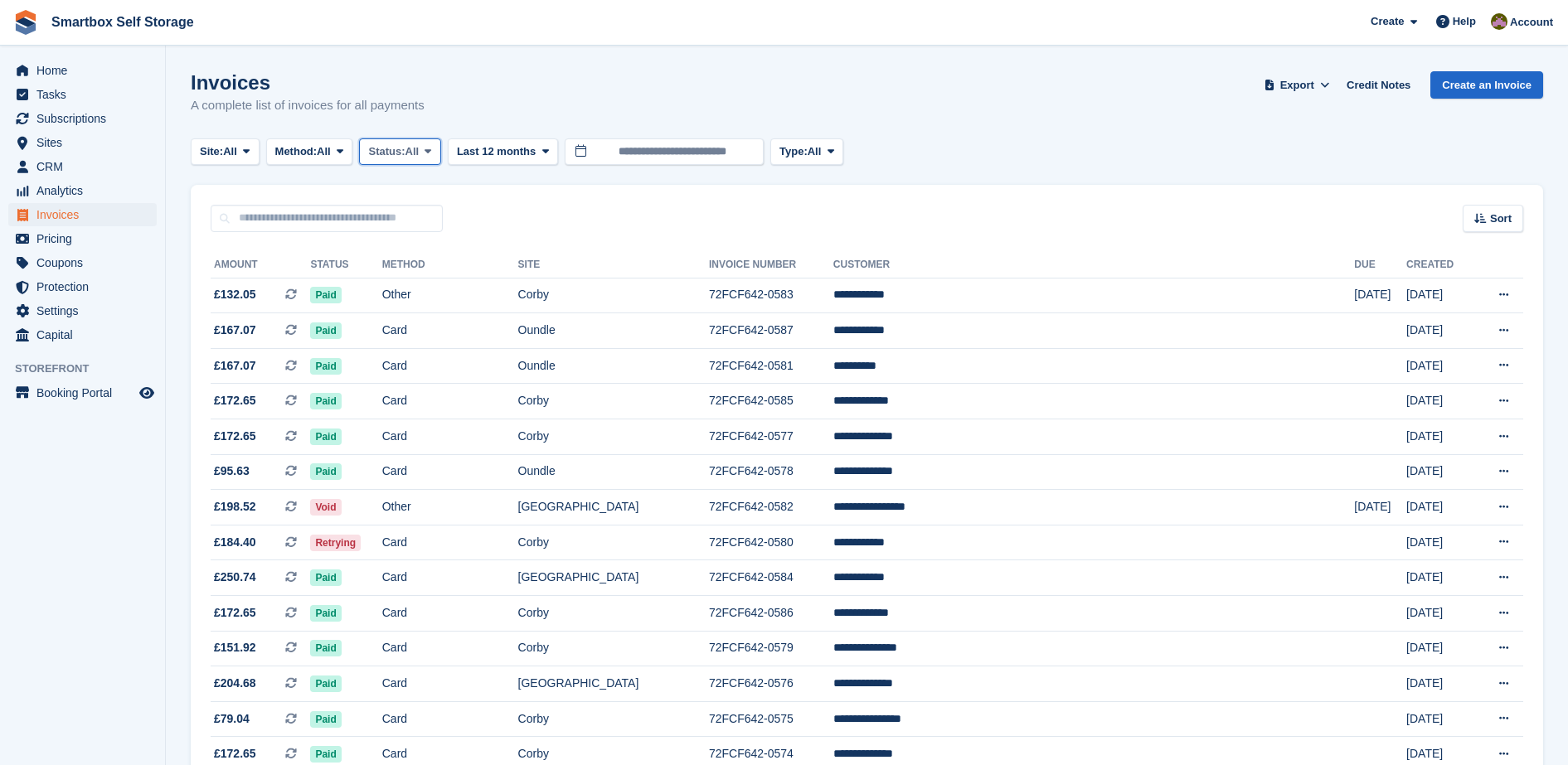
click at [420, 153] on span "All" at bounding box center [412, 152] width 14 height 17
click at [426, 279] on link "Open" at bounding box center [438, 279] width 144 height 30
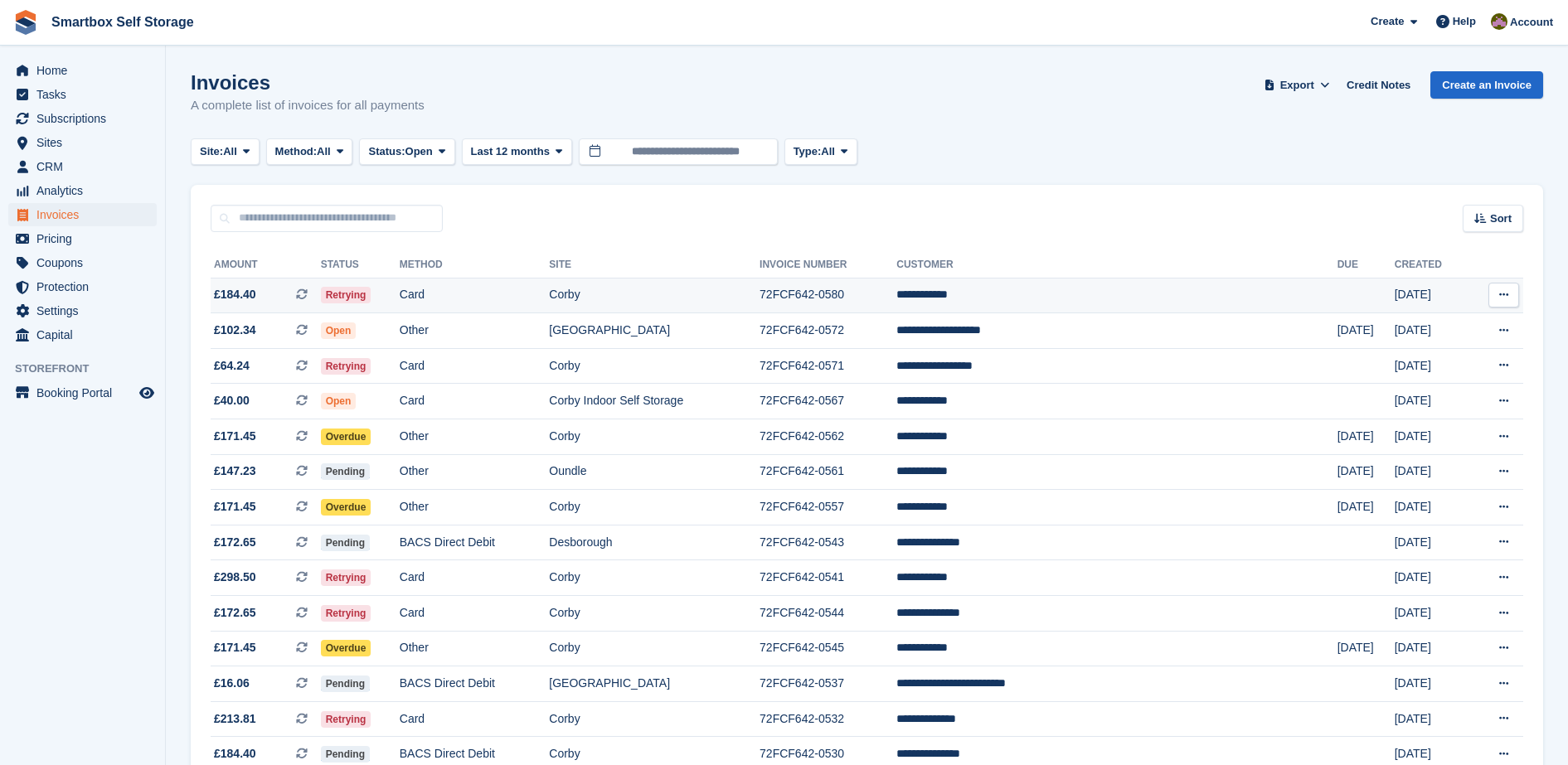
click at [490, 301] on td "Card" at bounding box center [475, 296] width 150 height 35
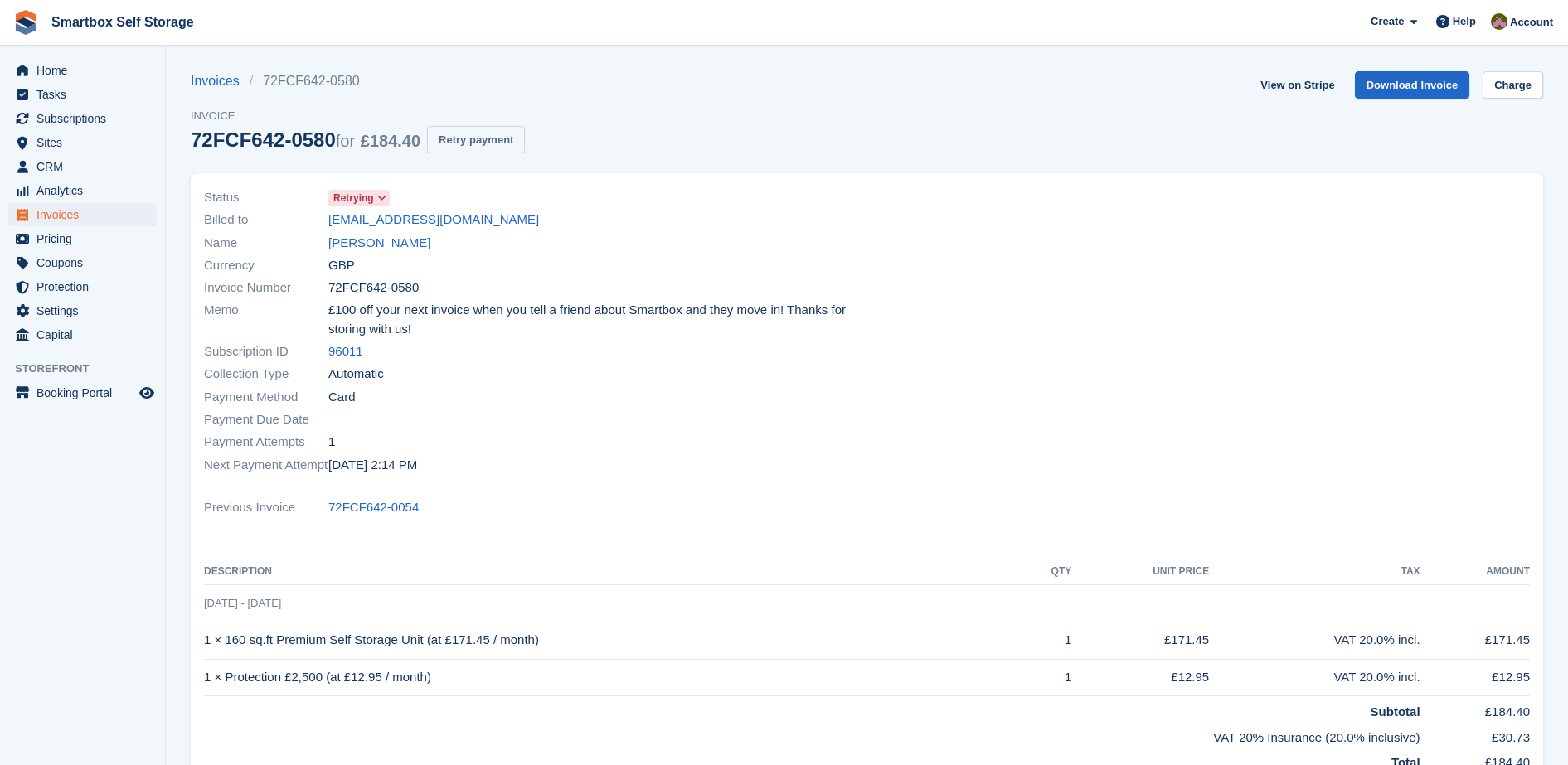
click at [480, 140] on button "Retry payment" at bounding box center [476, 139] width 98 height 27
click at [388, 241] on link "John G Stark" at bounding box center [379, 243] width 102 height 19
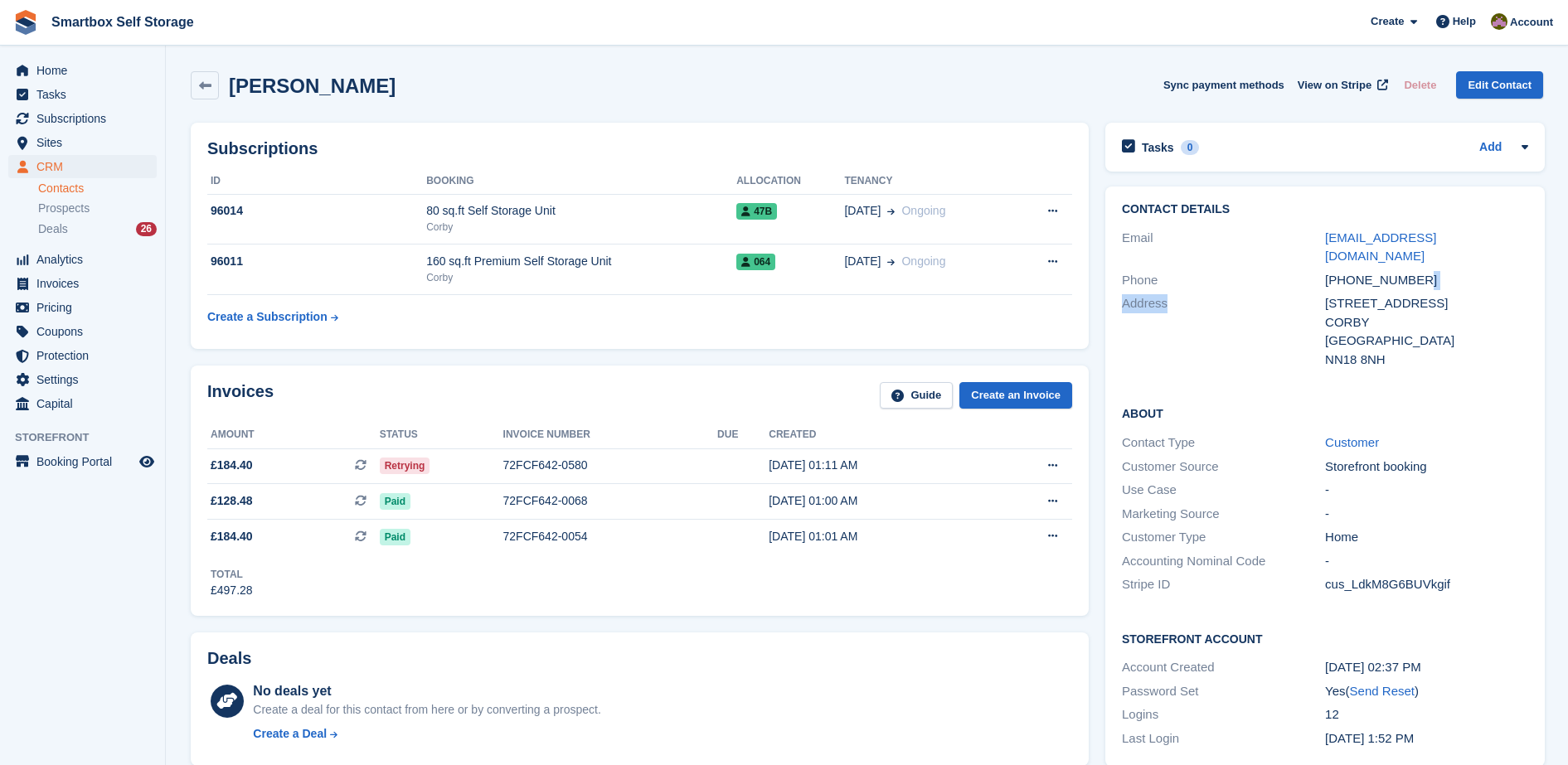
drag, startPoint x: 1428, startPoint y: 270, endPoint x: 1274, endPoint y: 277, distance: 154.2
click at [1274, 277] on div "Contact Details Email krats18@yahoo.co.uk Phone +447704351693 Address 20 Garsto…" at bounding box center [1325, 287] width 439 height 202
drag, startPoint x: 1328, startPoint y: 267, endPoint x: 1337, endPoint y: 268, distance: 9.1
click at [1337, 271] on div "+447704351693" at bounding box center [1426, 280] width 203 height 19
drag, startPoint x: 1446, startPoint y: 263, endPoint x: 1309, endPoint y: 269, distance: 137.1
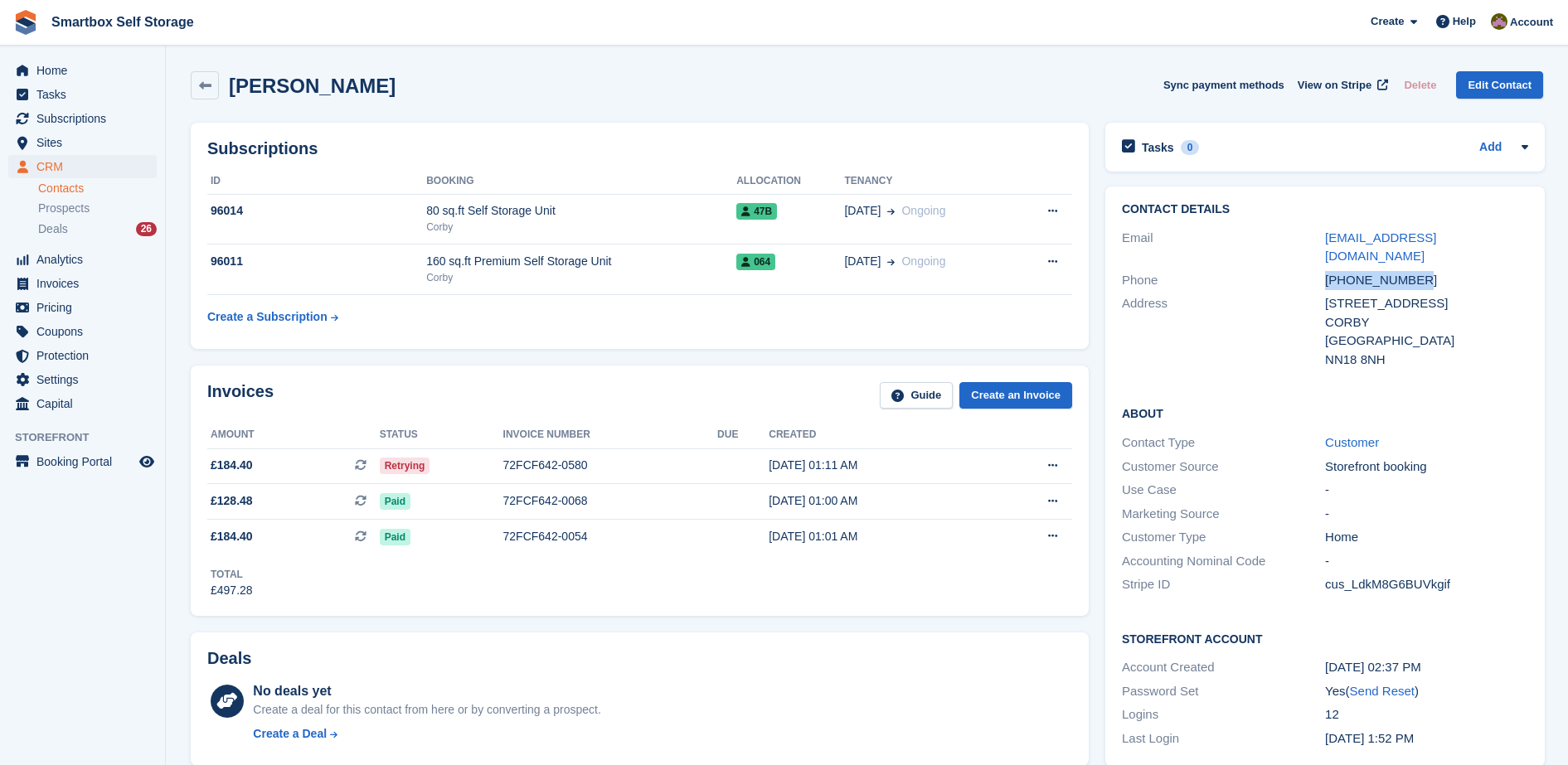
click at [1309, 269] on div "Phone +447704351693" at bounding box center [1325, 280] width 406 height 24
copy div "+447704351693"
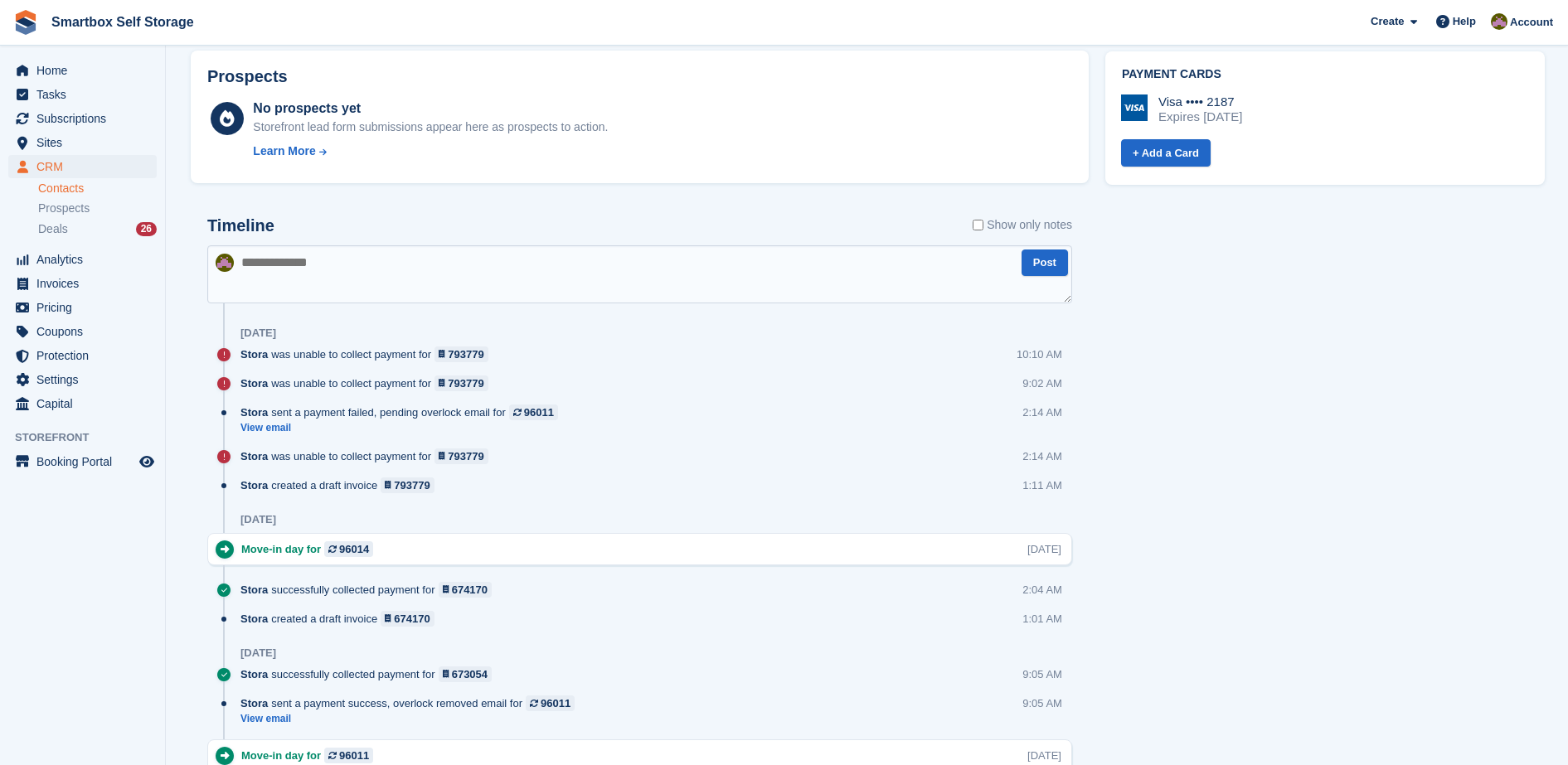
scroll to position [738, 0]
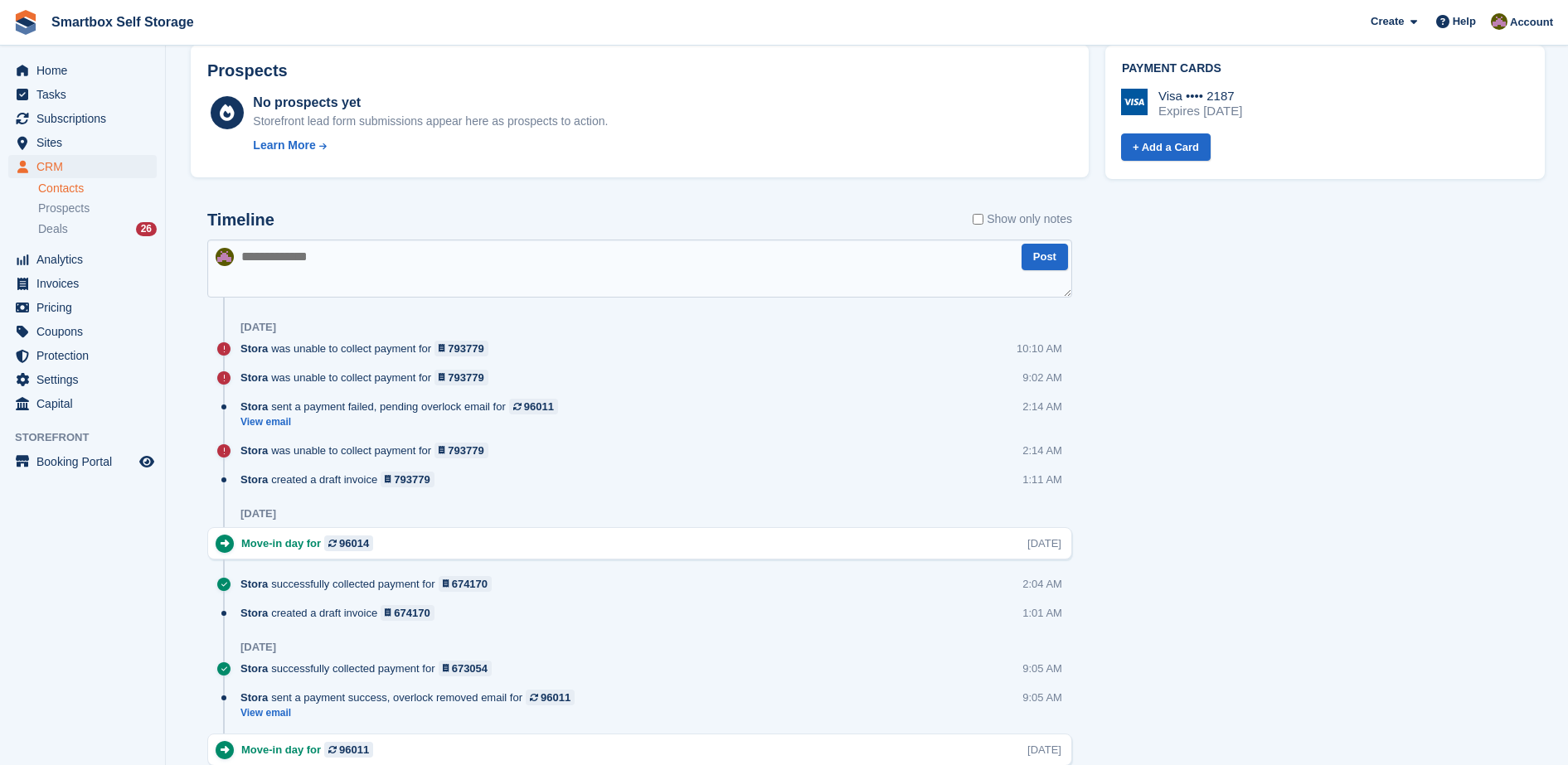
click at [714, 285] on textarea at bounding box center [639, 269] width 865 height 58
type textarea "*******"
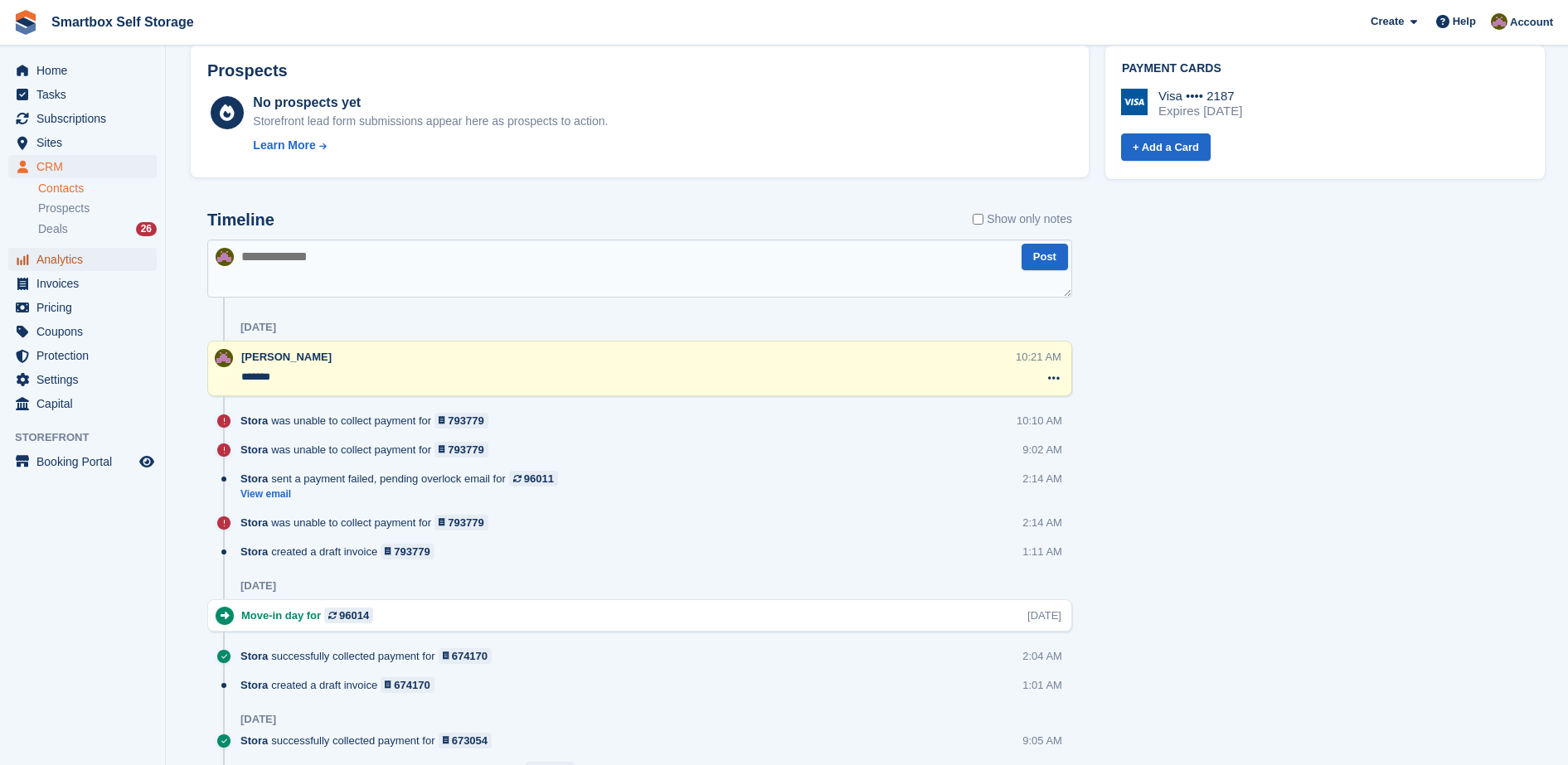
click at [105, 270] on span "Analytics" at bounding box center [86, 259] width 100 height 23
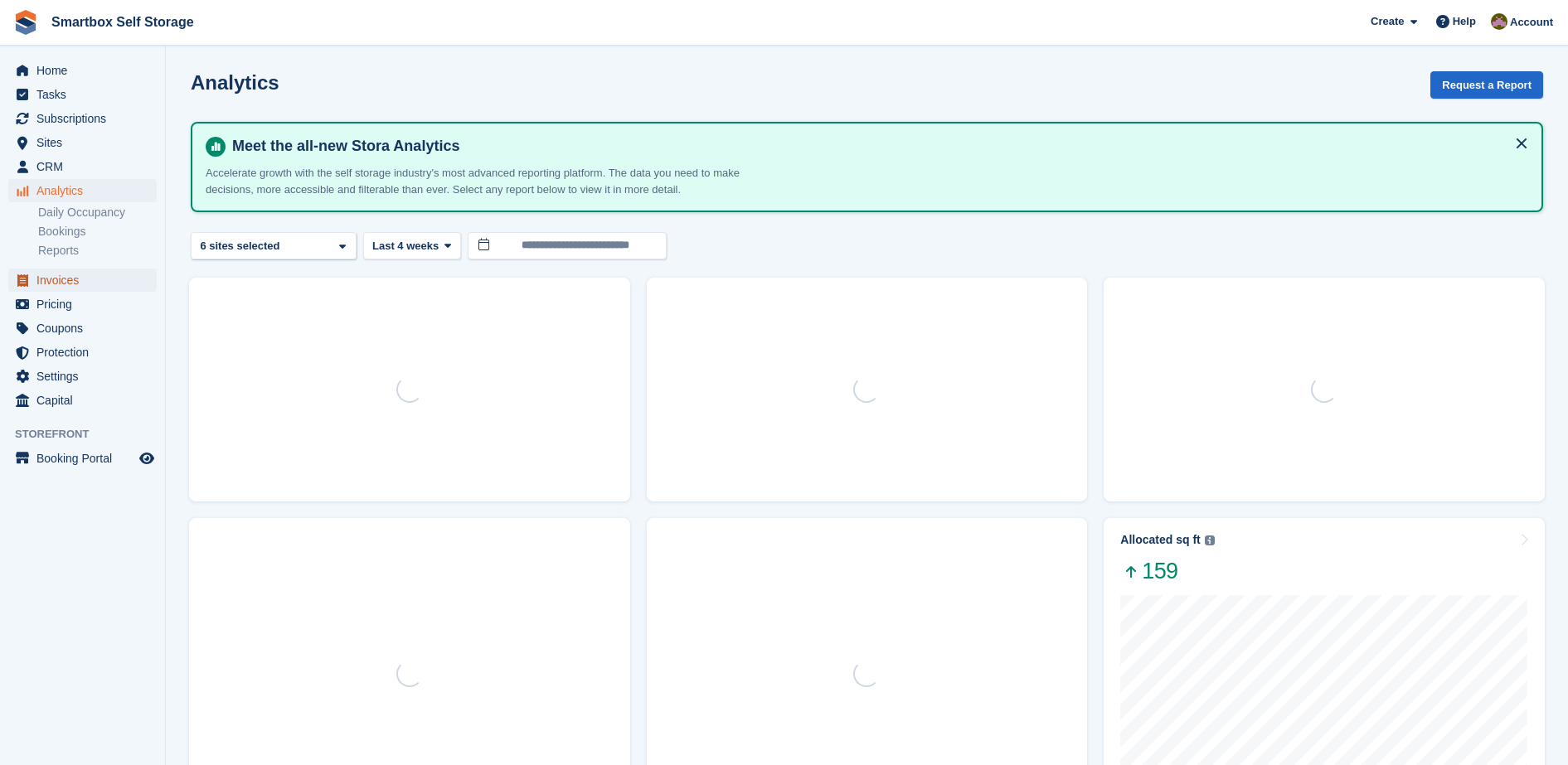
click at [101, 279] on span "Invoices" at bounding box center [86, 279] width 100 height 23
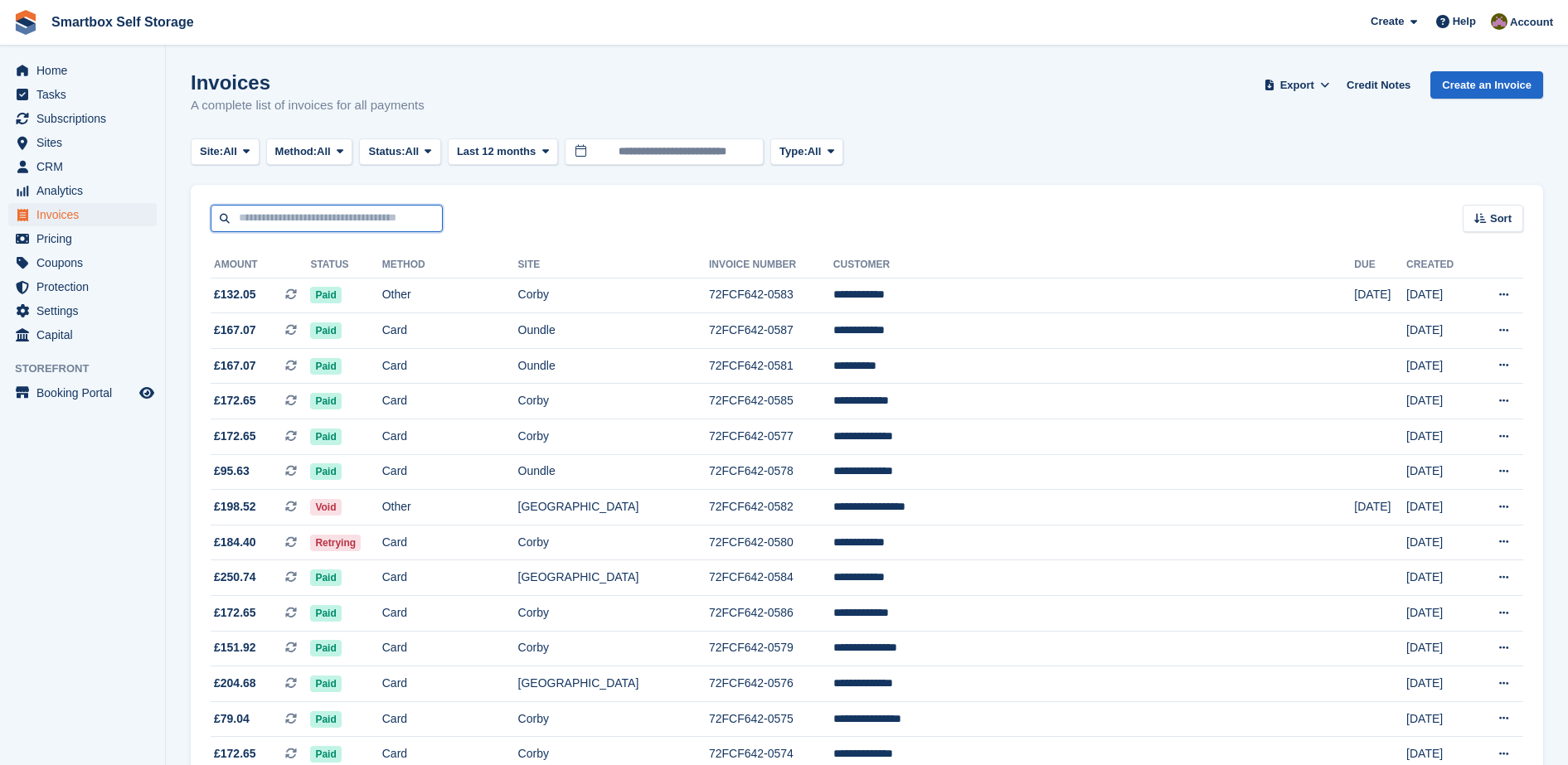
click at [367, 211] on input "text" at bounding box center [326, 219] width 232 height 27
type input "******"
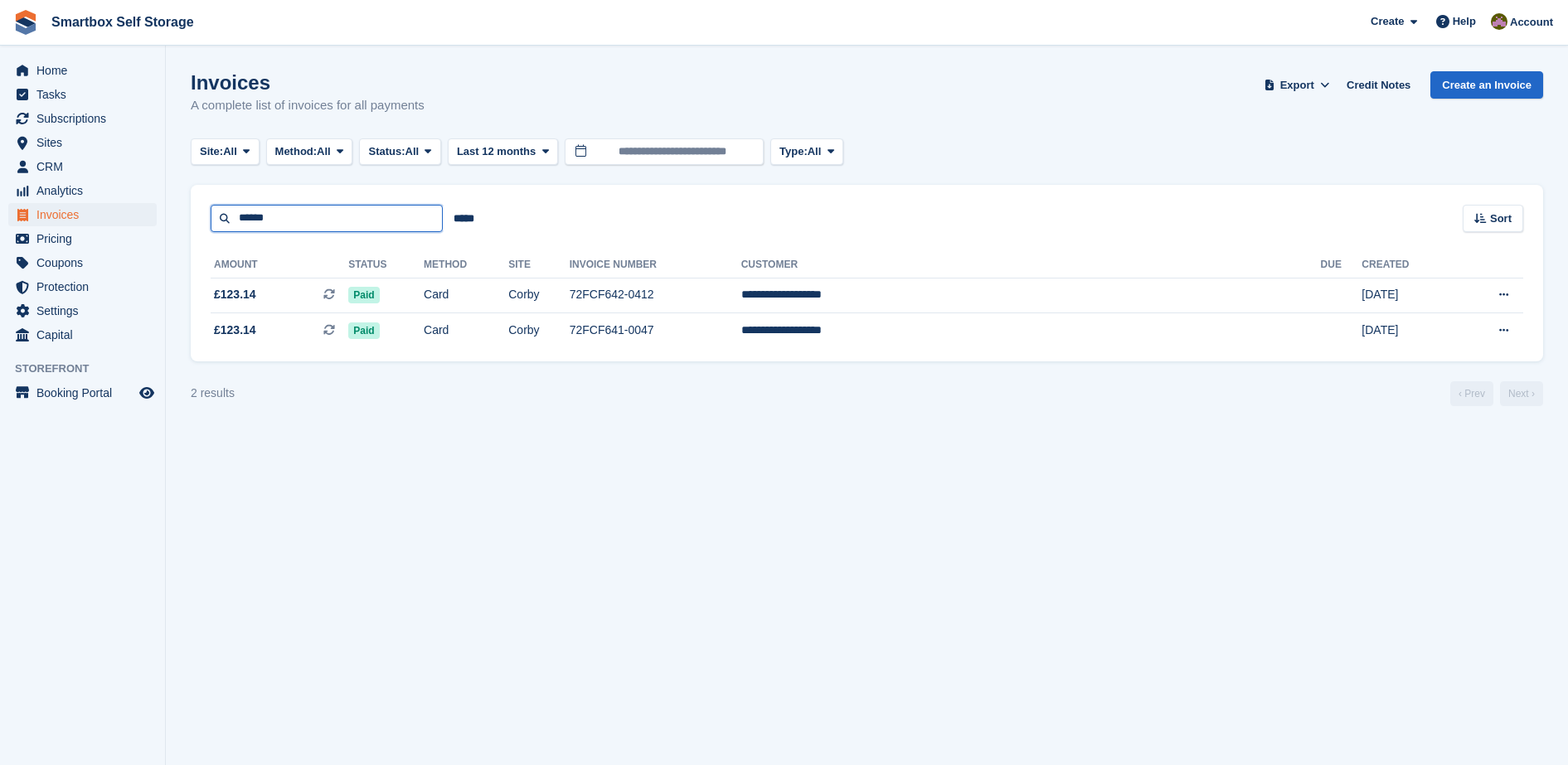
click at [342, 212] on input "******" at bounding box center [326, 219] width 232 height 27
type input "*"
type input "*****"
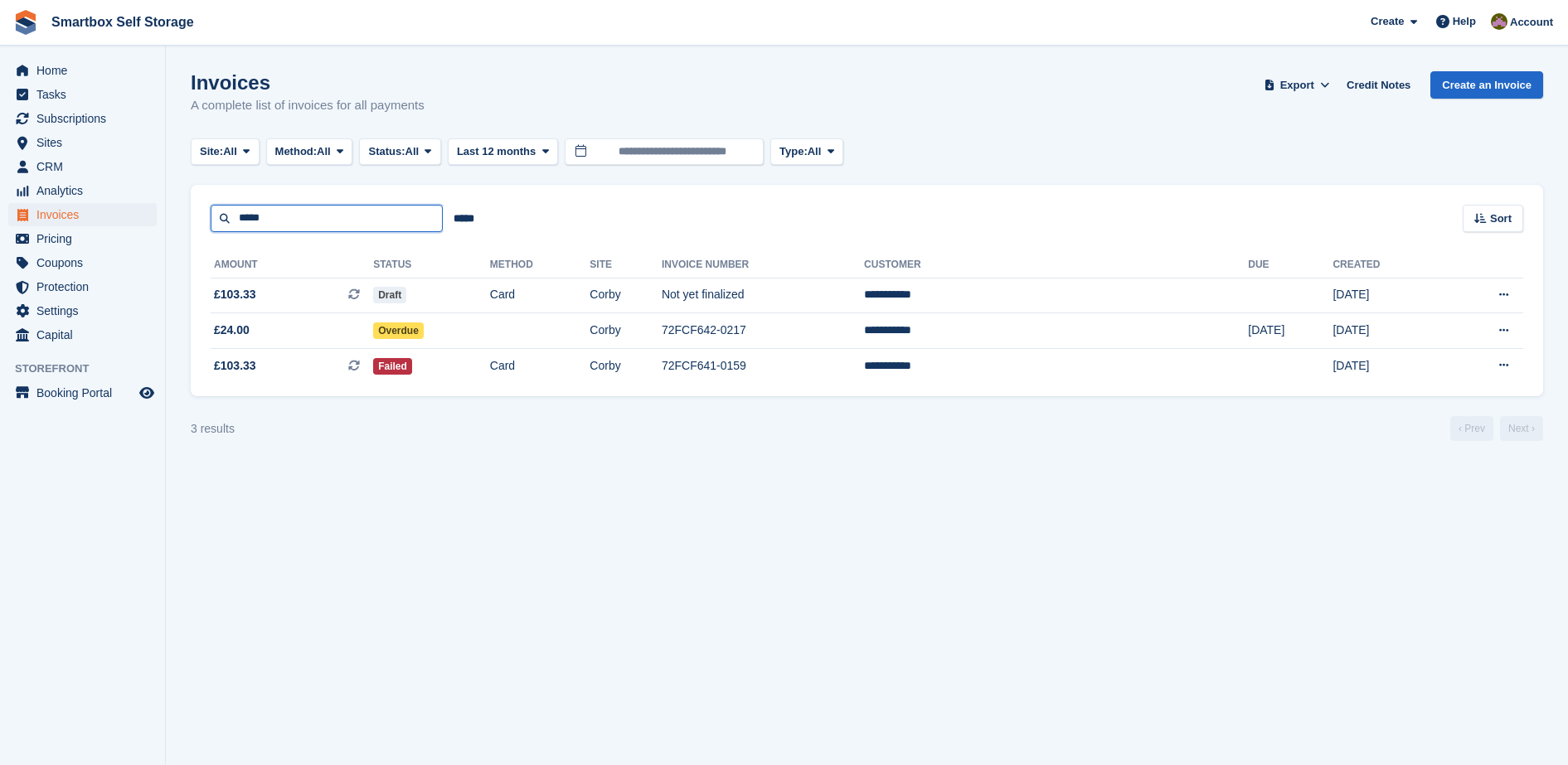
click at [342, 212] on input "*****" at bounding box center [326, 219] width 232 height 27
click at [799, 464] on section "Invoices A complete list of invoices for all payments Export Export Invoices Ex…" at bounding box center [866, 382] width 1402 height 765
click at [864, 288] on td "Not yet finalized" at bounding box center [763, 296] width 203 height 35
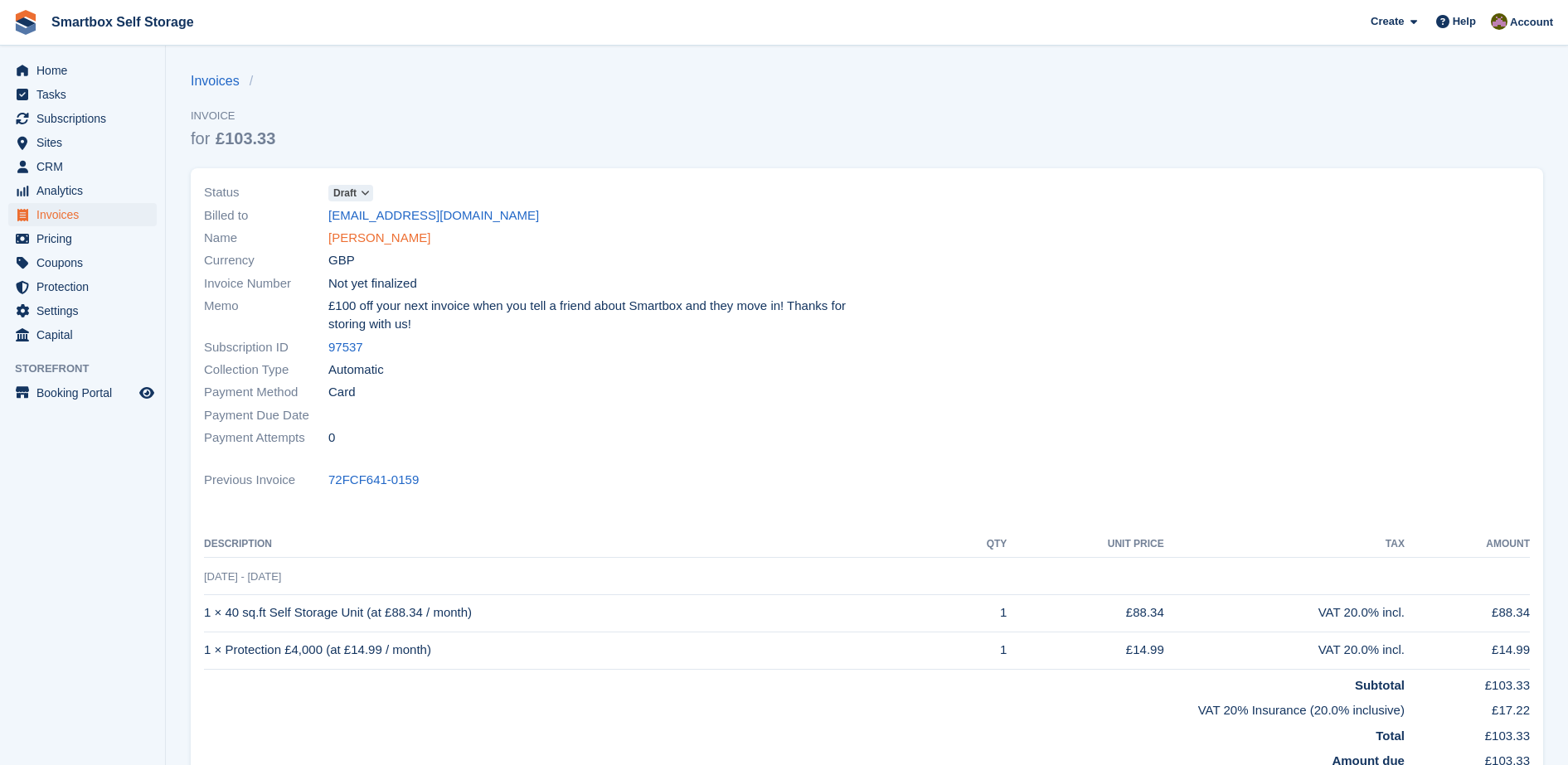
click at [363, 242] on link "[PERSON_NAME]" at bounding box center [379, 238] width 102 height 19
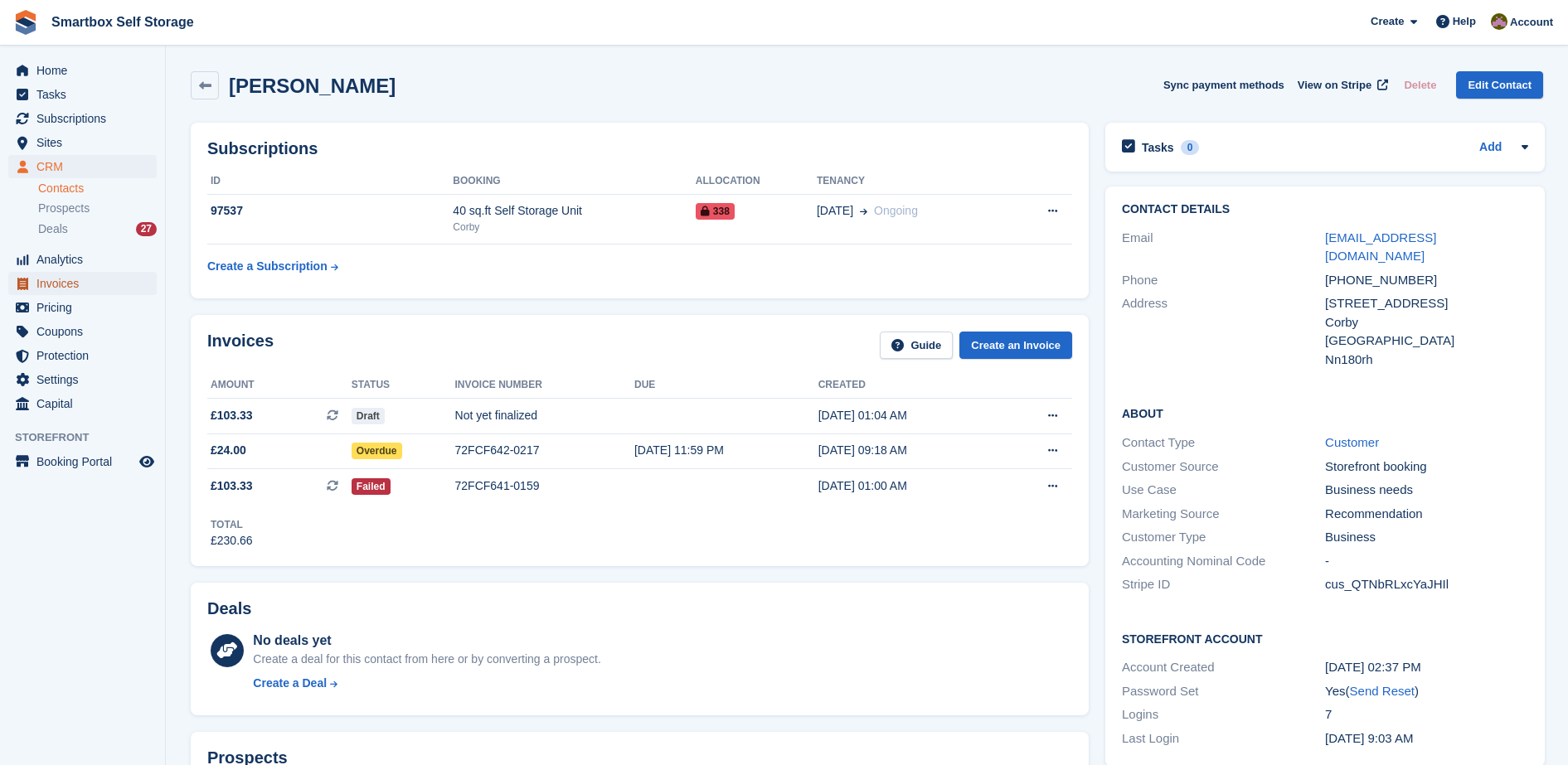
click at [92, 274] on span "Invoices" at bounding box center [86, 283] width 100 height 23
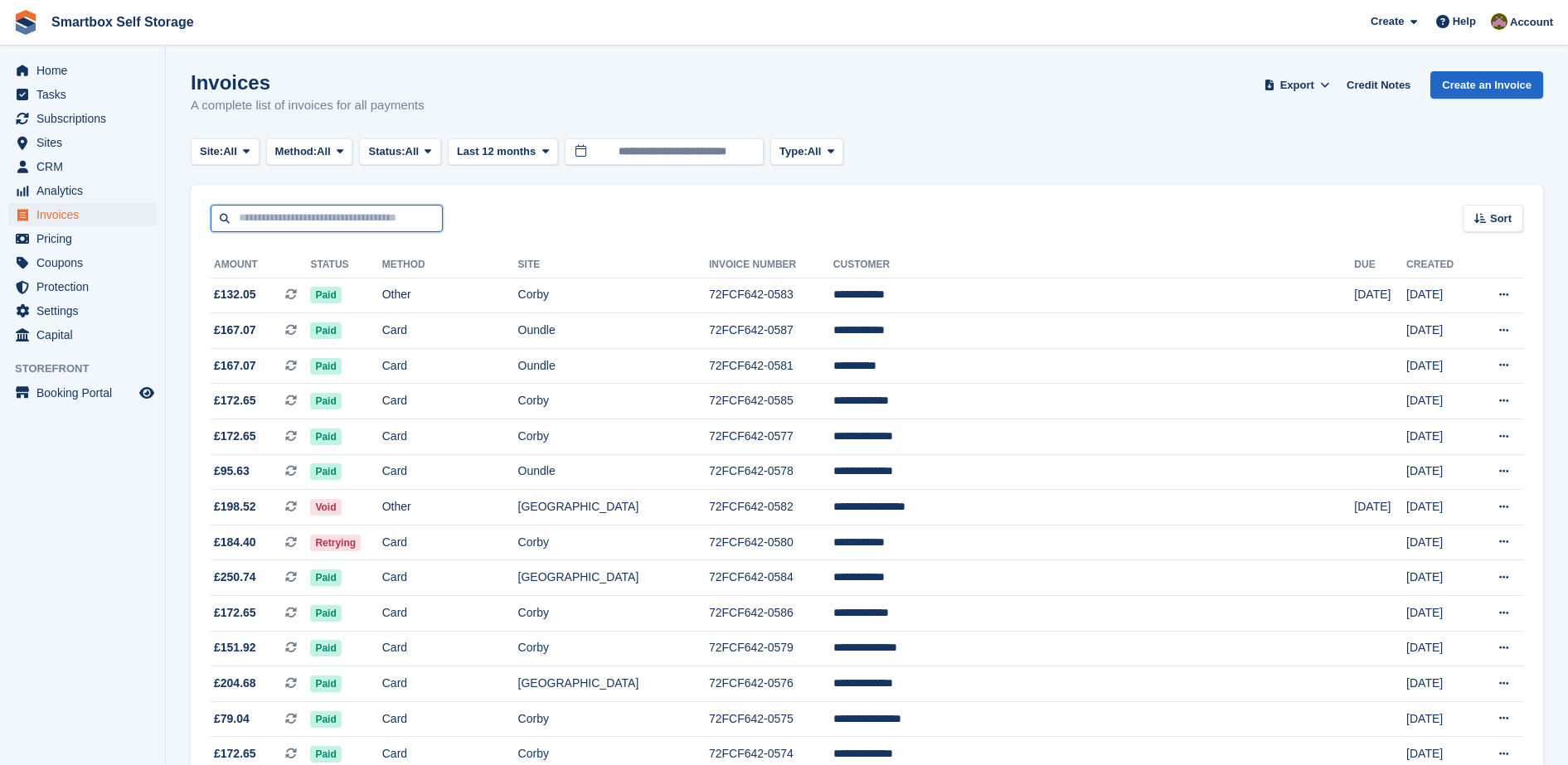
click at [297, 216] on input "text" at bounding box center [326, 219] width 232 height 27
type input "***"
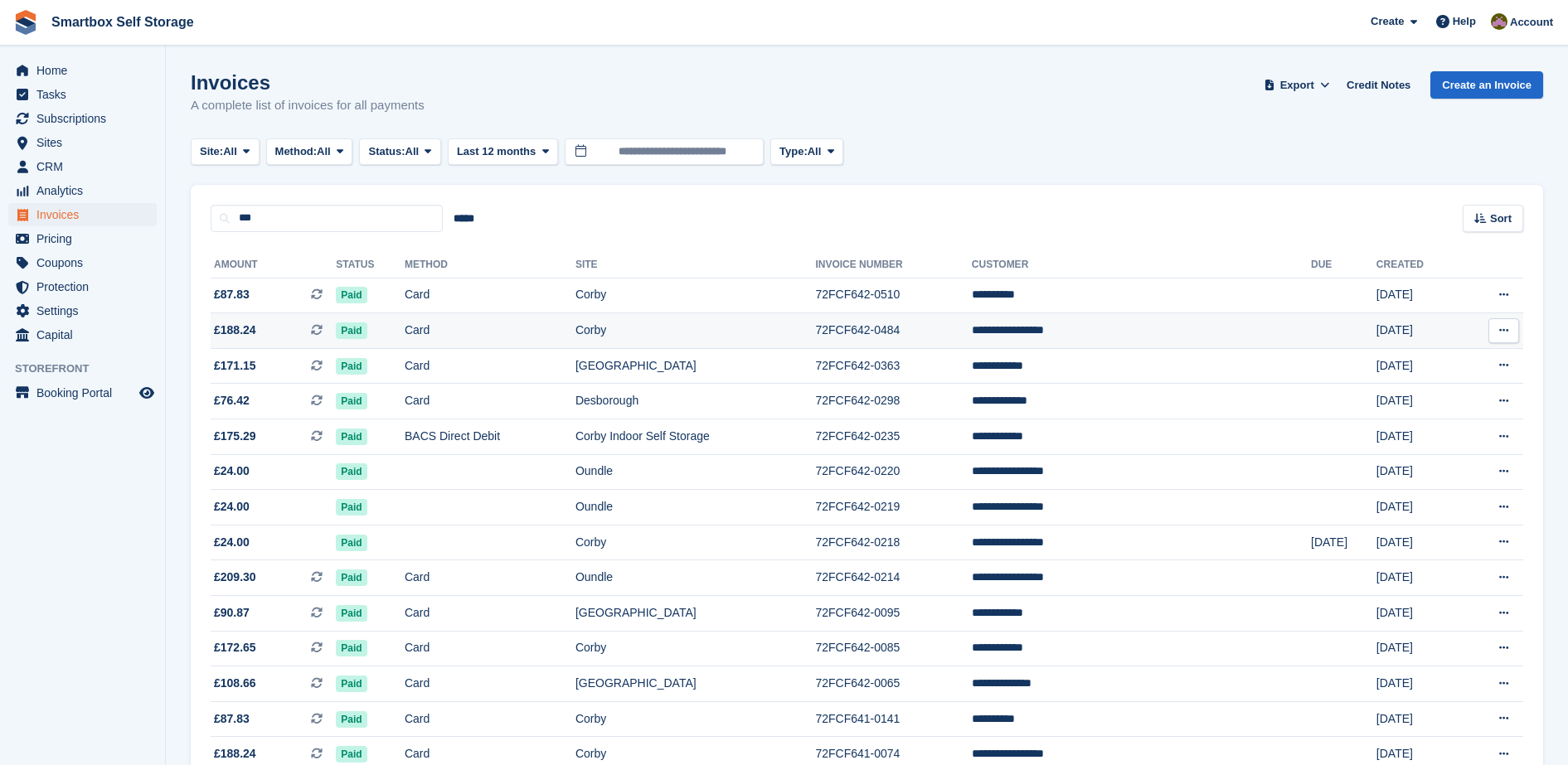
click at [688, 323] on td "Corby" at bounding box center [695, 331] width 241 height 35
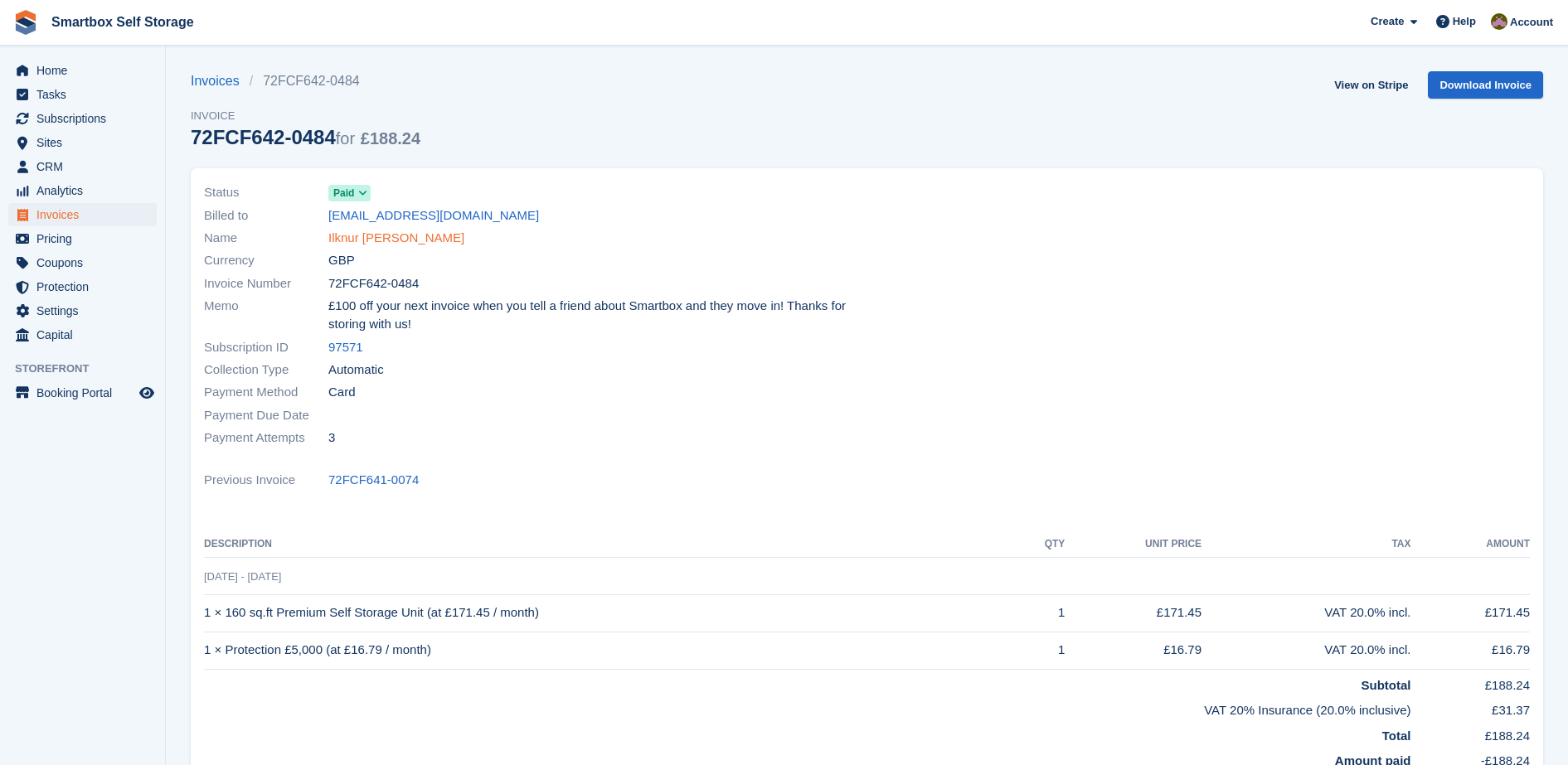
click at [378, 236] on link "Ilknur [PERSON_NAME]" at bounding box center [396, 238] width 136 height 19
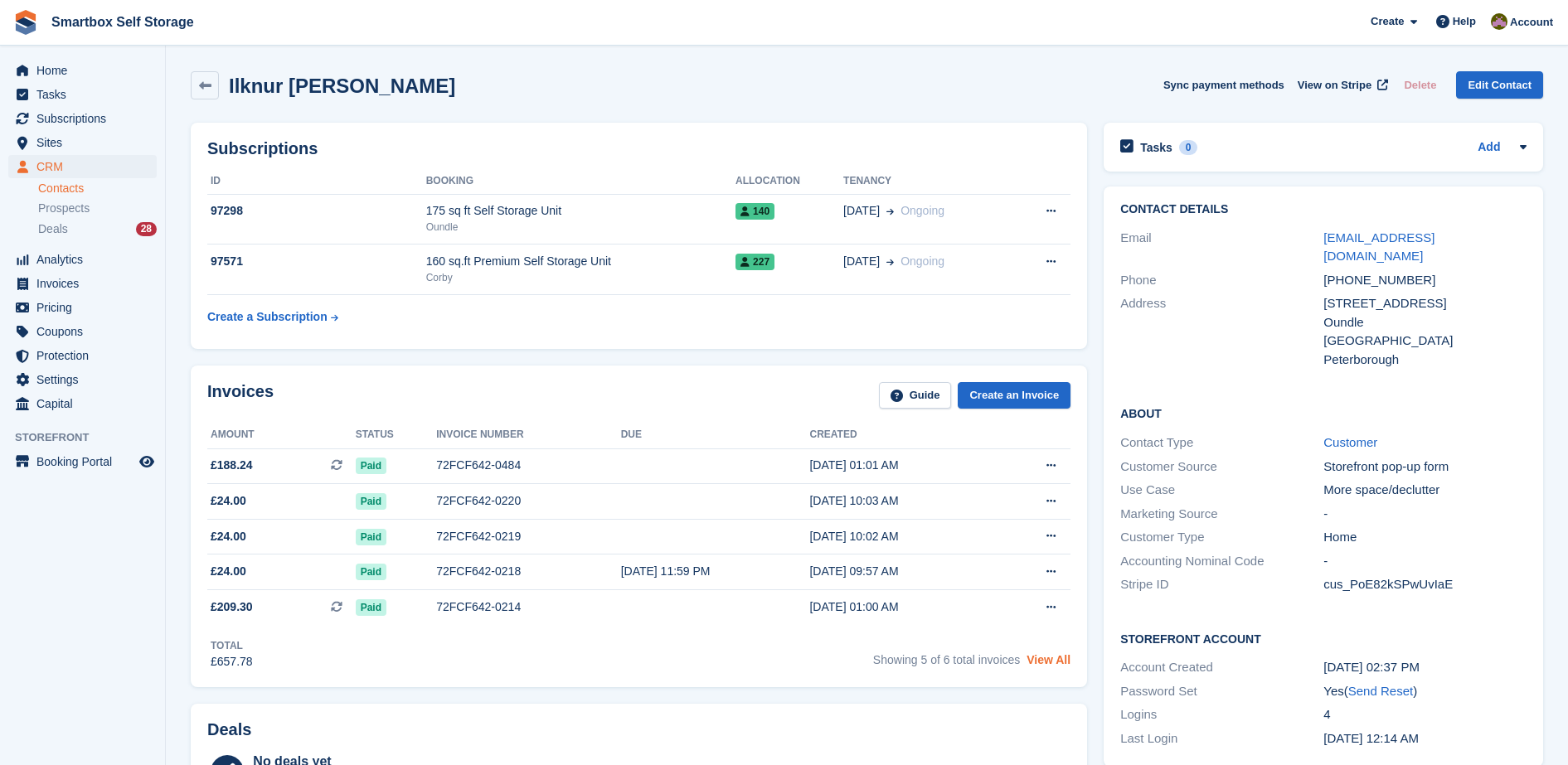
click at [1066, 666] on link "View All" at bounding box center [1049, 660] width 44 height 14
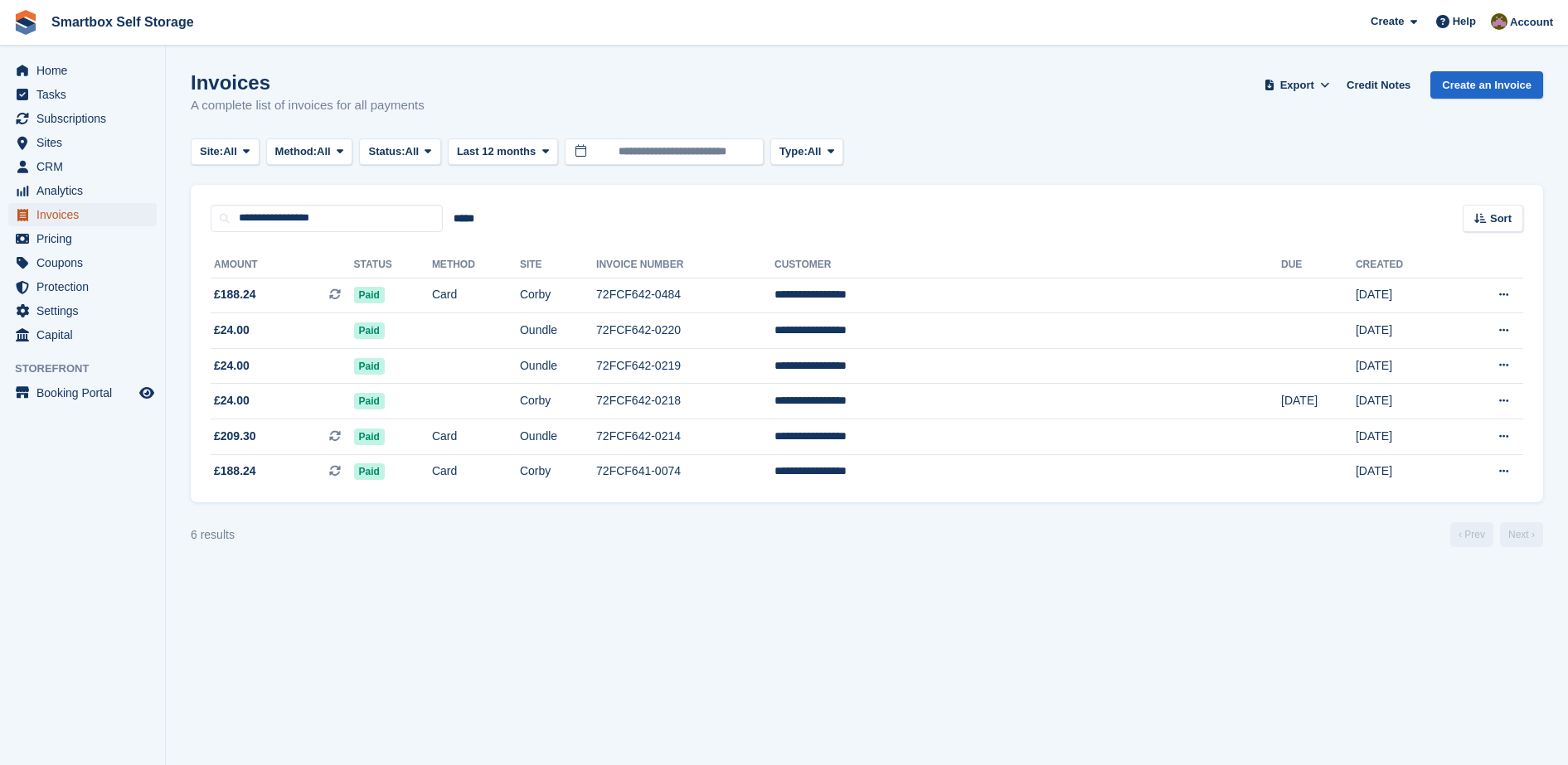
click at [112, 222] on span "Invoices" at bounding box center [86, 214] width 100 height 23
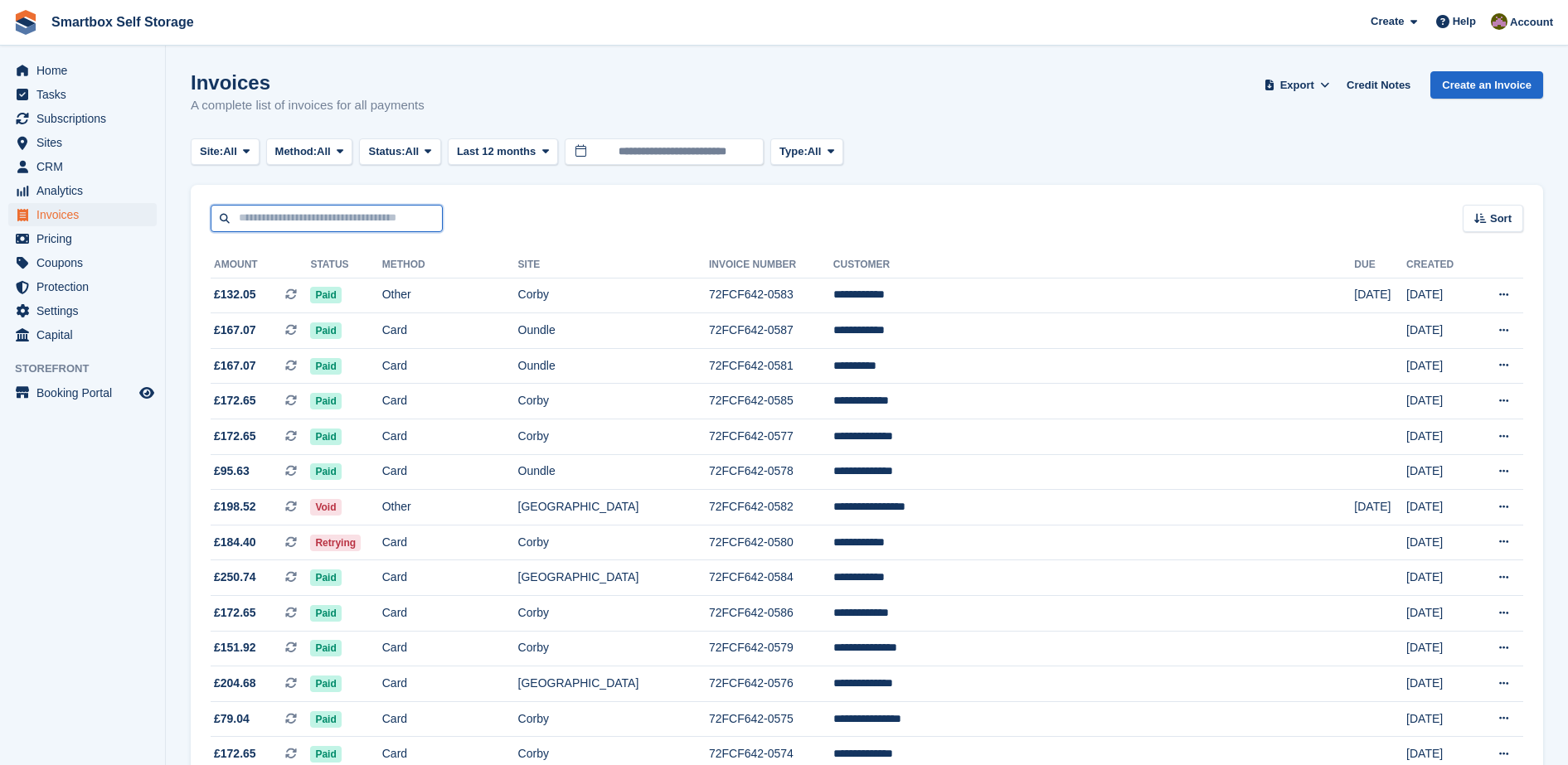
click at [270, 228] on input "text" at bounding box center [326, 219] width 232 height 27
type input "******"
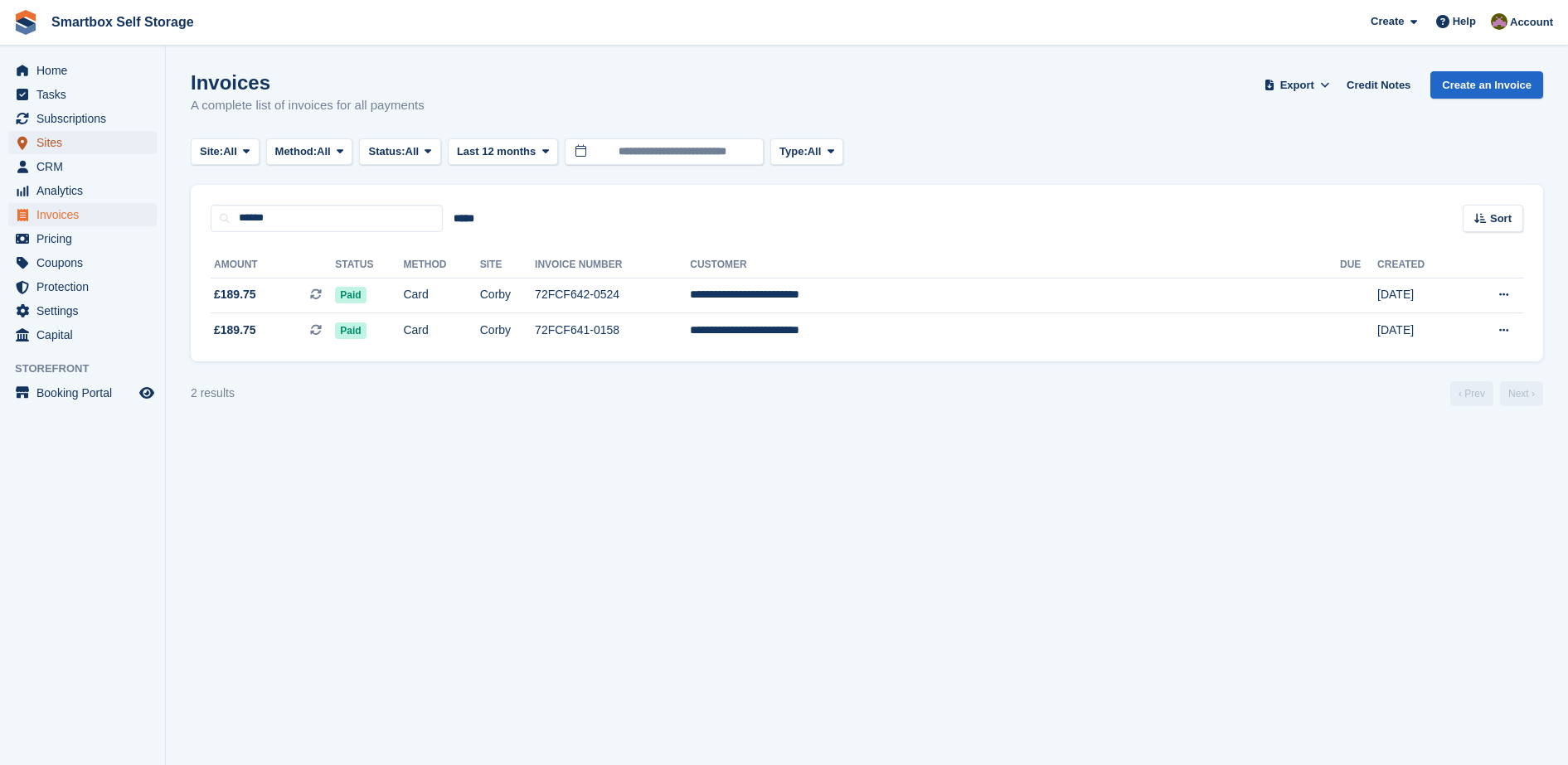
click at [95, 149] on span "Sites" at bounding box center [86, 142] width 100 height 23
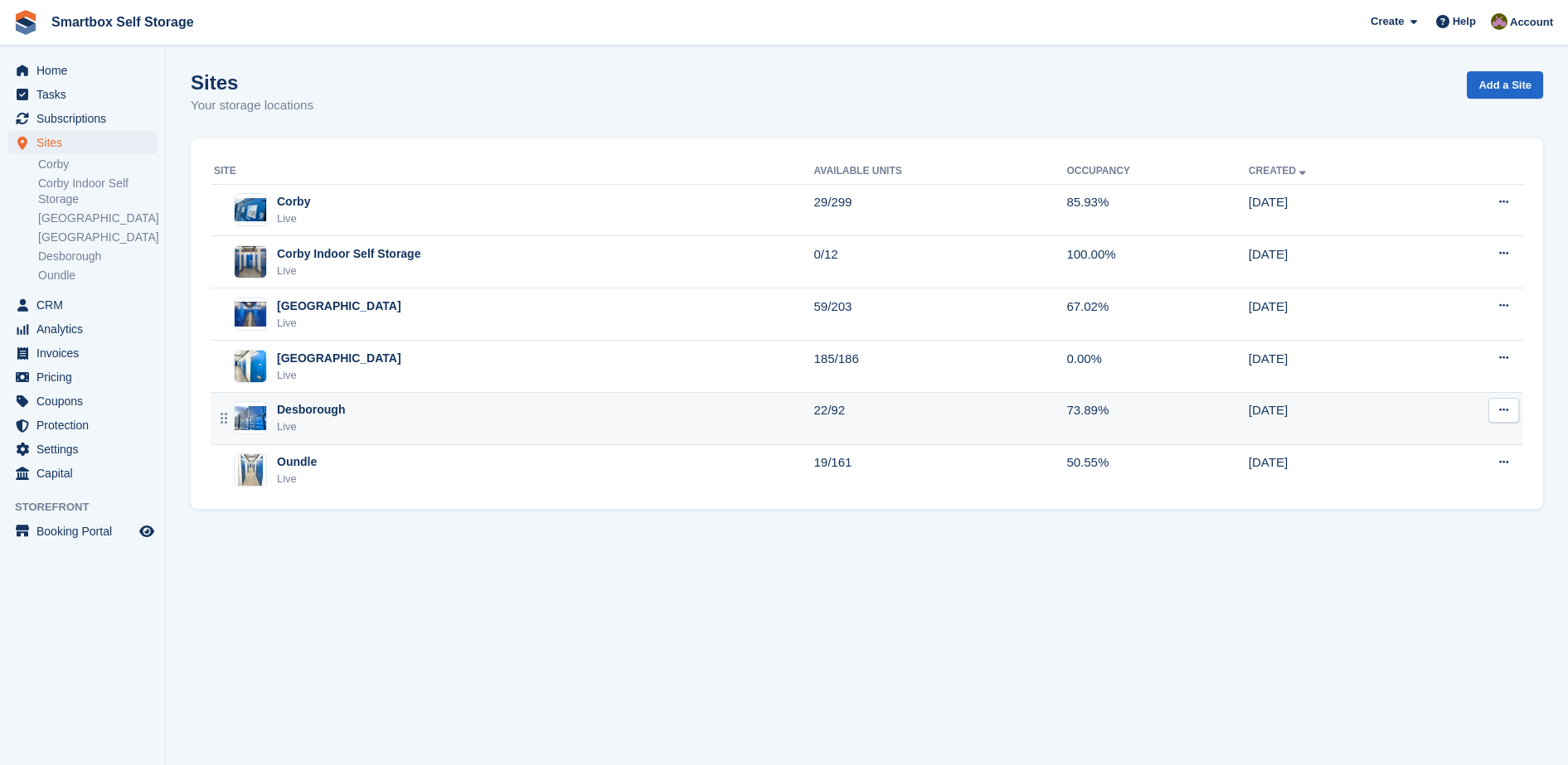
click at [334, 401] on div "Desborough" at bounding box center [311, 410] width 68 height 18
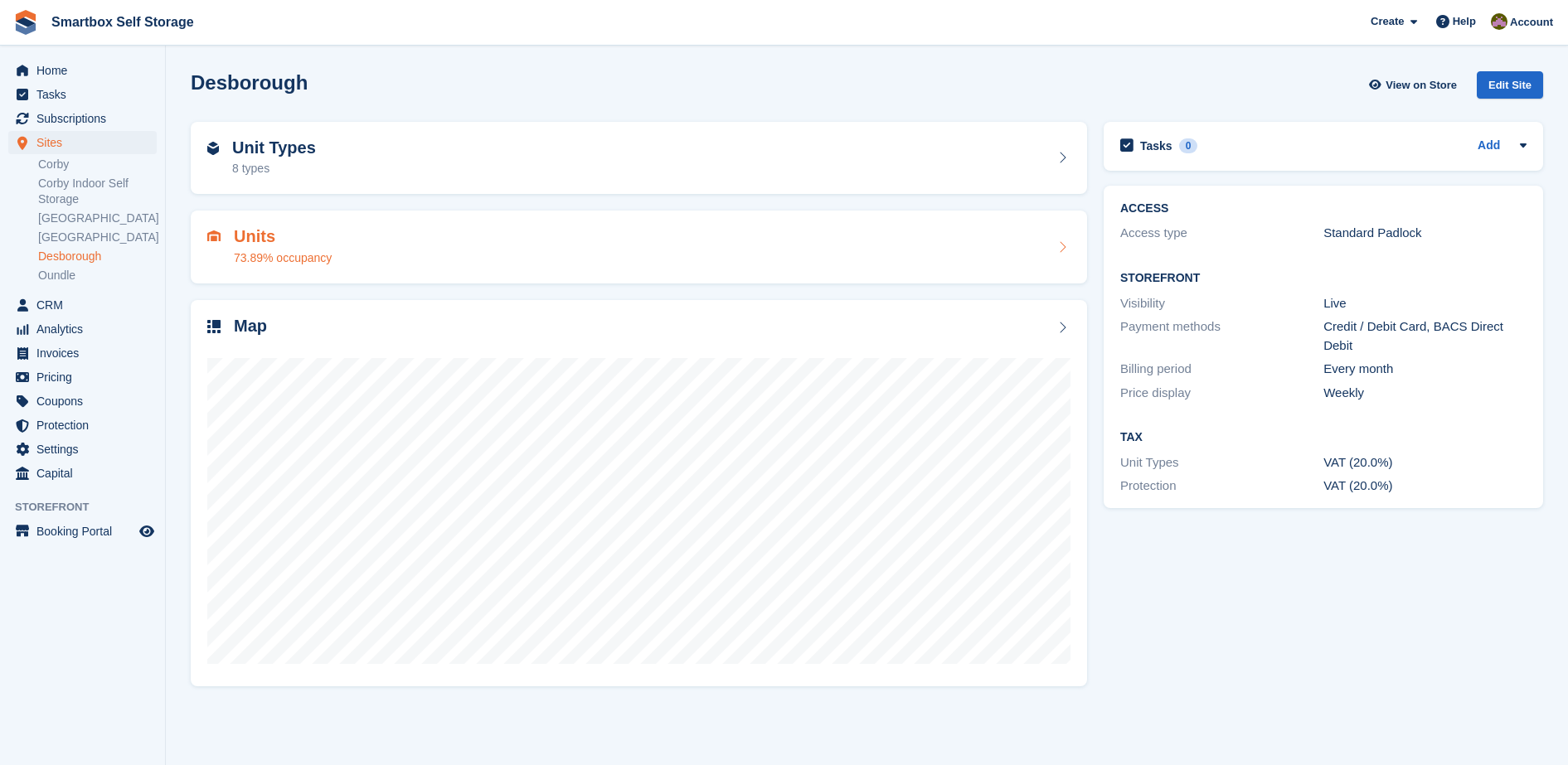
click at [442, 247] on div "Units 73.89% occupancy" at bounding box center [638, 247] width 863 height 40
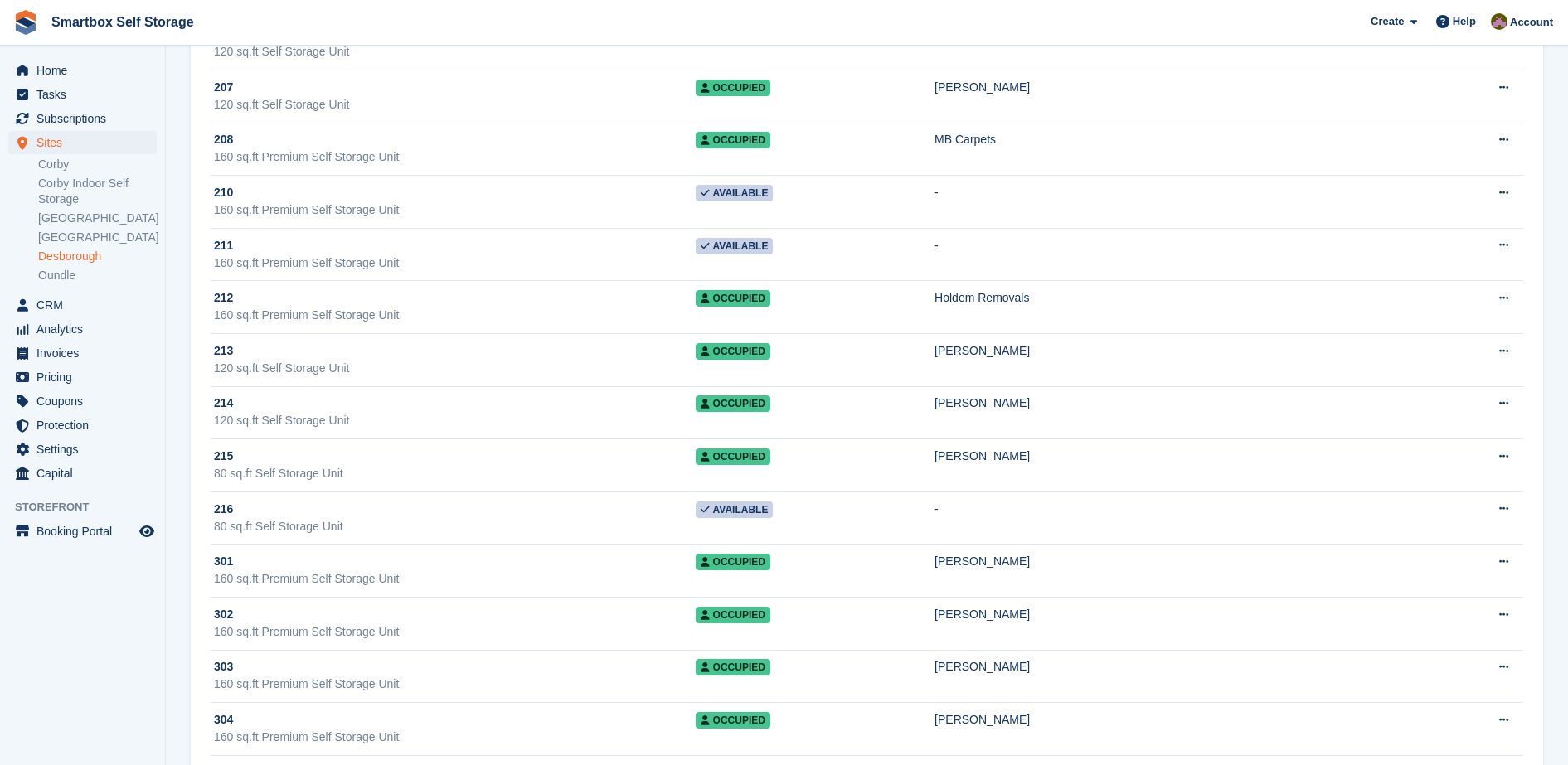
scroll to position [3719, 0]
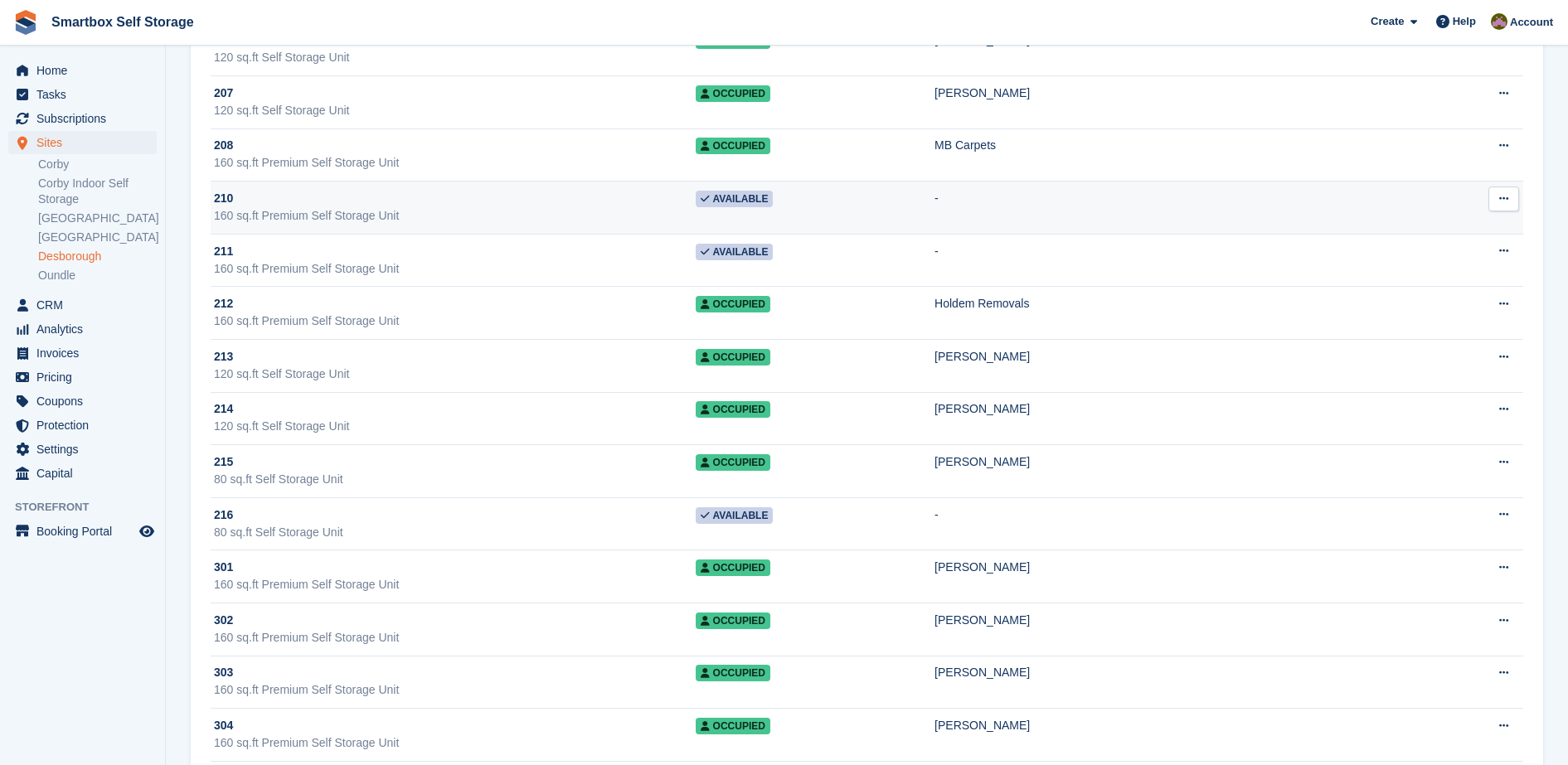
click at [610, 201] on div "210" at bounding box center [454, 198] width 481 height 18
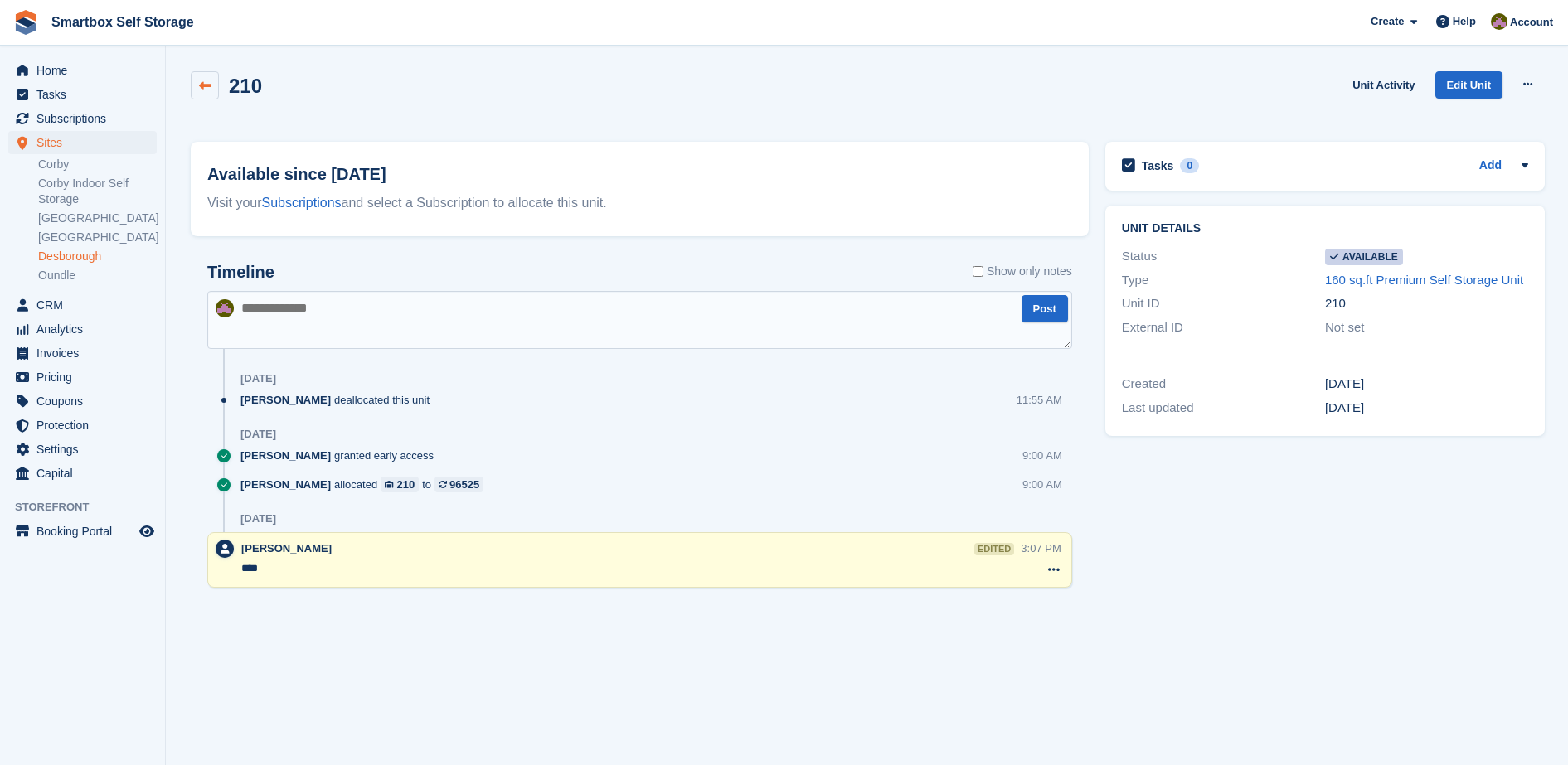
click at [206, 79] on icon at bounding box center [205, 85] width 13 height 13
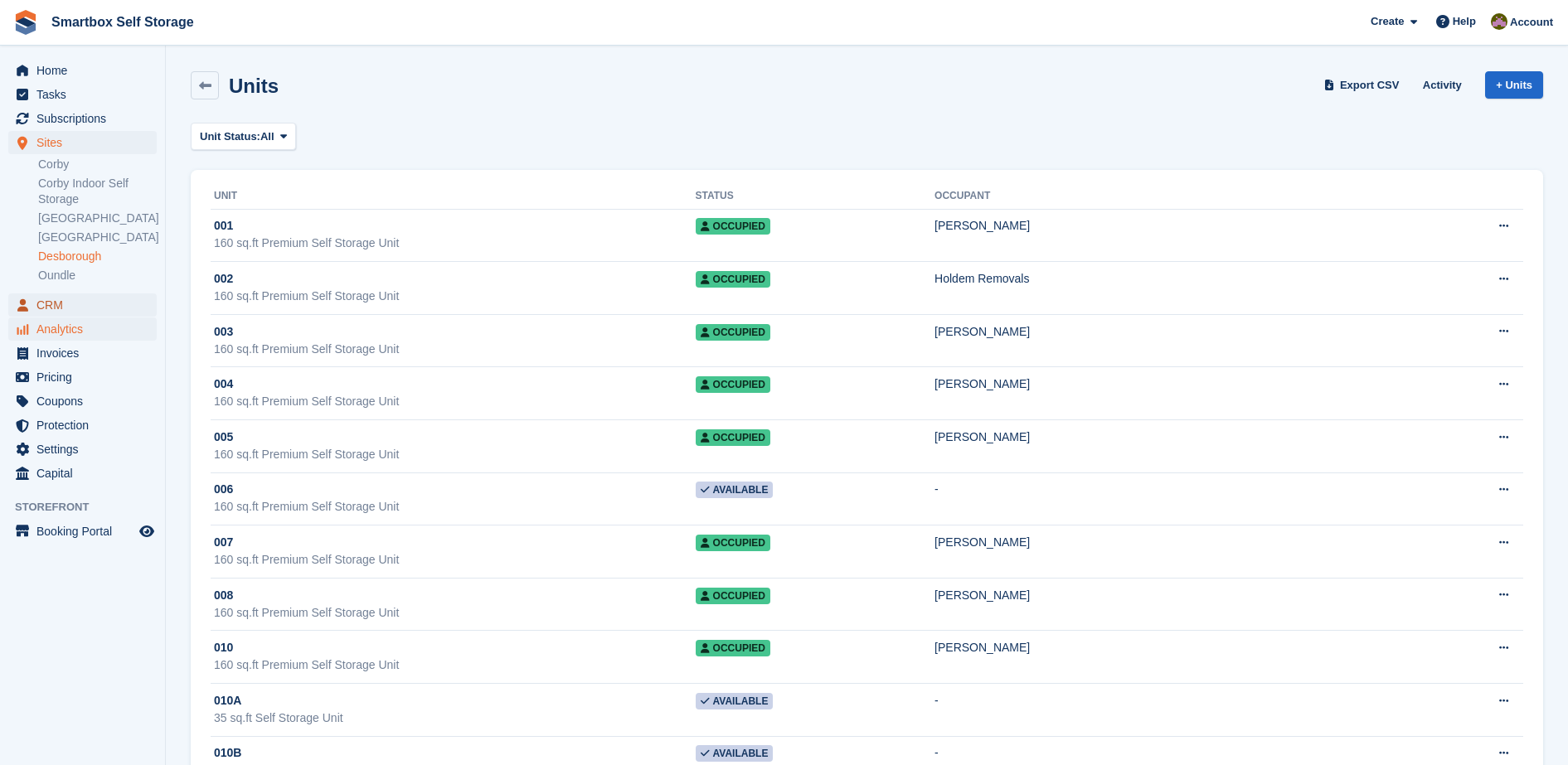
click at [98, 311] on span "CRM" at bounding box center [86, 305] width 100 height 23
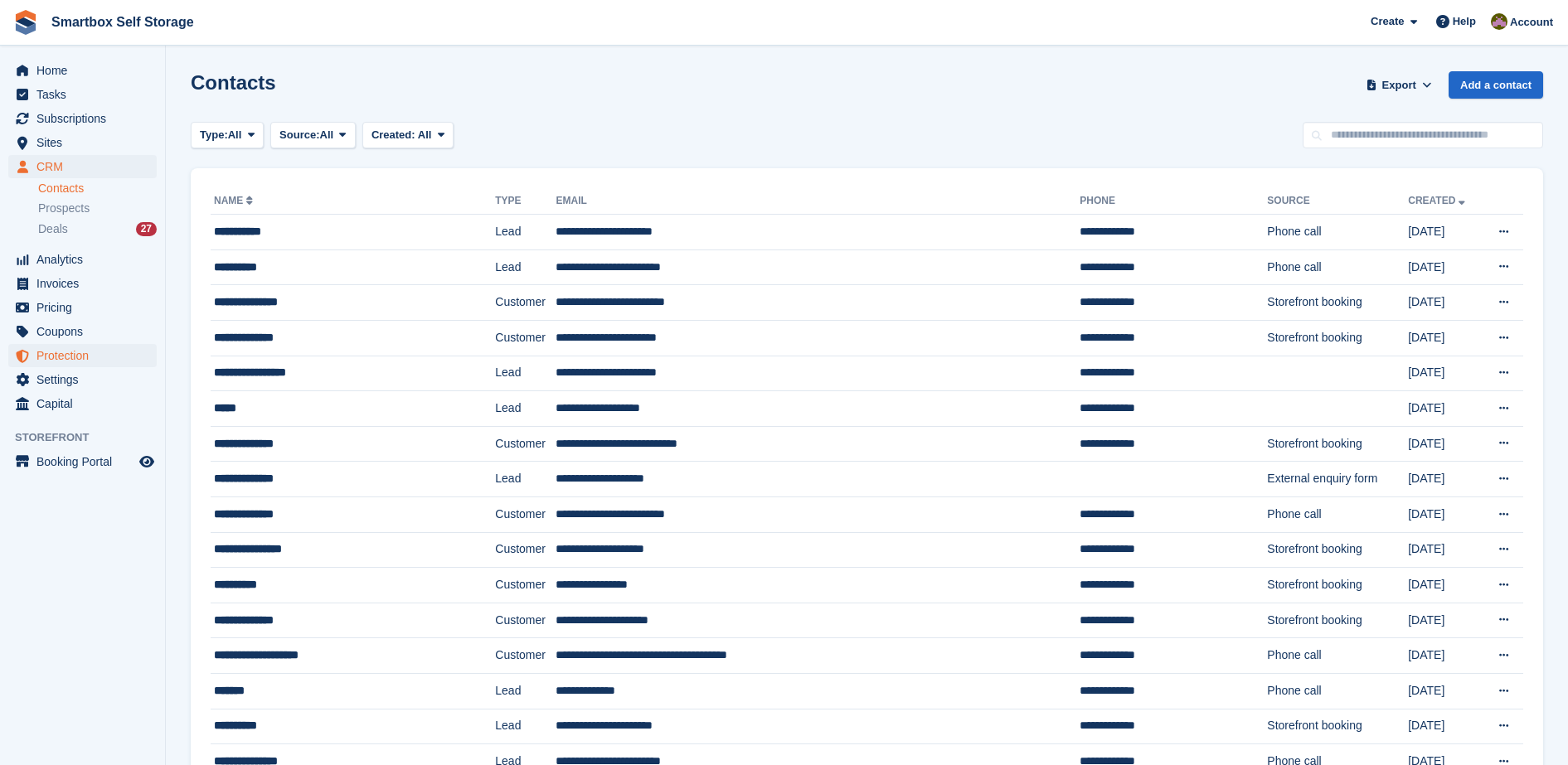
click at [98, 363] on span "Protection" at bounding box center [86, 355] width 100 height 23
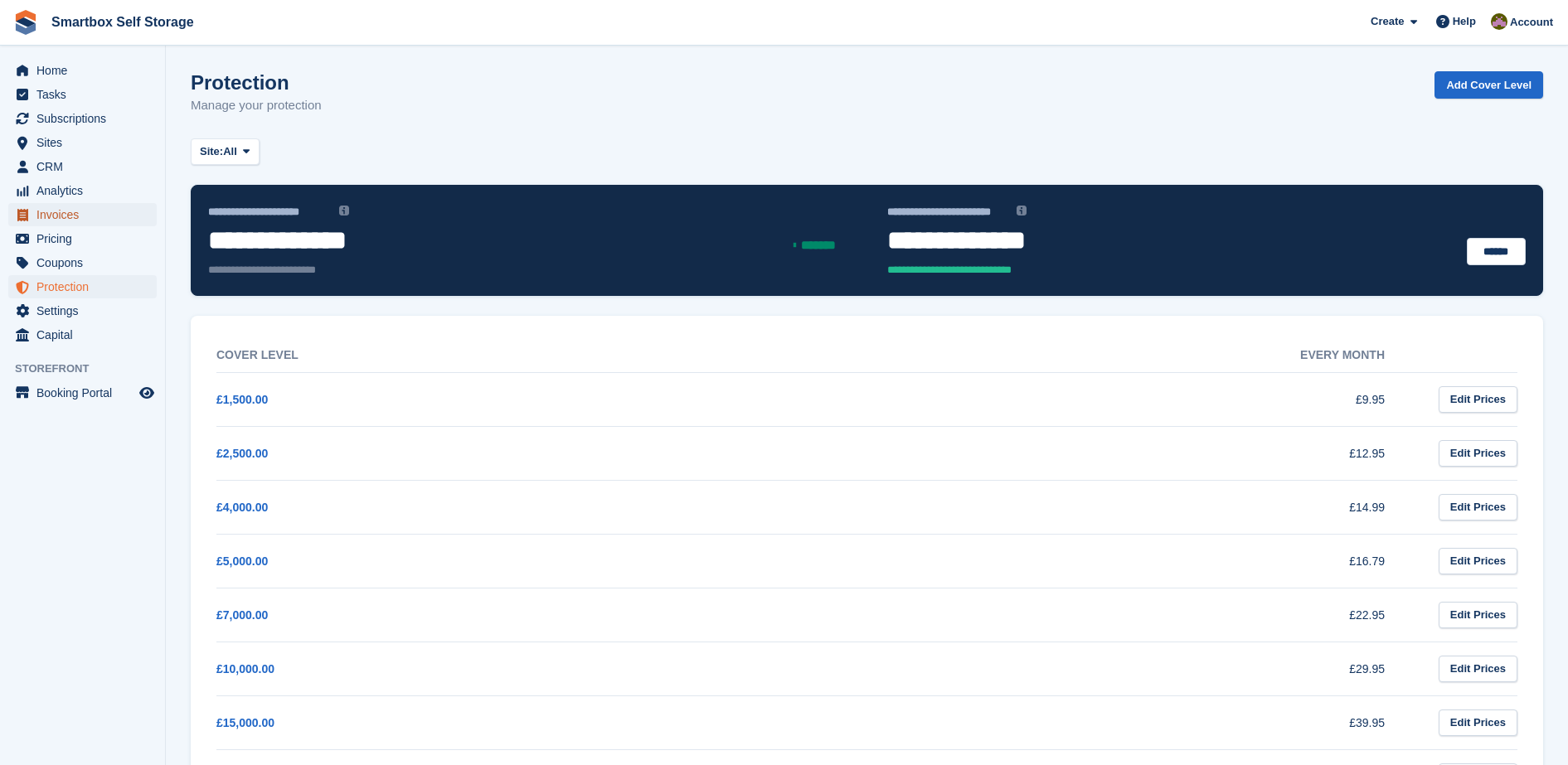
click at [117, 217] on span "Invoices" at bounding box center [86, 214] width 100 height 23
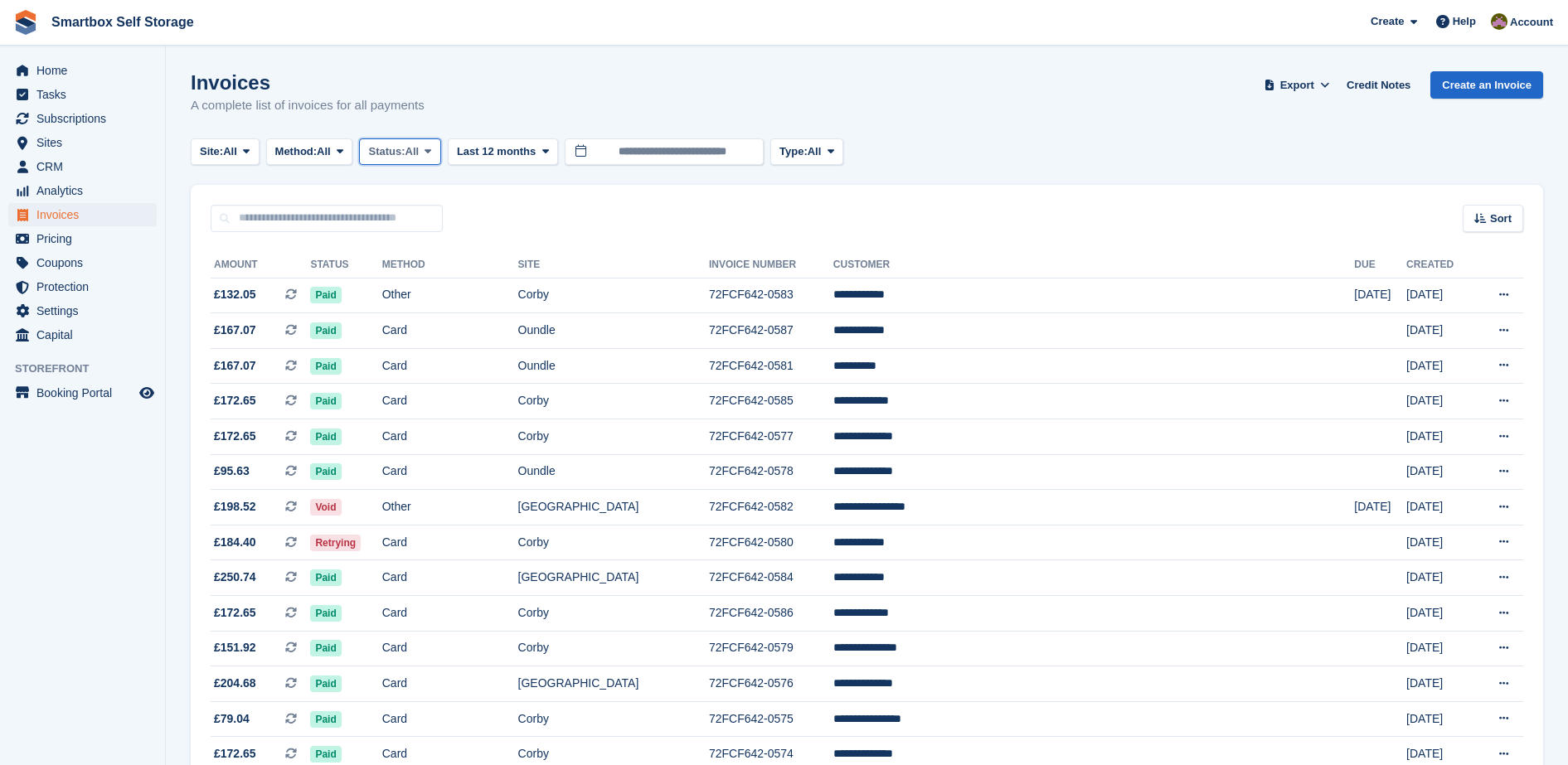
click at [418, 146] on span "All" at bounding box center [412, 152] width 14 height 17
click at [409, 273] on link "Open" at bounding box center [438, 279] width 144 height 30
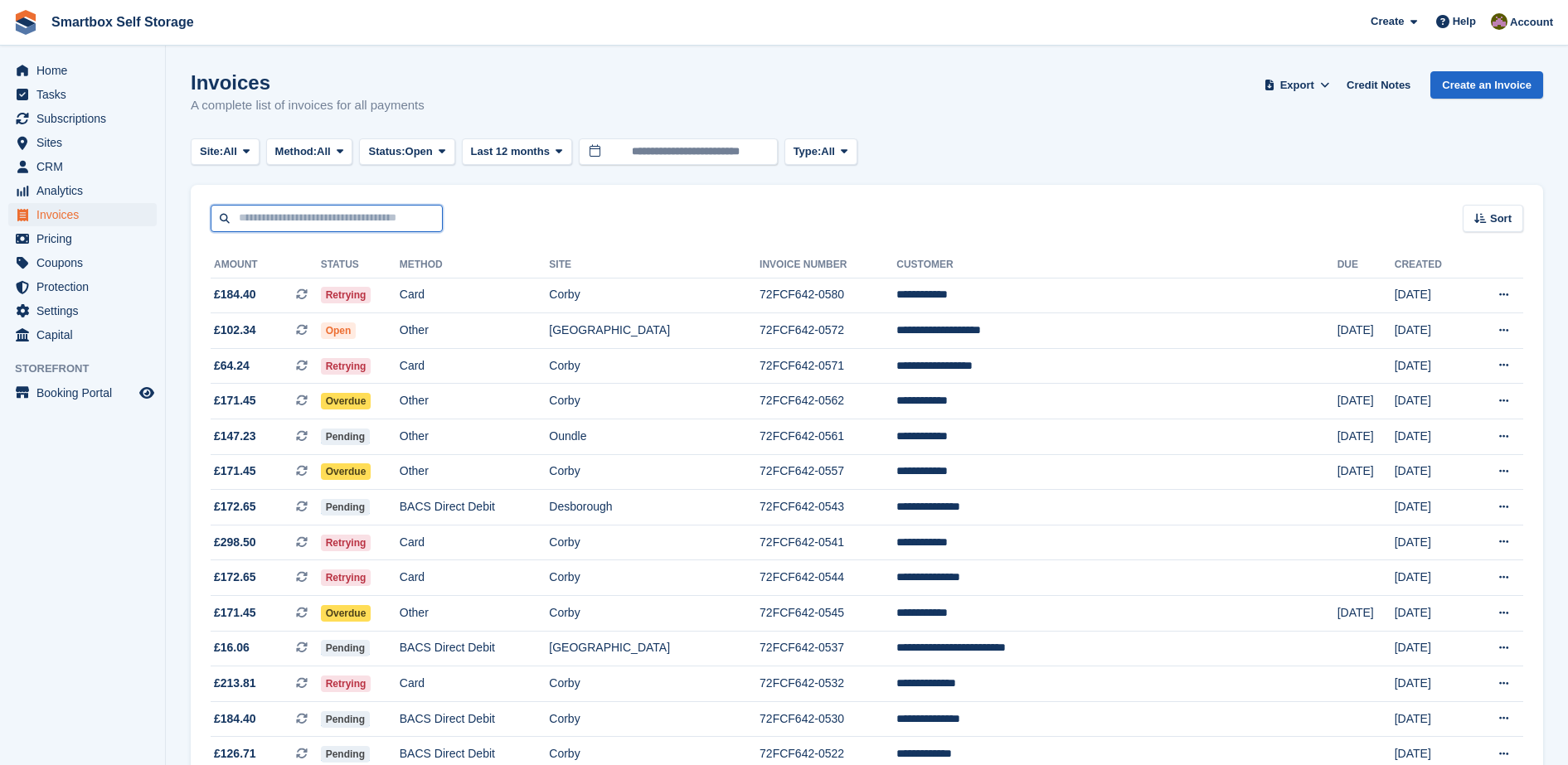
click at [351, 206] on input "text" at bounding box center [326, 219] width 232 height 27
type input "*****"
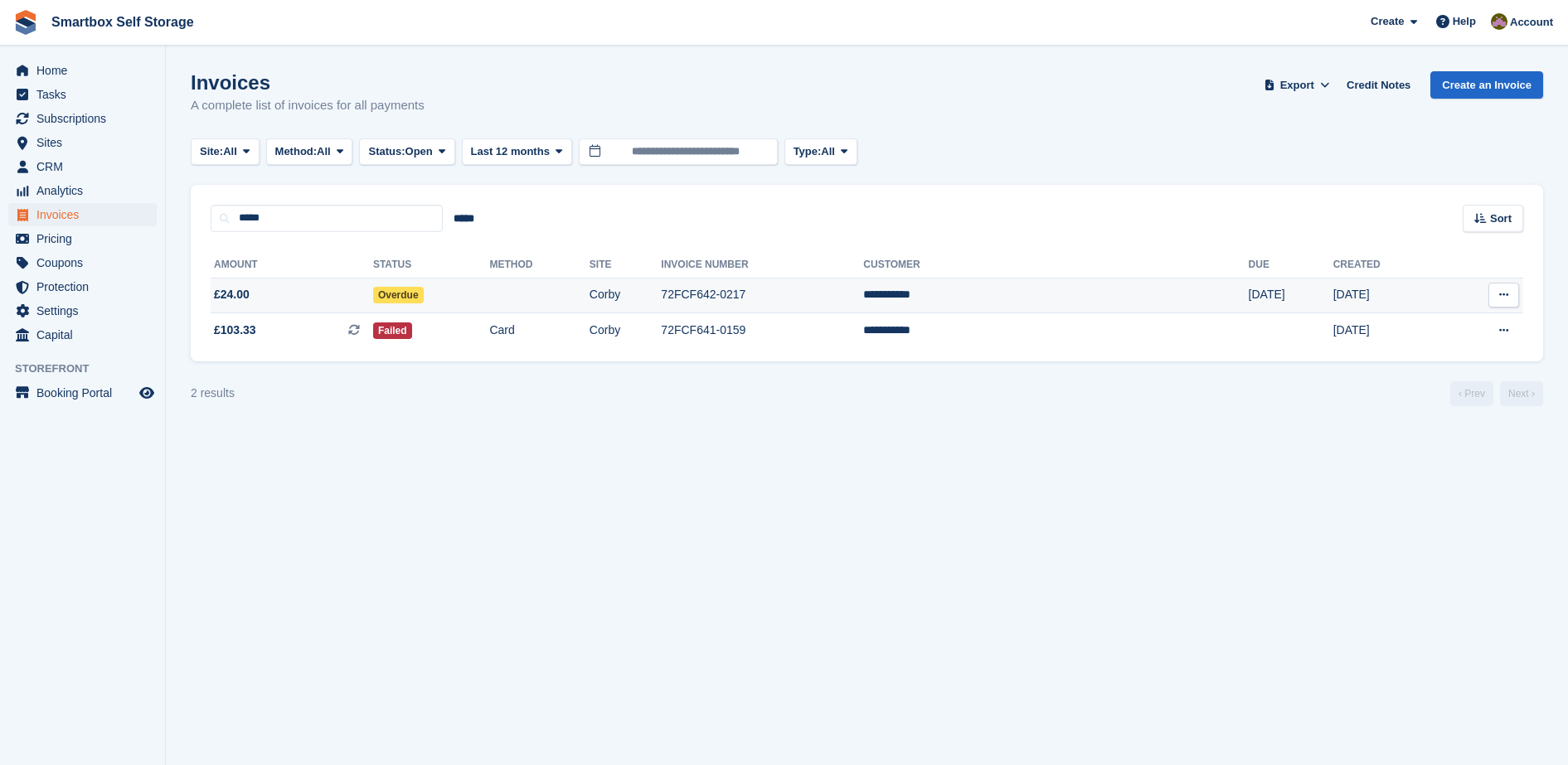
click at [490, 304] on td "Overdue" at bounding box center [431, 296] width 117 height 35
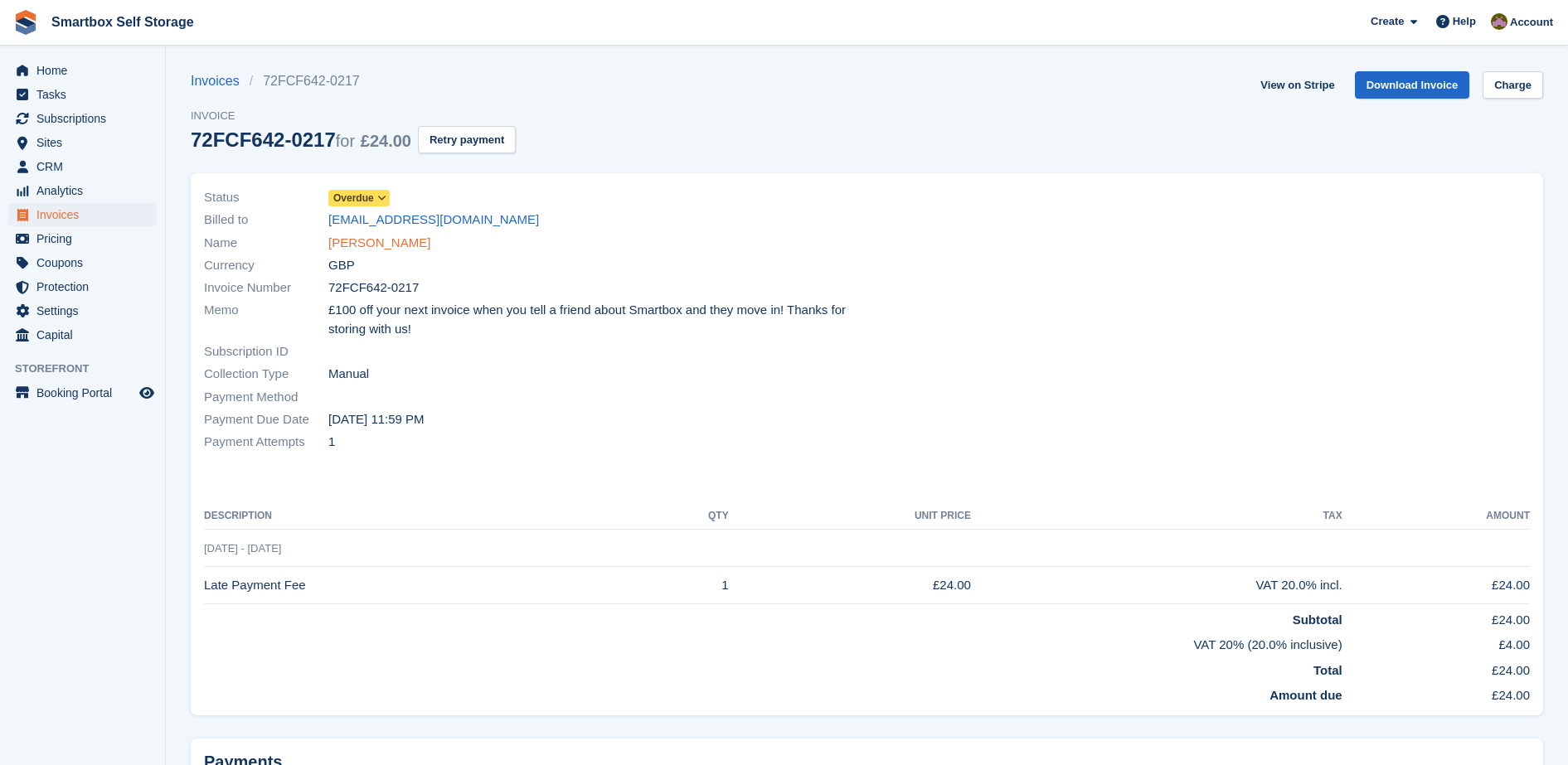
click at [366, 239] on link "[PERSON_NAME]" at bounding box center [379, 243] width 102 height 19
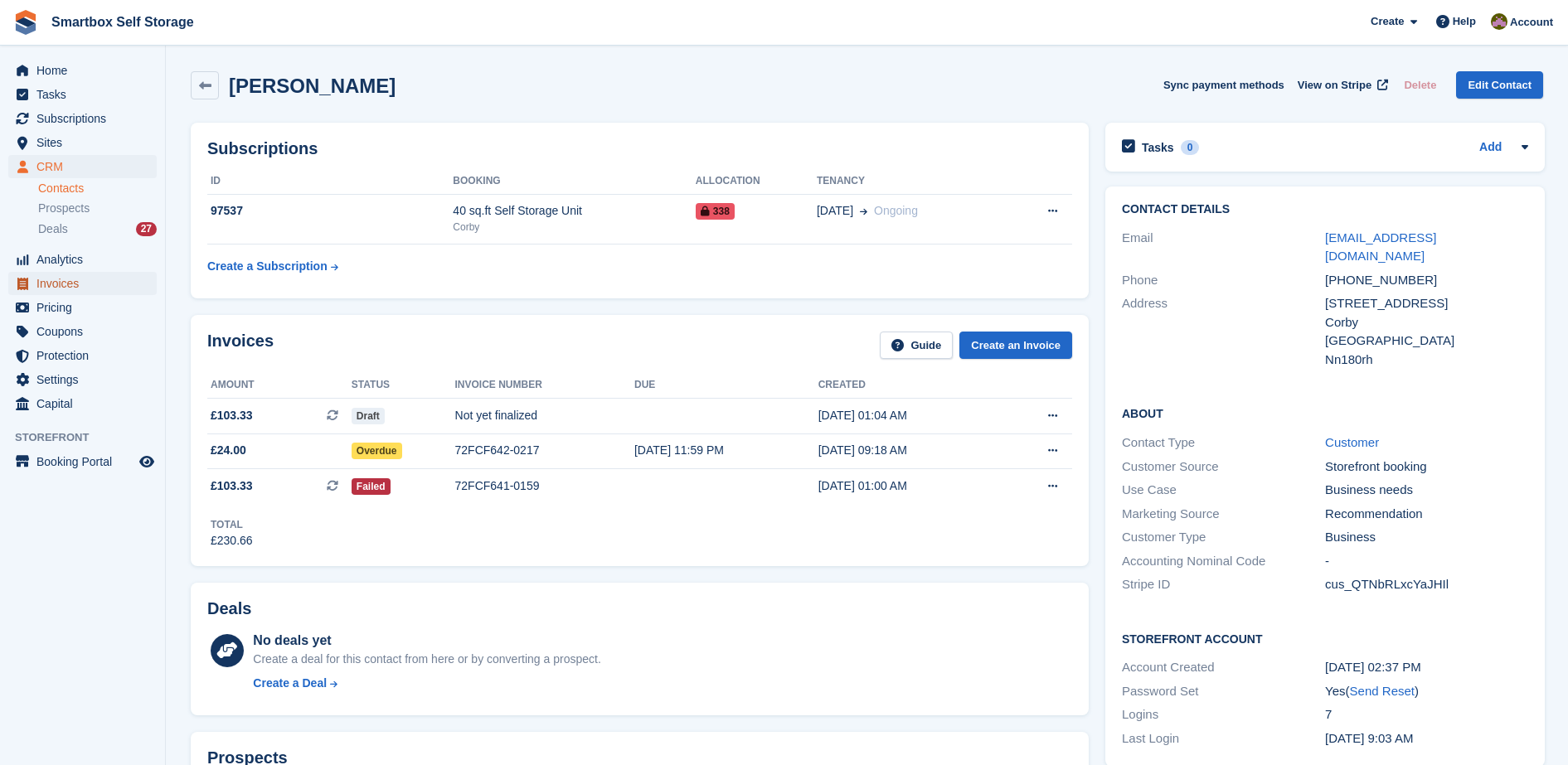
click at [112, 285] on span "Invoices" at bounding box center [86, 283] width 100 height 23
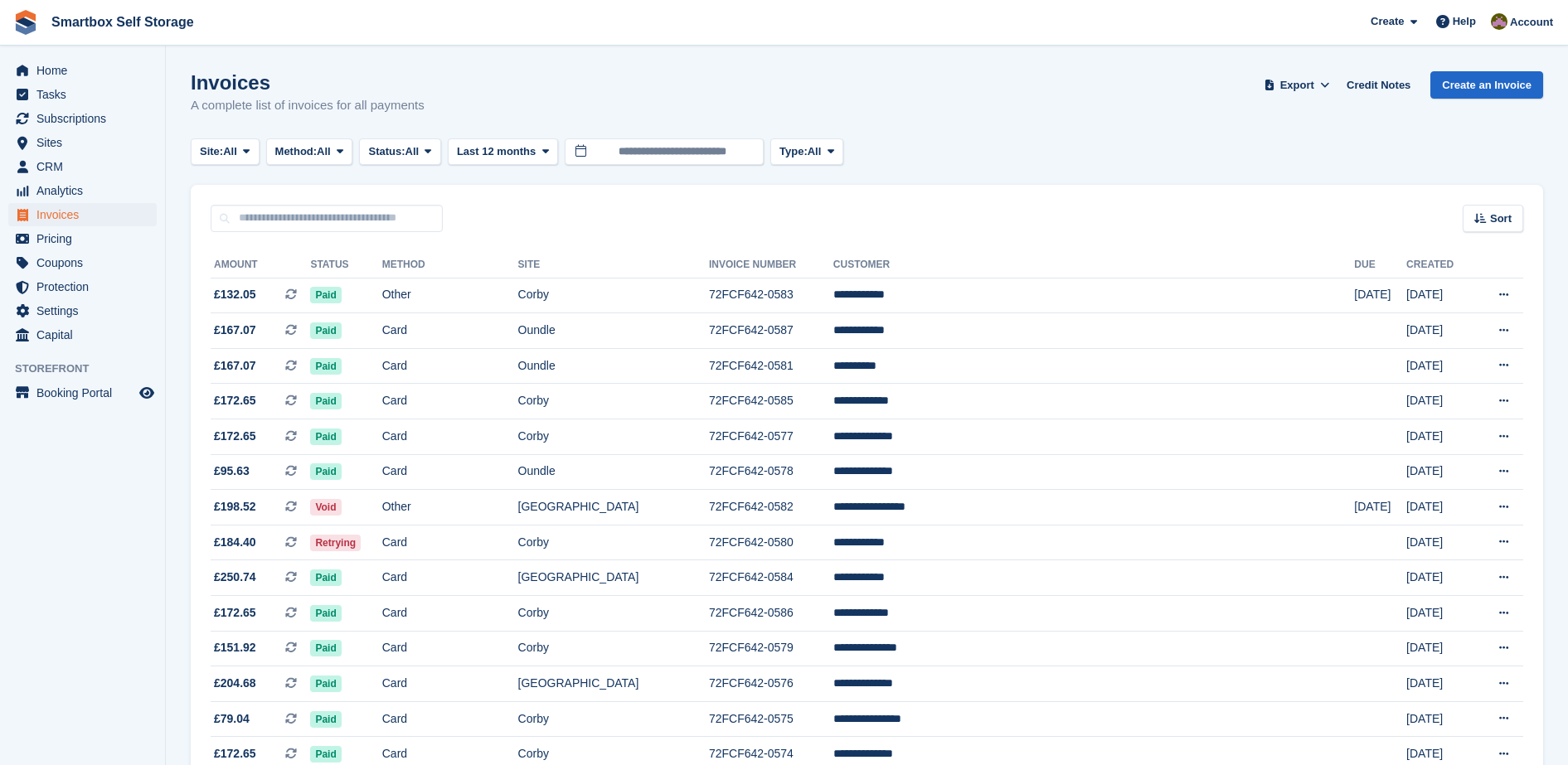
click at [318, 215] on input "text" at bounding box center [326, 219] width 232 height 27
type input "******"
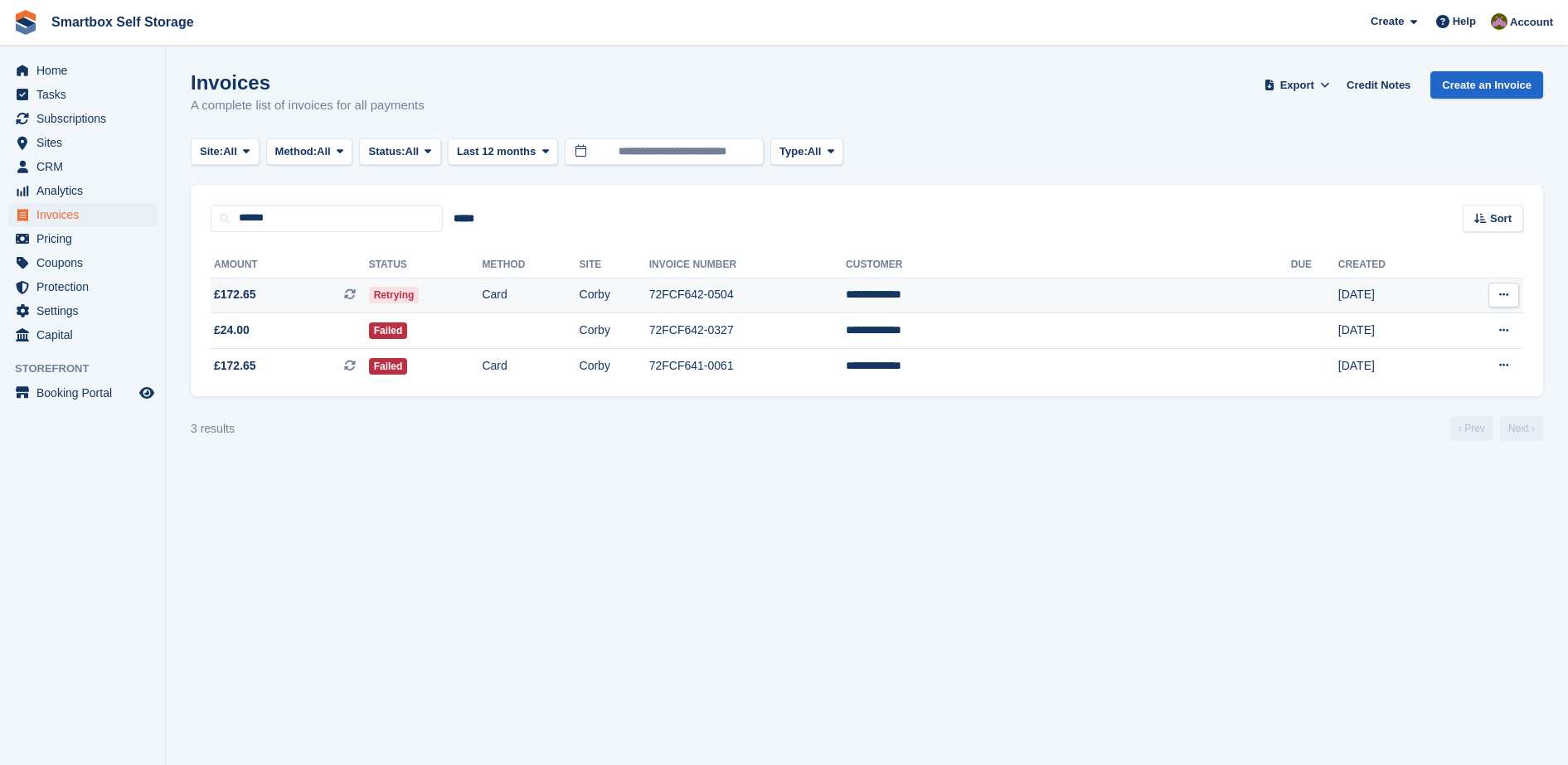
click at [578, 294] on td "Card" at bounding box center [529, 296] width 97 height 35
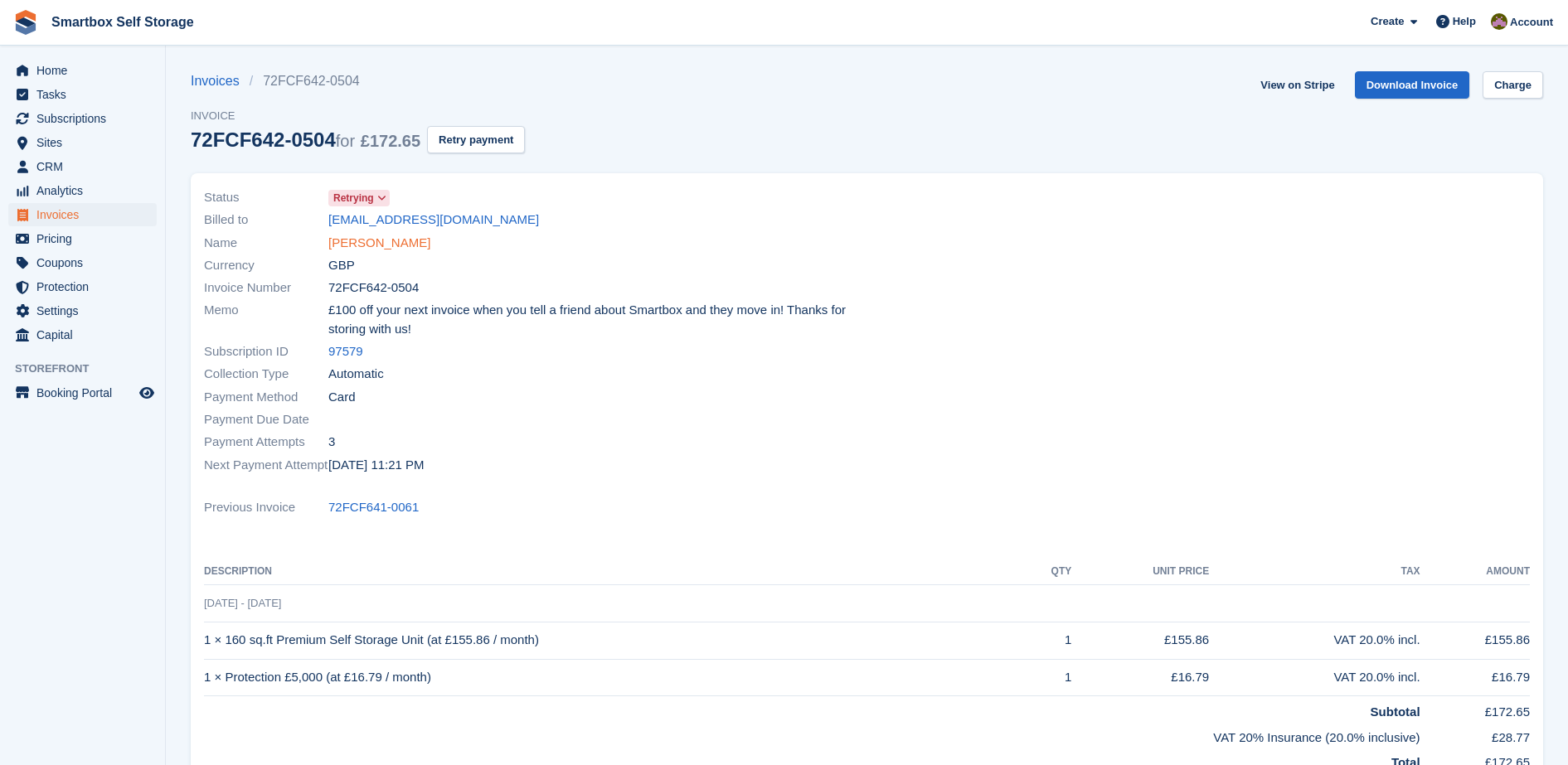
click at [380, 236] on link "[PERSON_NAME]" at bounding box center [379, 243] width 102 height 19
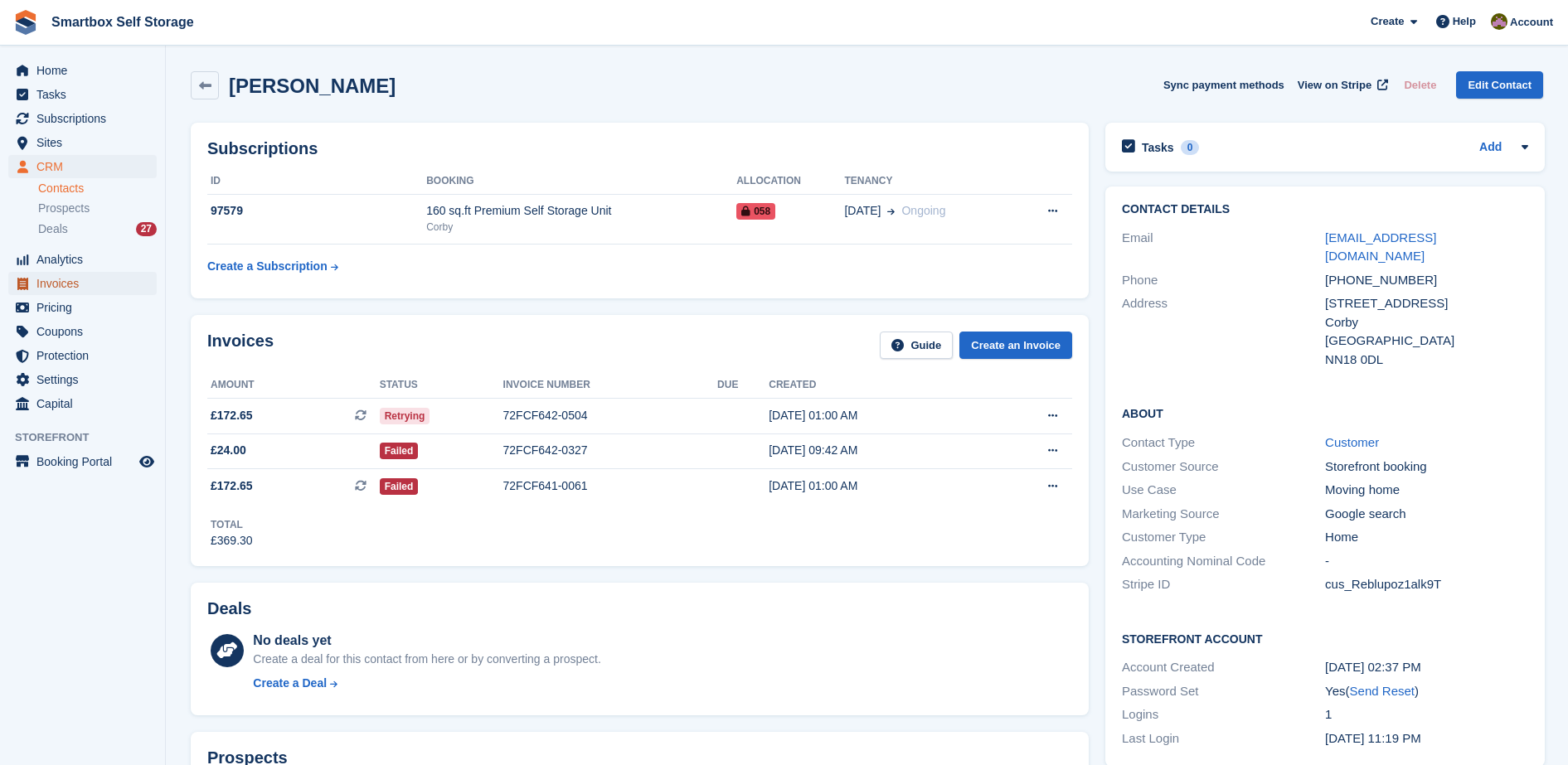
click at [78, 286] on span "Invoices" at bounding box center [86, 283] width 100 height 23
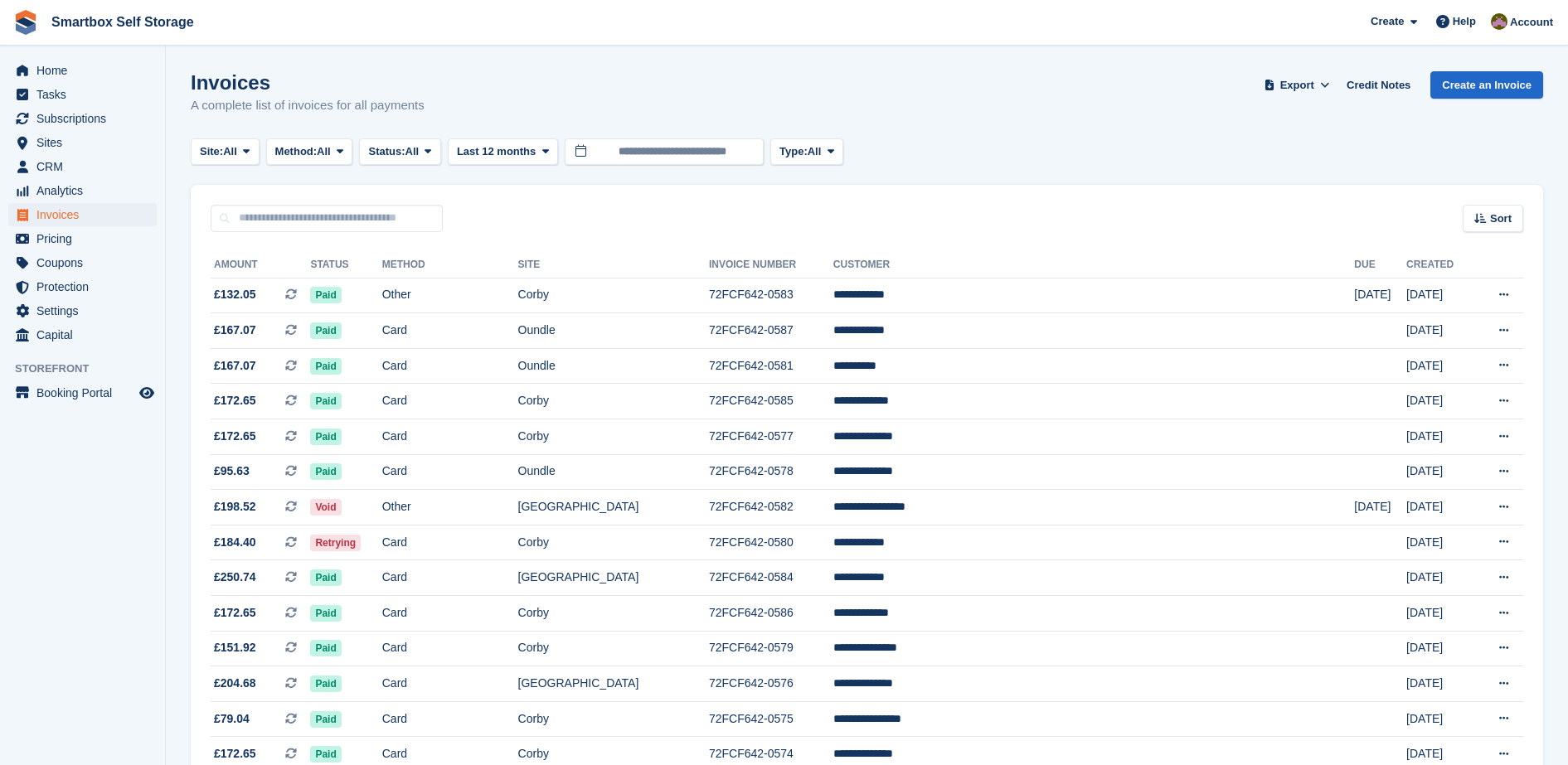
click at [335, 192] on div "Sort Sort by Date created Created (oldest first) Created (newest first)" at bounding box center [867, 209] width 1353 height 47
click at [321, 220] on input "text" at bounding box center [326, 219] width 232 height 27
type input "*********"
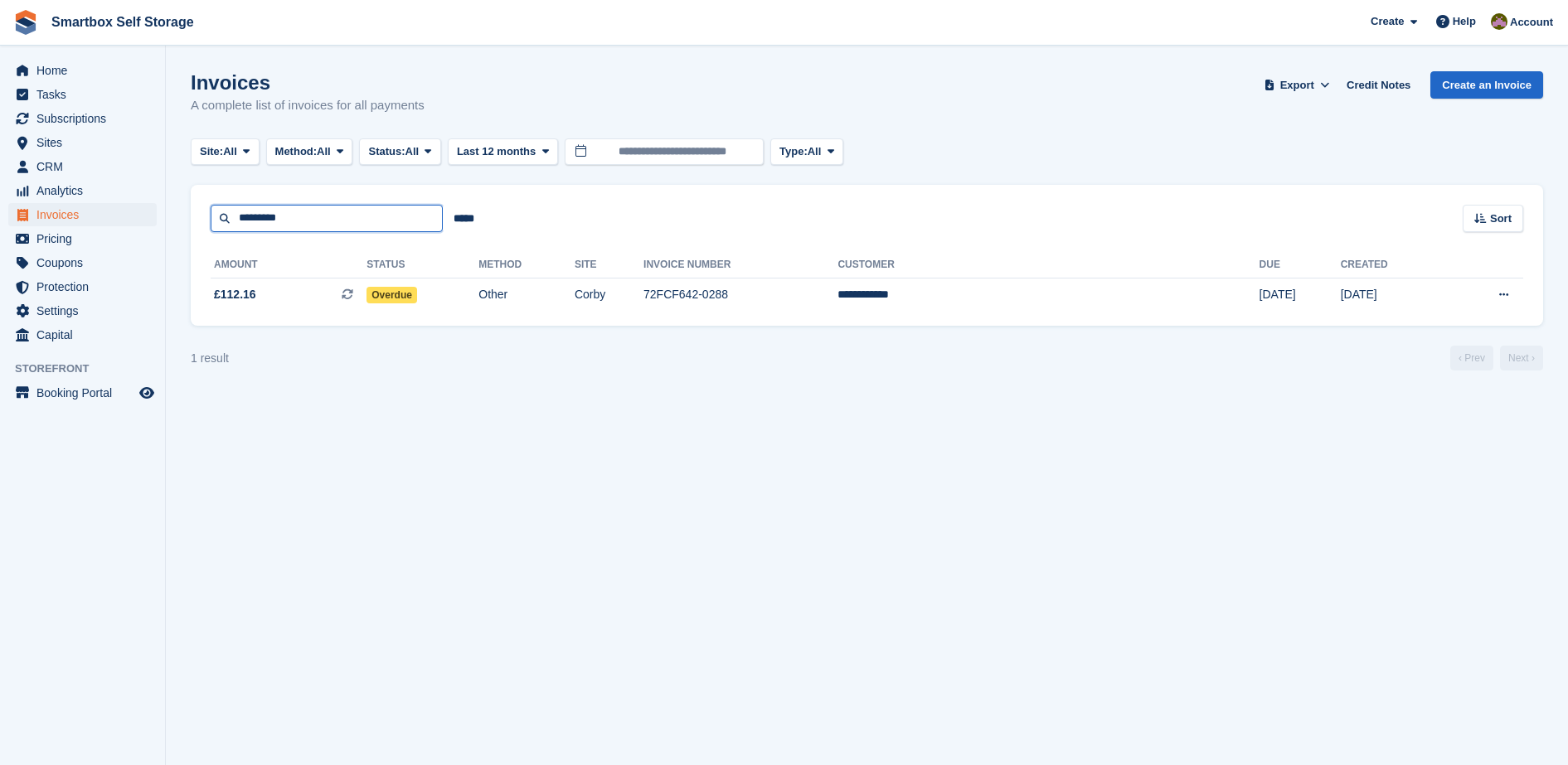
click at [361, 229] on input "*********" at bounding box center [326, 219] width 232 height 27
type input "*"
click at [330, 213] on input "text" at bounding box center [326, 219] width 232 height 27
click at [138, 215] on link "Invoices" at bounding box center [83, 214] width 149 height 23
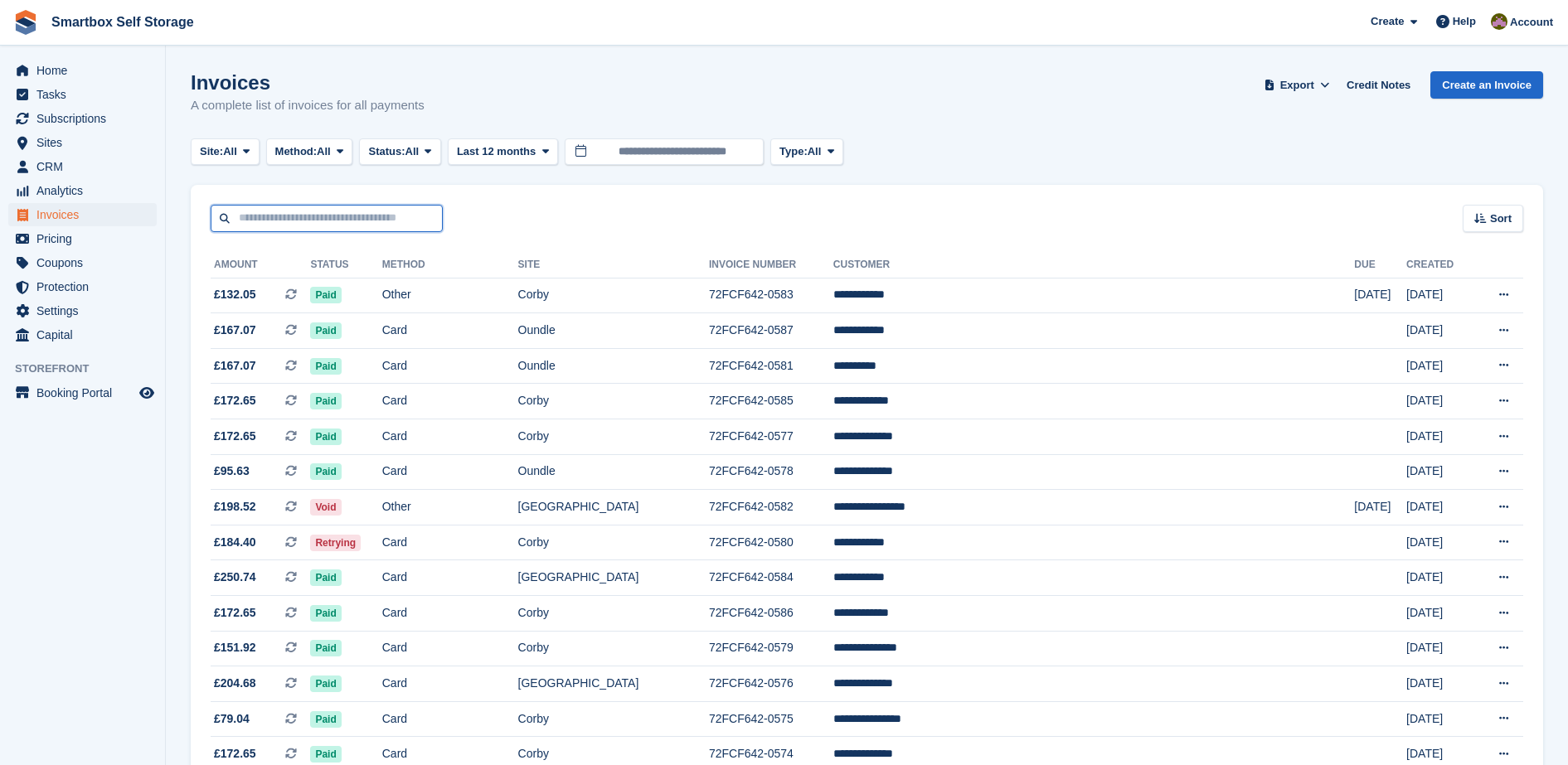
click at [290, 224] on input "text" at bounding box center [326, 219] width 232 height 27
click at [263, 218] on input "text" at bounding box center [326, 219] width 232 height 27
click at [84, 140] on span "Sites" at bounding box center [86, 142] width 100 height 23
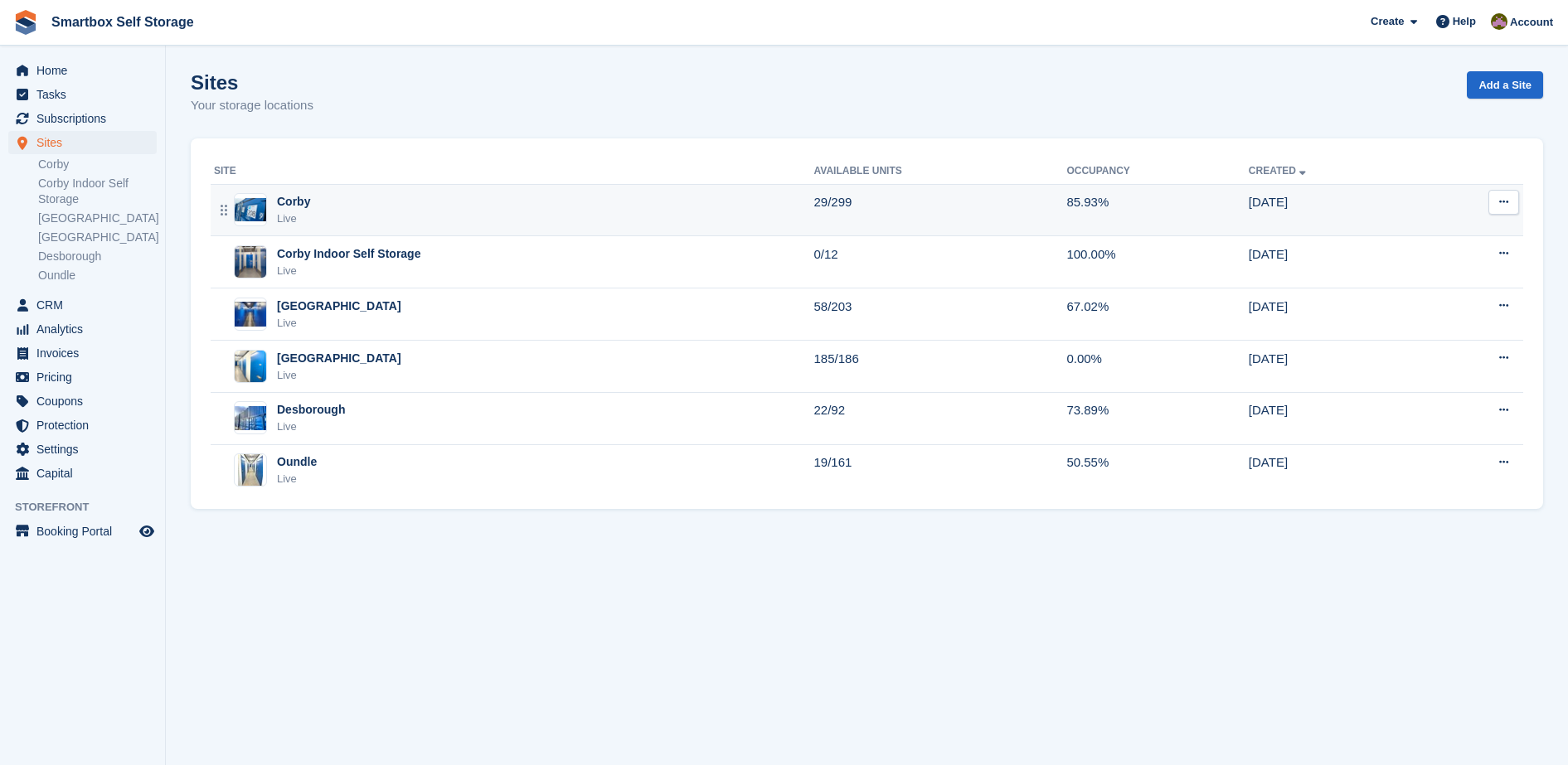
click at [324, 211] on div "Corby Live" at bounding box center [513, 210] width 600 height 34
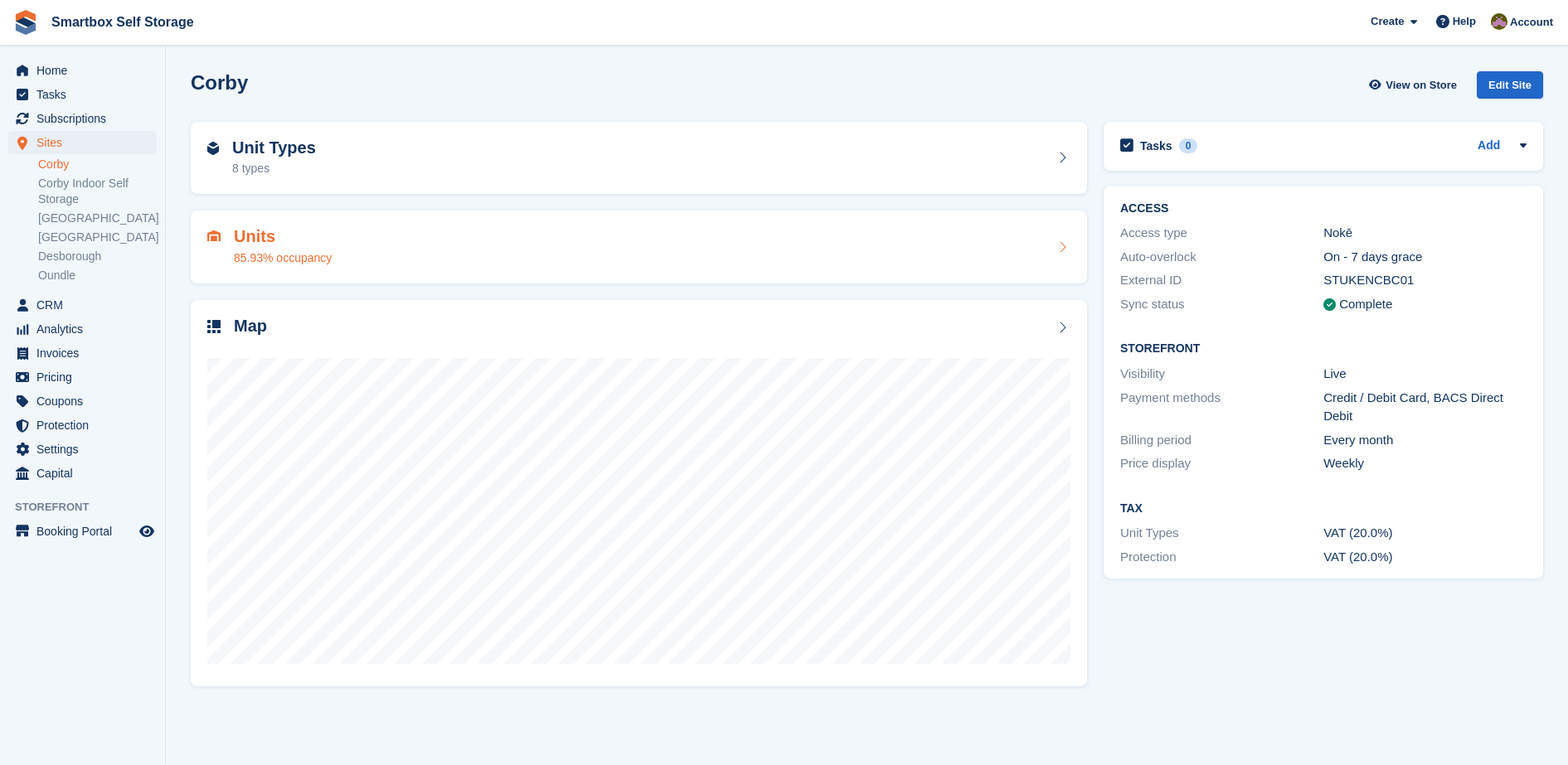
click at [275, 151] on h2 "Unit Types" at bounding box center [274, 148] width 84 height 19
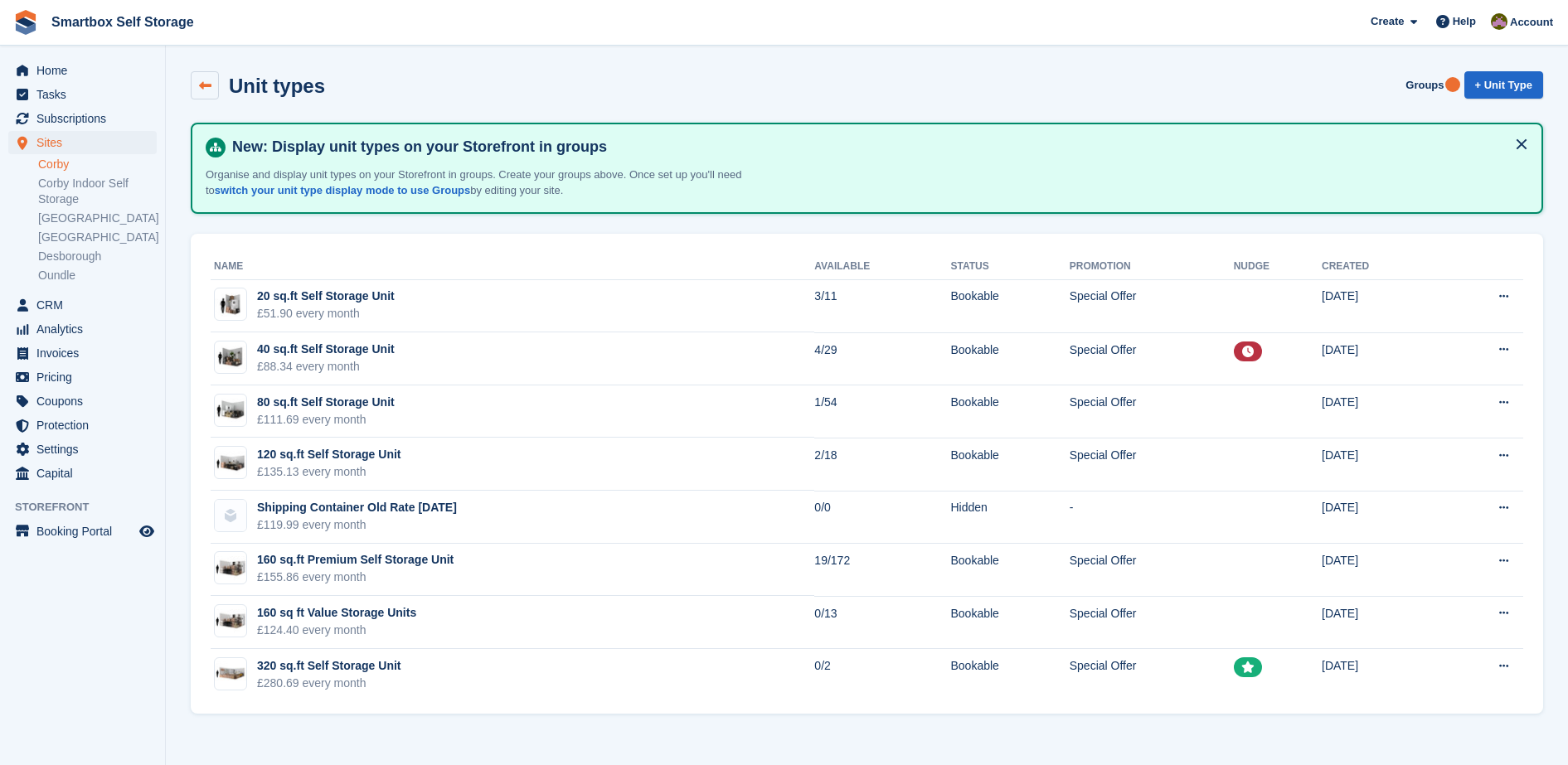
click at [203, 95] on link at bounding box center [204, 84] width 28 height 28
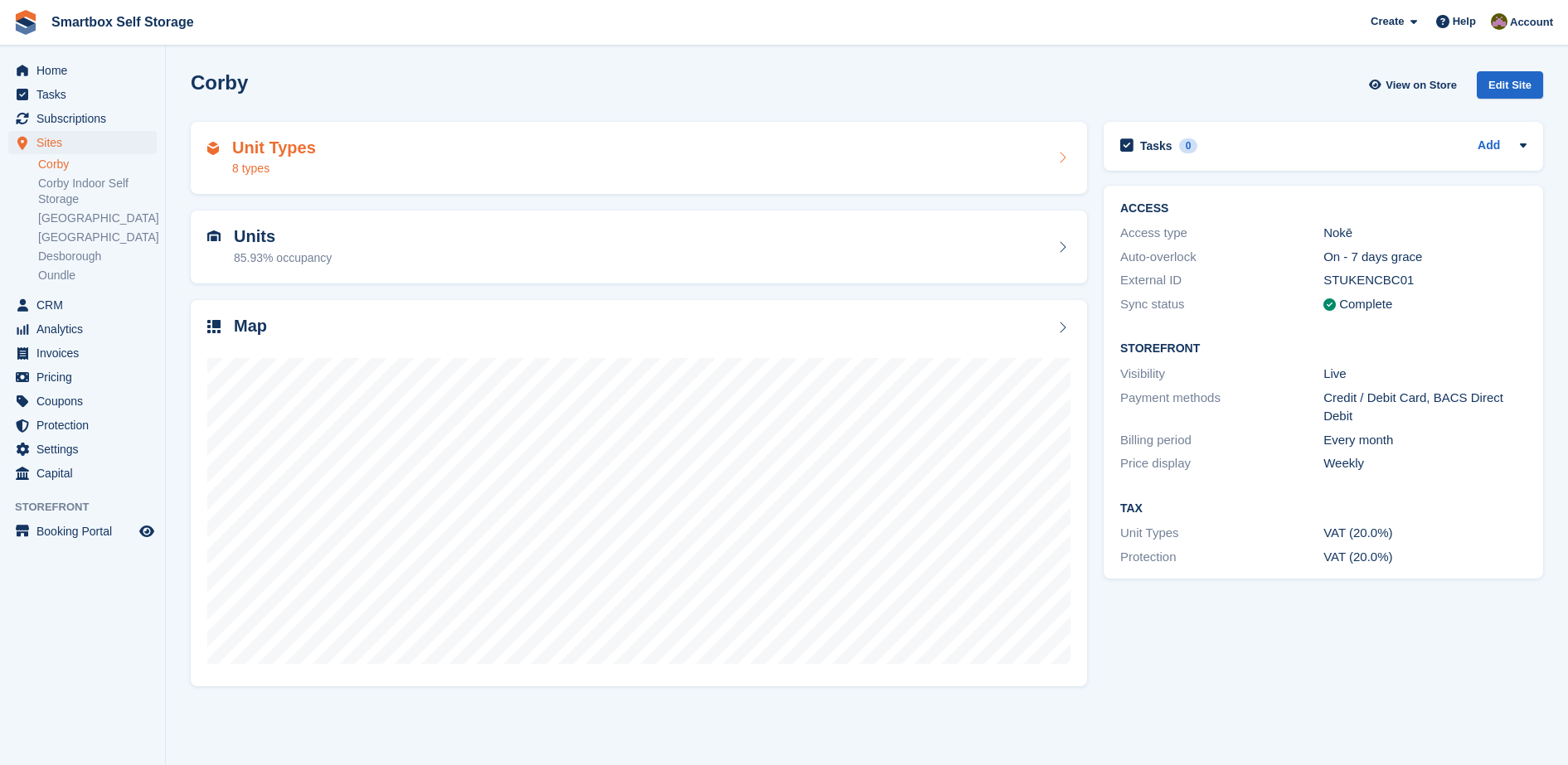
click at [293, 151] on h2 "Unit Types" at bounding box center [274, 148] width 84 height 19
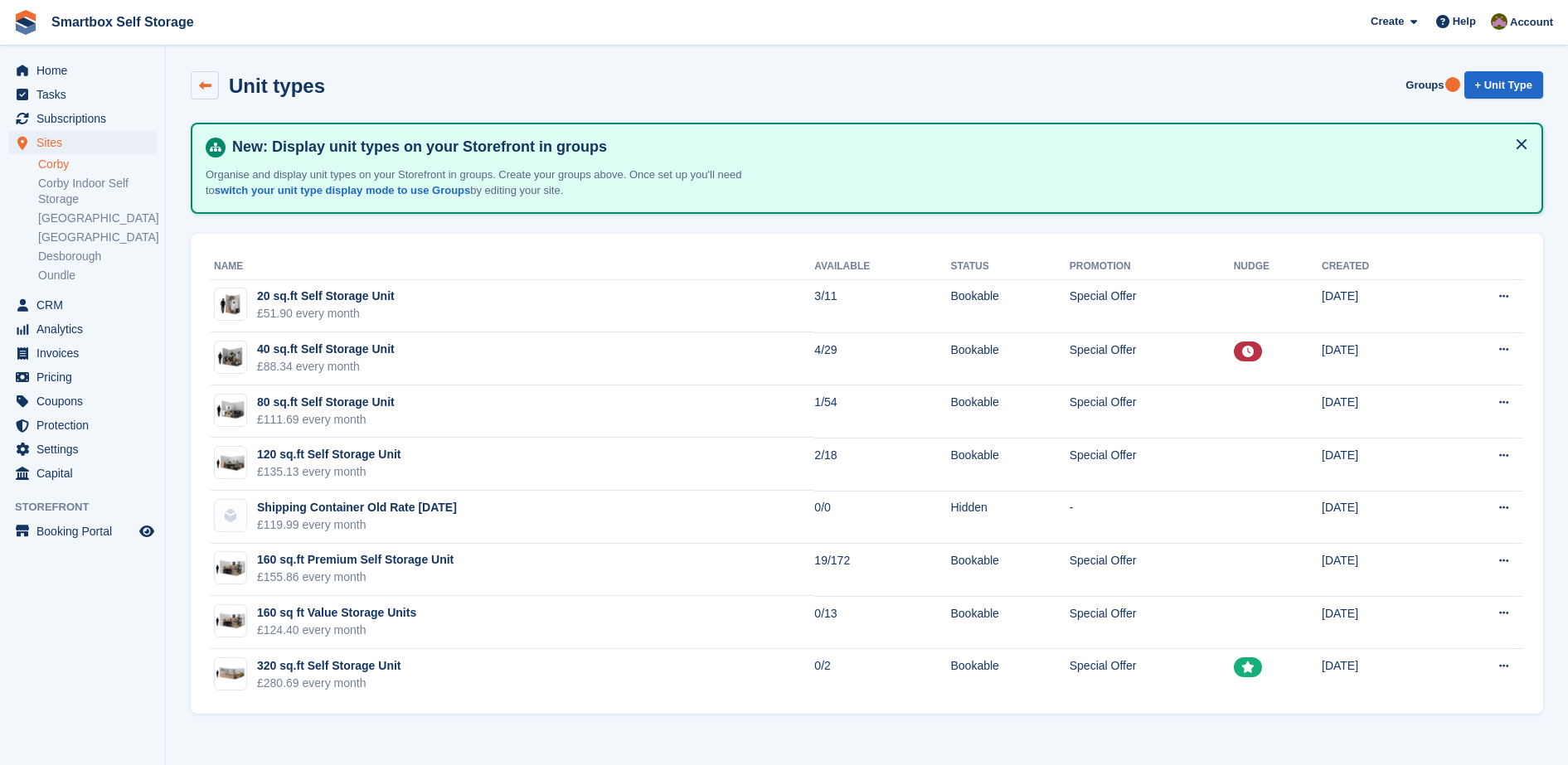
click at [203, 86] on icon at bounding box center [205, 85] width 13 height 13
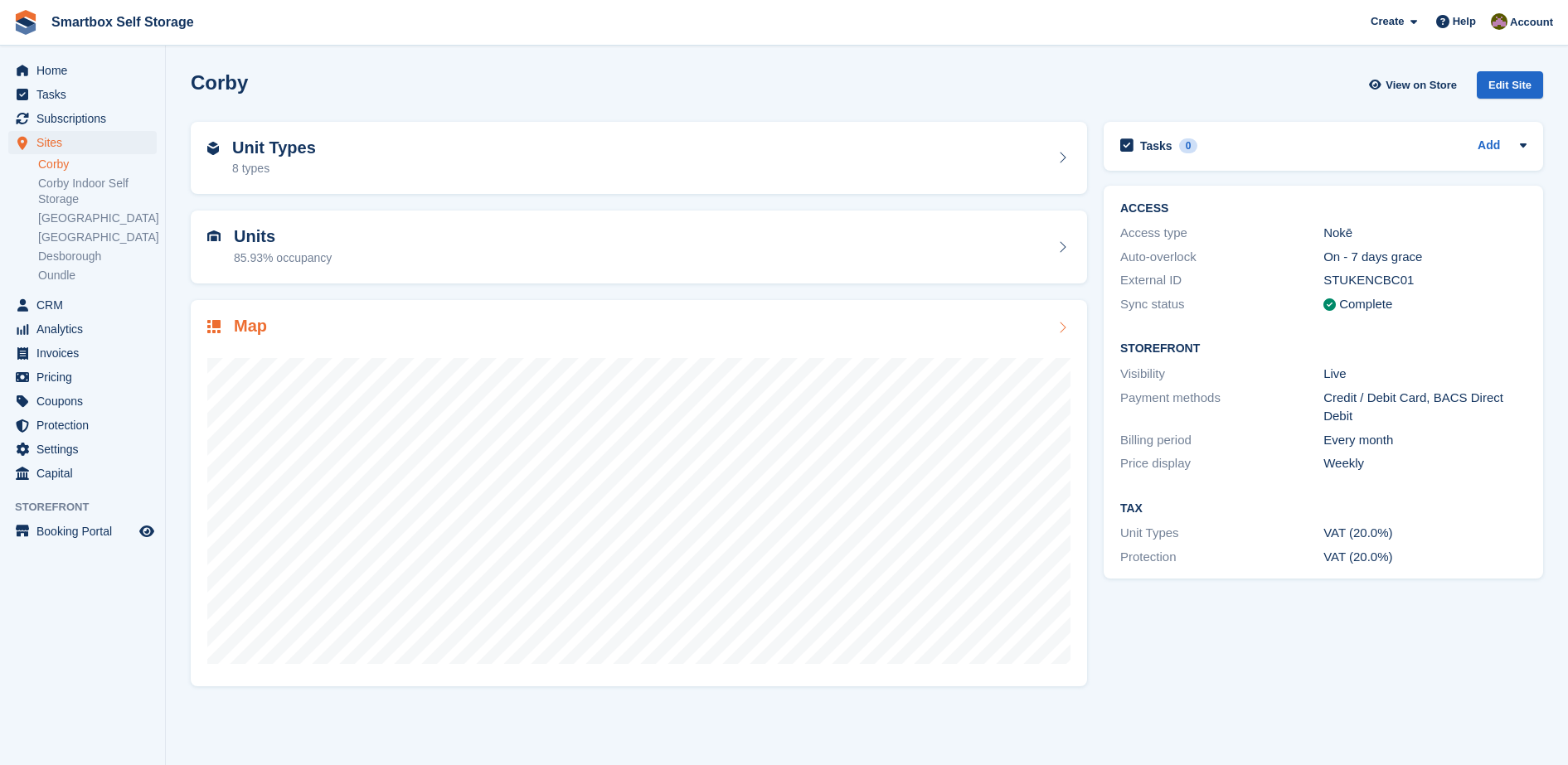
click at [1077, 320] on div "Map" at bounding box center [638, 493] width 896 height 388
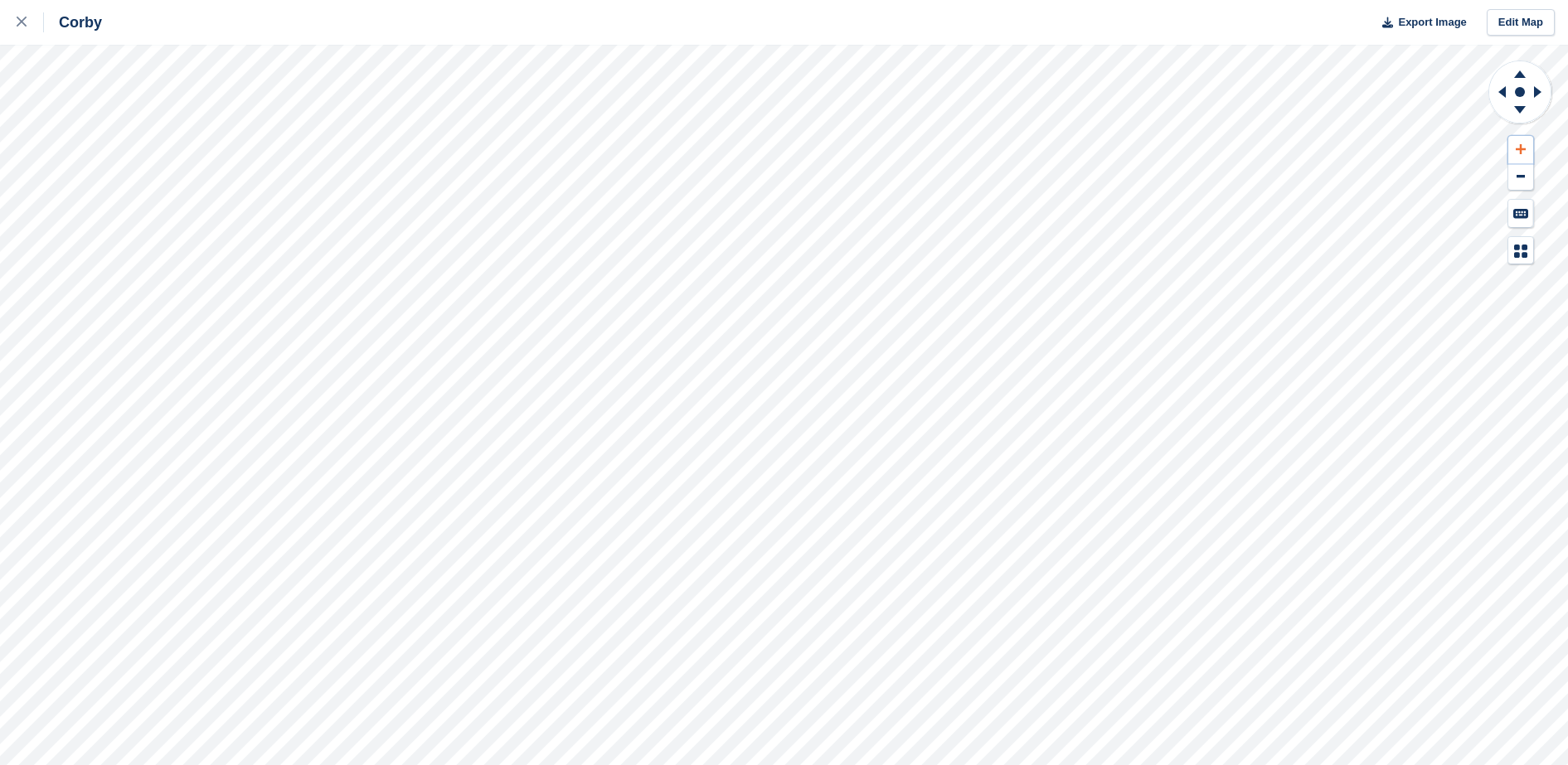
click at [1516, 149] on icon at bounding box center [1521, 149] width 10 height 12
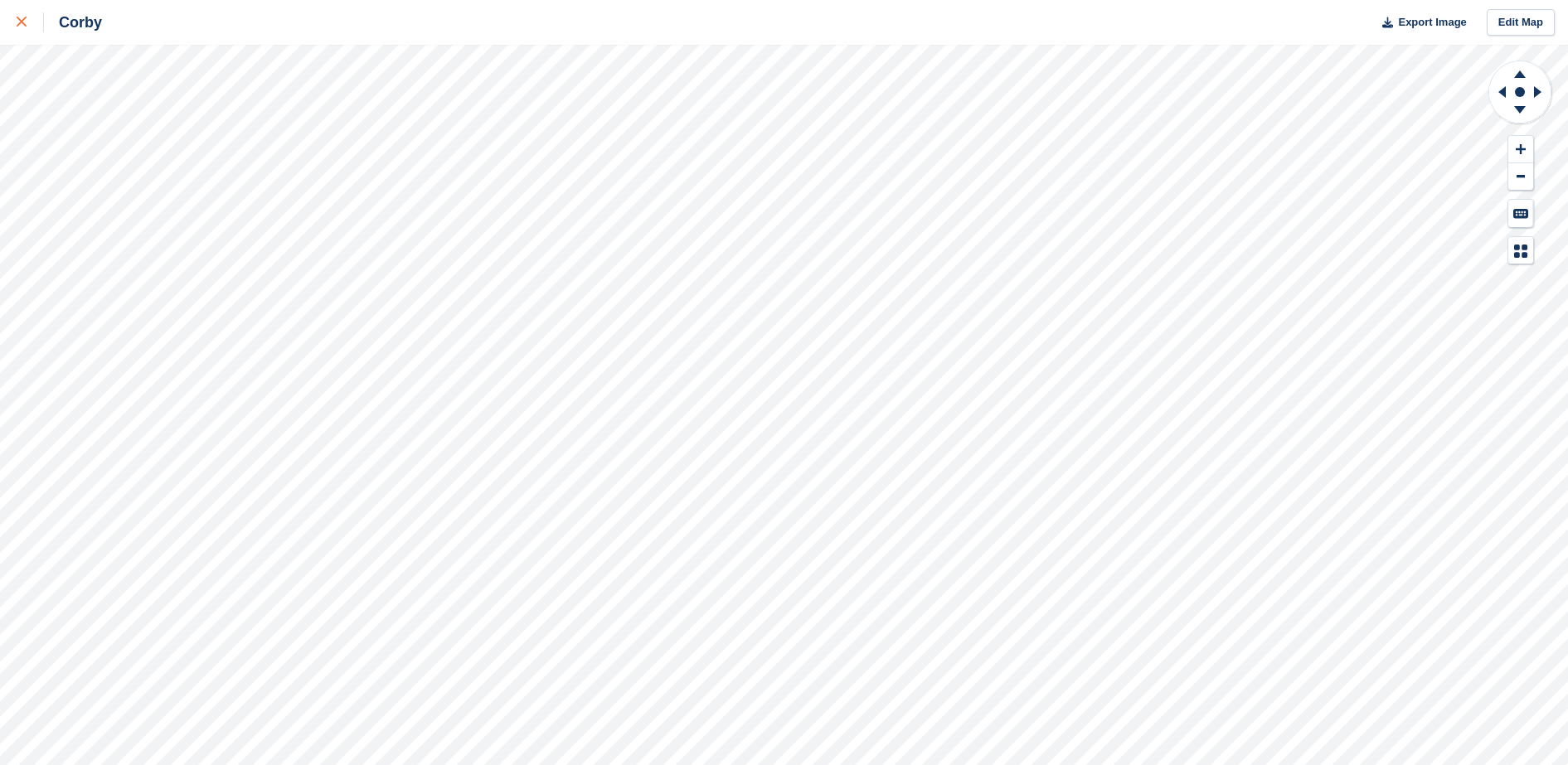
click at [15, 21] on link at bounding box center [22, 22] width 44 height 45
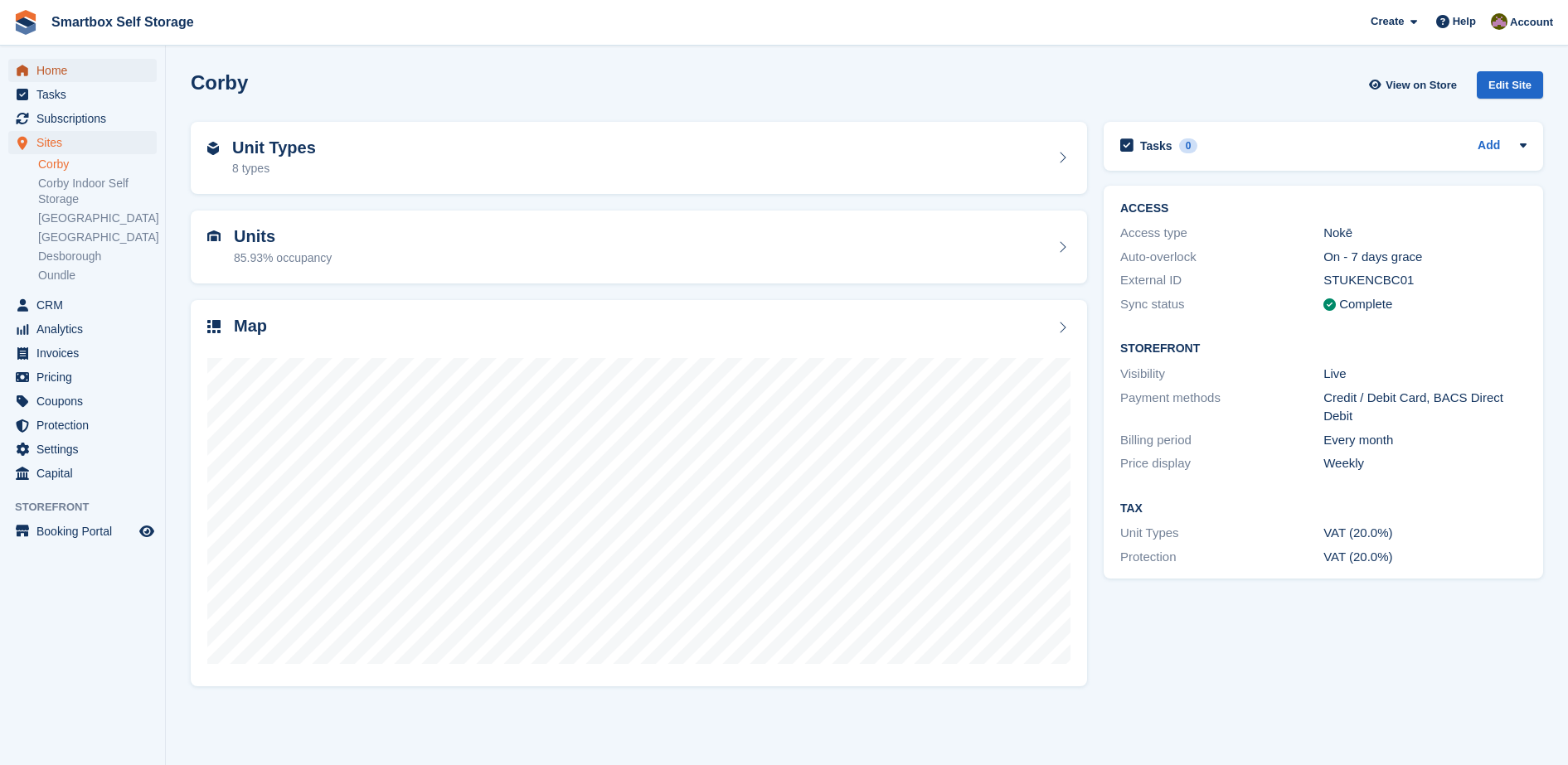
click at [74, 65] on span "Home" at bounding box center [86, 70] width 100 height 23
